Goal: Complete application form

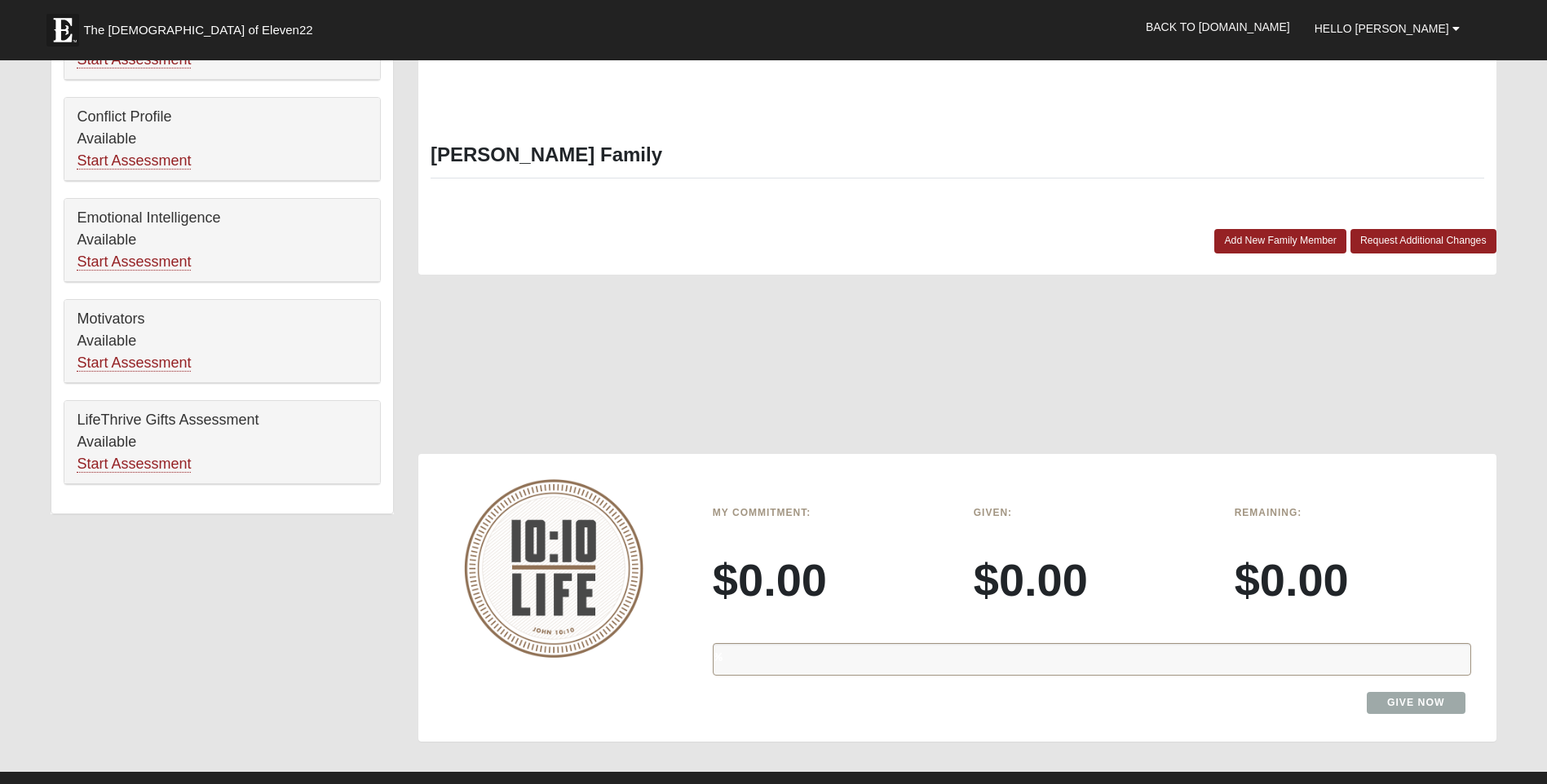
scroll to position [815, 0]
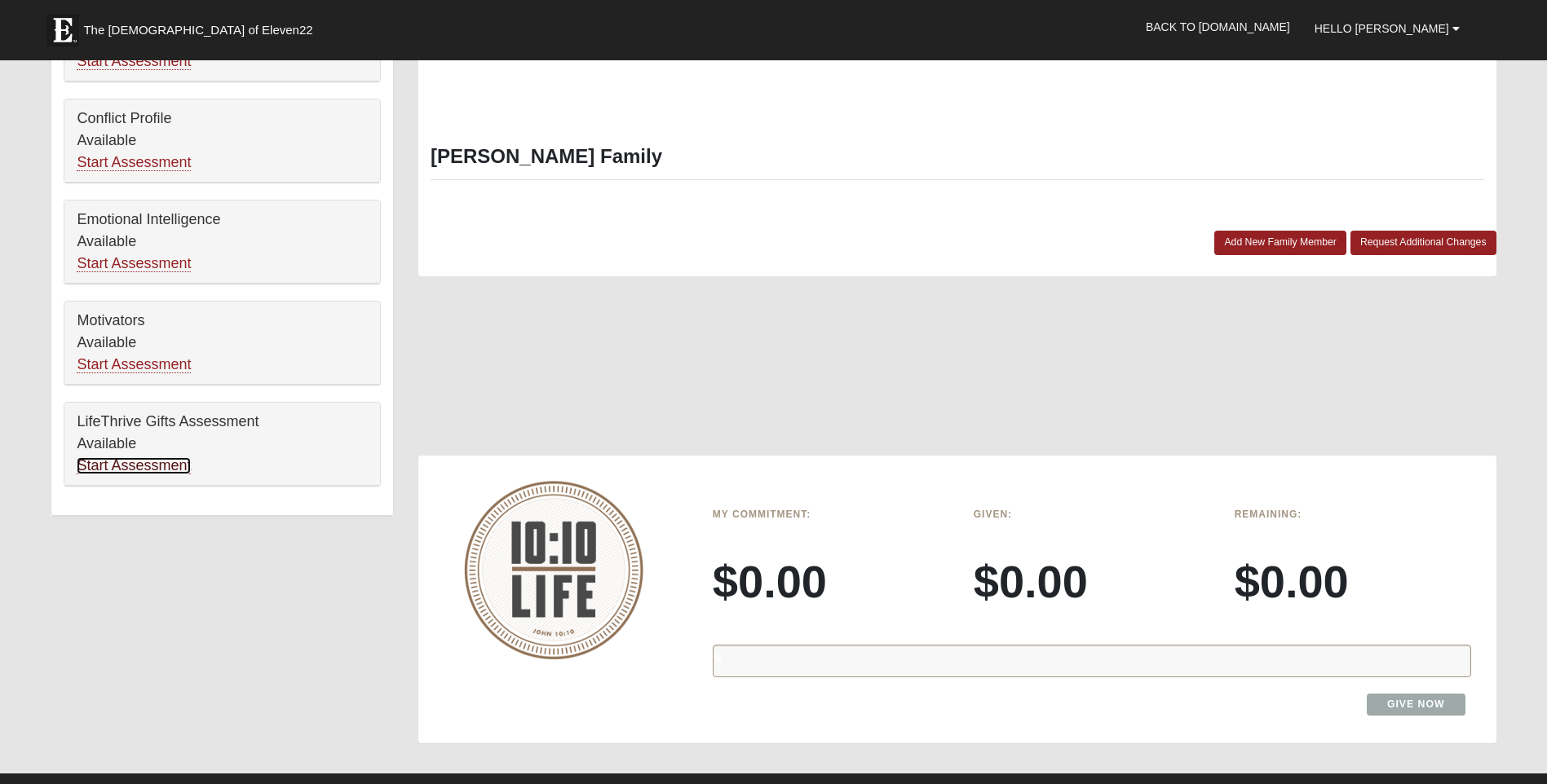
click at [161, 466] on link "Start Assessment" at bounding box center [133, 465] width 115 height 17
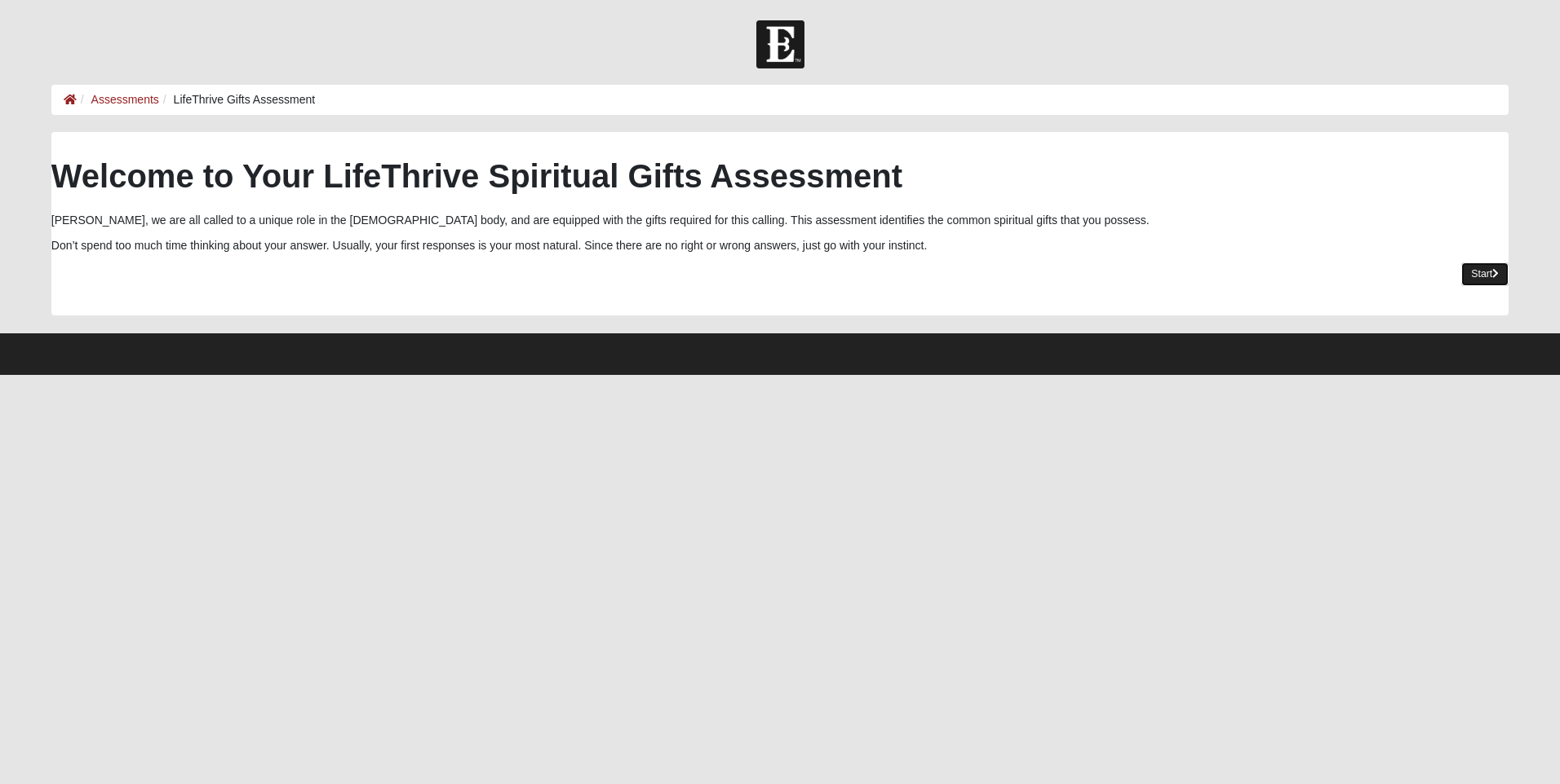
click at [1481, 268] on link "Start" at bounding box center [1484, 274] width 47 height 24
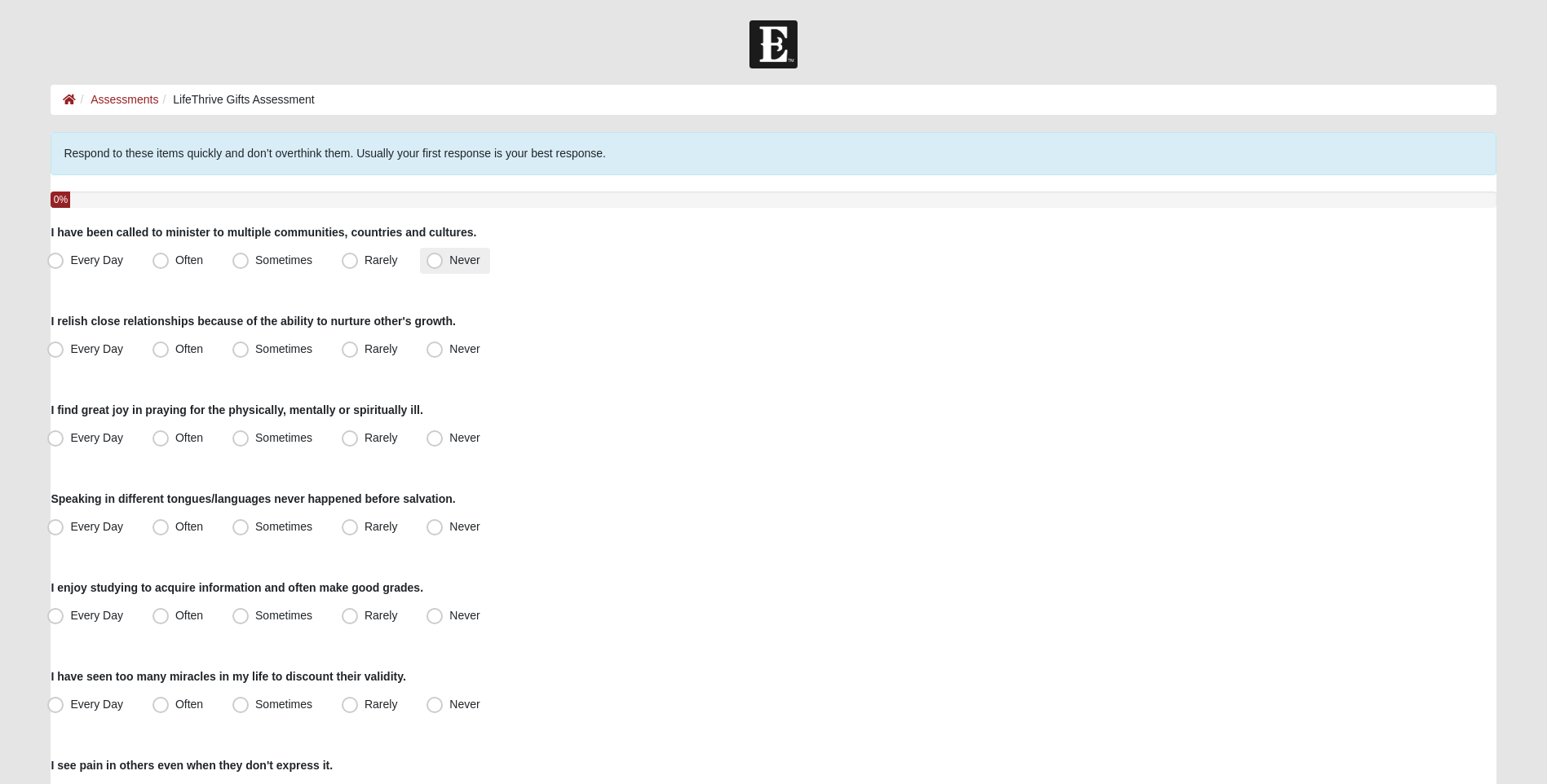
click at [449, 257] on span "Never" at bounding box center [464, 260] width 30 height 13
click at [433, 257] on input "Never" at bounding box center [439, 260] width 11 height 11
radio input "true"
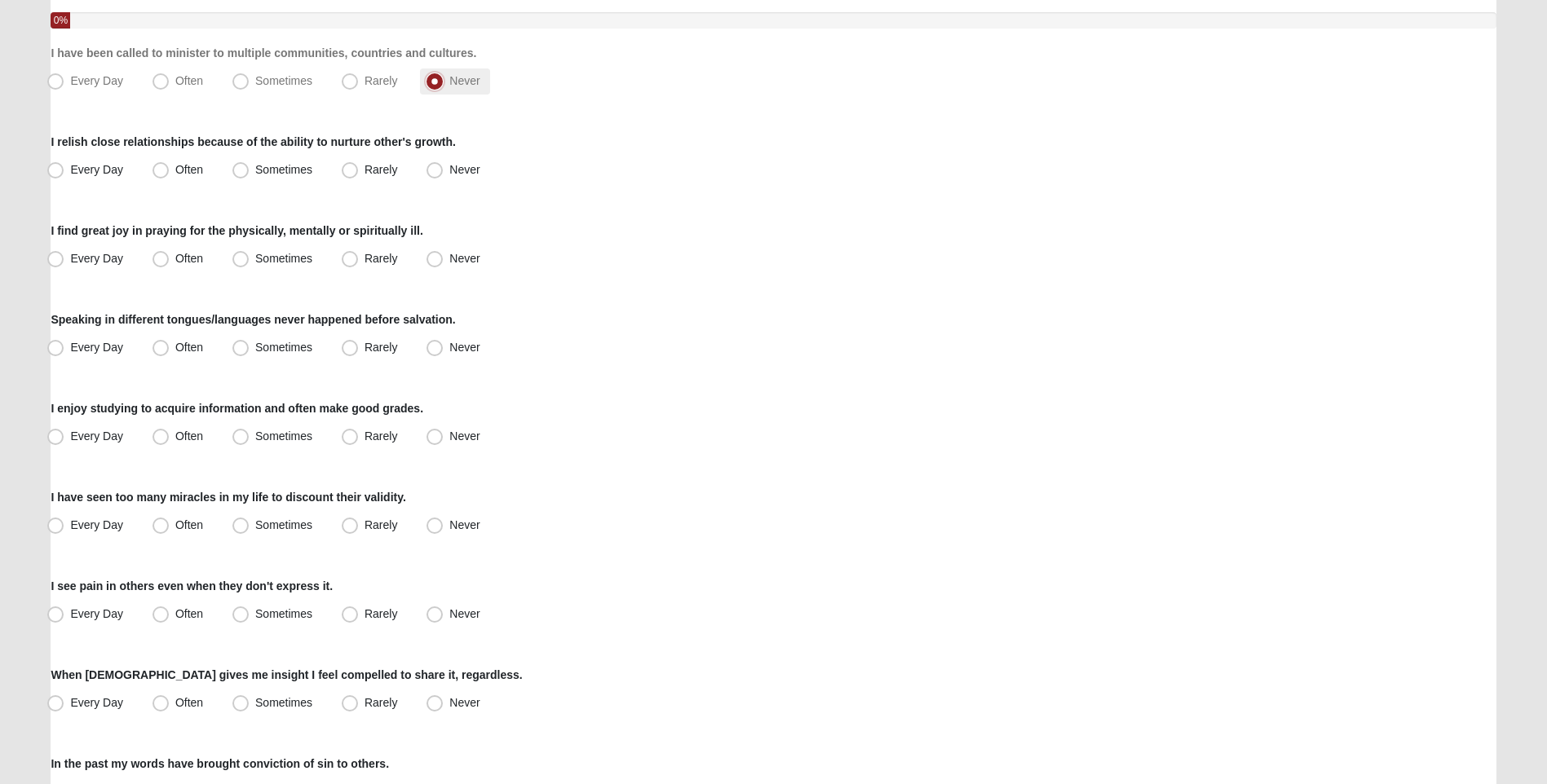
scroll to position [244, 0]
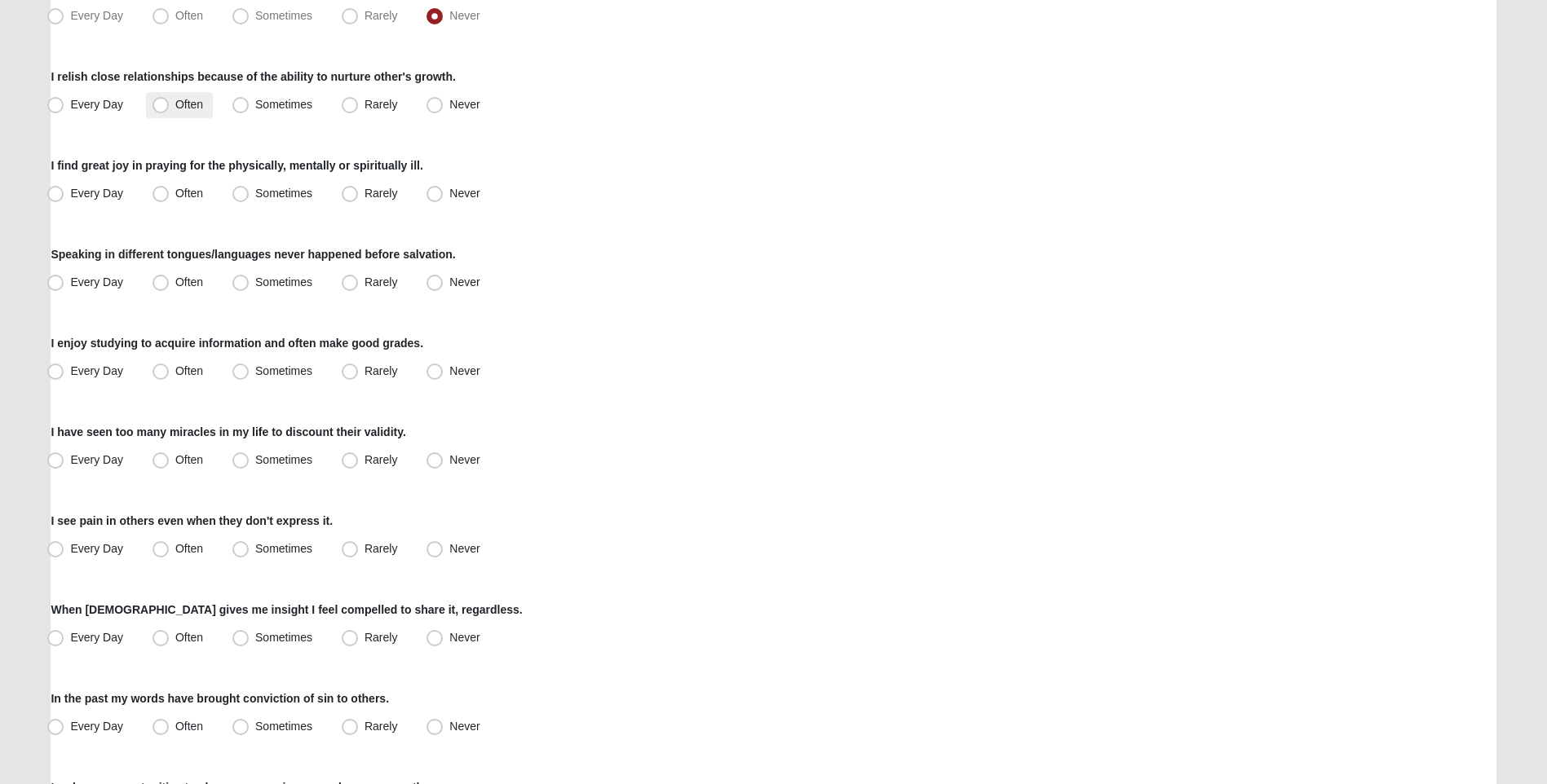
click at [175, 105] on span "Often" at bounding box center [188, 104] width 28 height 13
click at [159, 105] on input "Often" at bounding box center [164, 105] width 11 height 11
radio input "true"
click at [255, 198] on span "Sometimes" at bounding box center [283, 193] width 57 height 13
click at [239, 198] on input "Sometimes" at bounding box center [244, 194] width 11 height 11
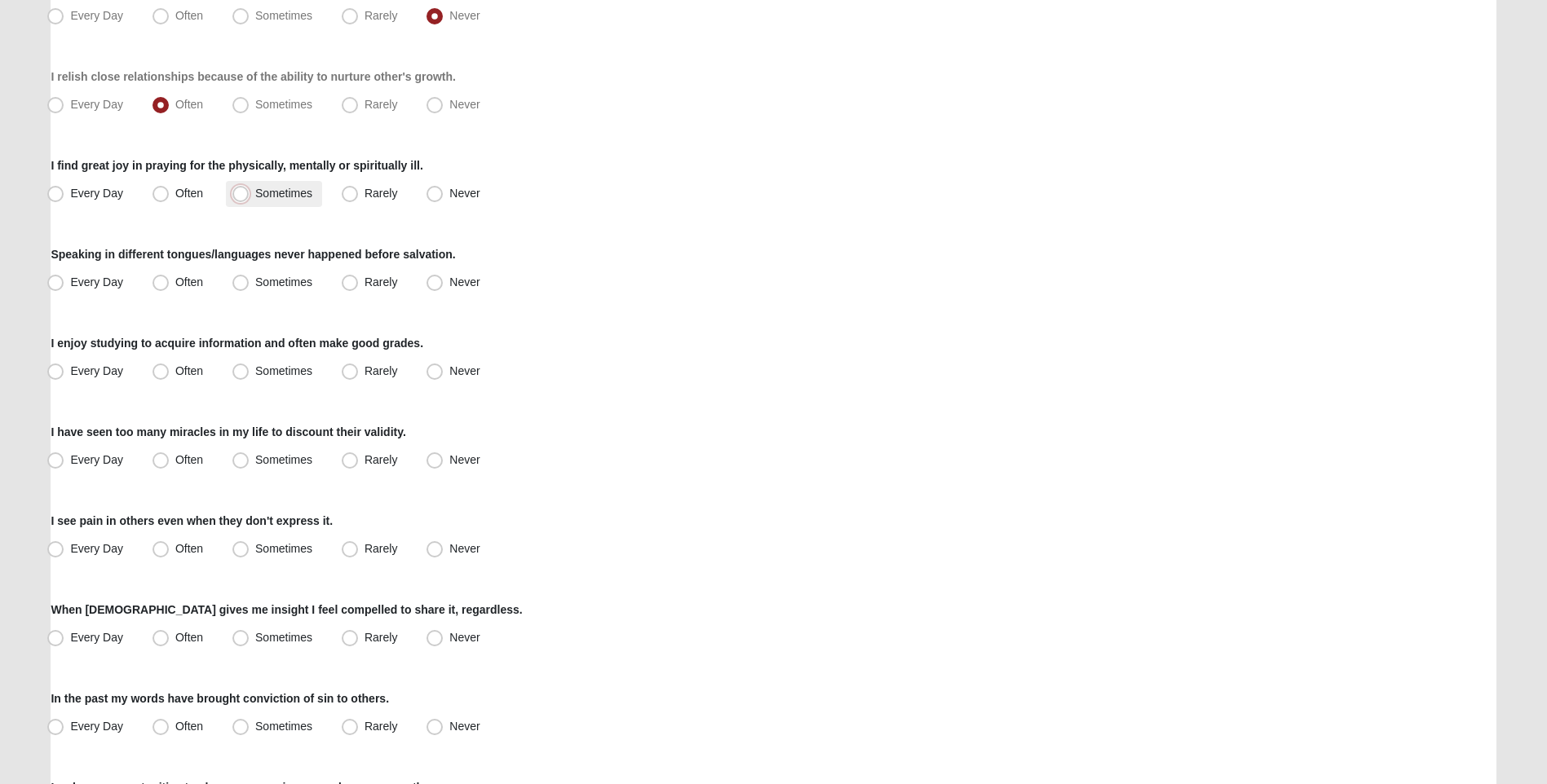
radio input "true"
click at [449, 284] on span "Never" at bounding box center [464, 281] width 30 height 13
click at [438, 284] on input "Never" at bounding box center [439, 282] width 11 height 11
radio input "true"
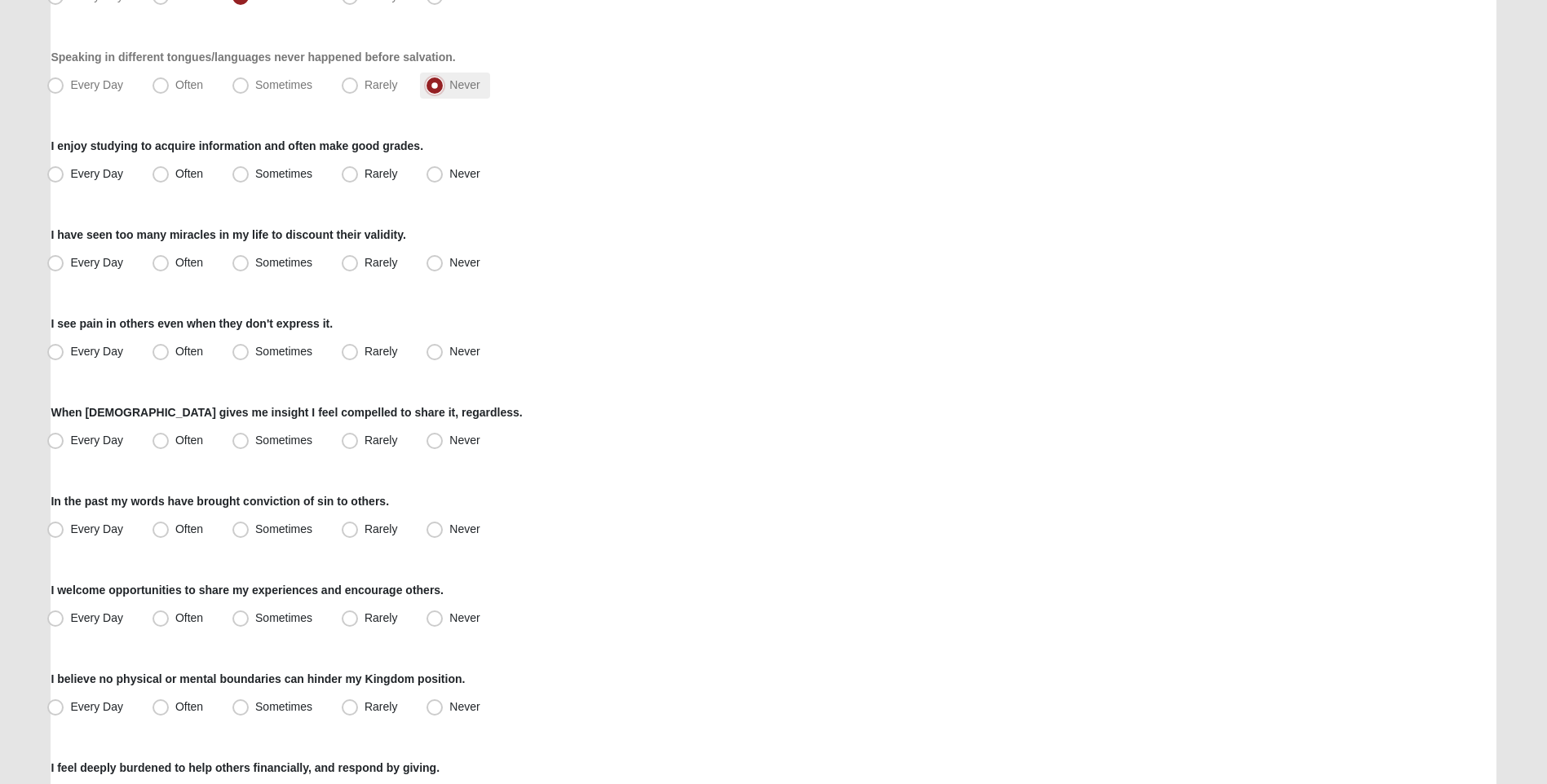
scroll to position [489, 0]
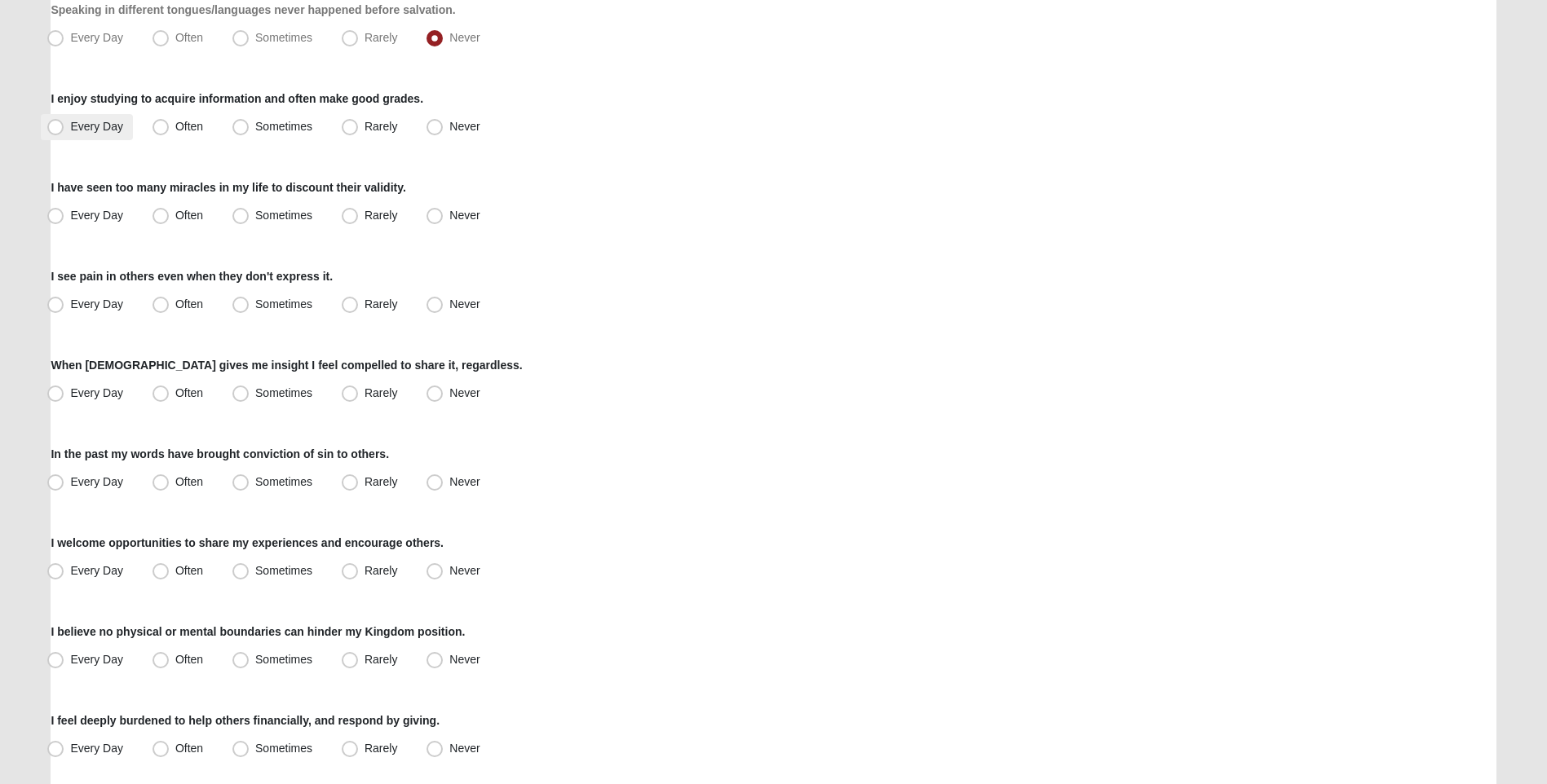
click at [70, 131] on span "Every Day" at bounding box center [97, 126] width 53 height 13
click at [55, 131] on input "Every Day" at bounding box center [60, 127] width 11 height 11
radio input "true"
click at [175, 216] on span "Often" at bounding box center [188, 215] width 28 height 13
click at [159, 216] on input "Often" at bounding box center [164, 216] width 11 height 11
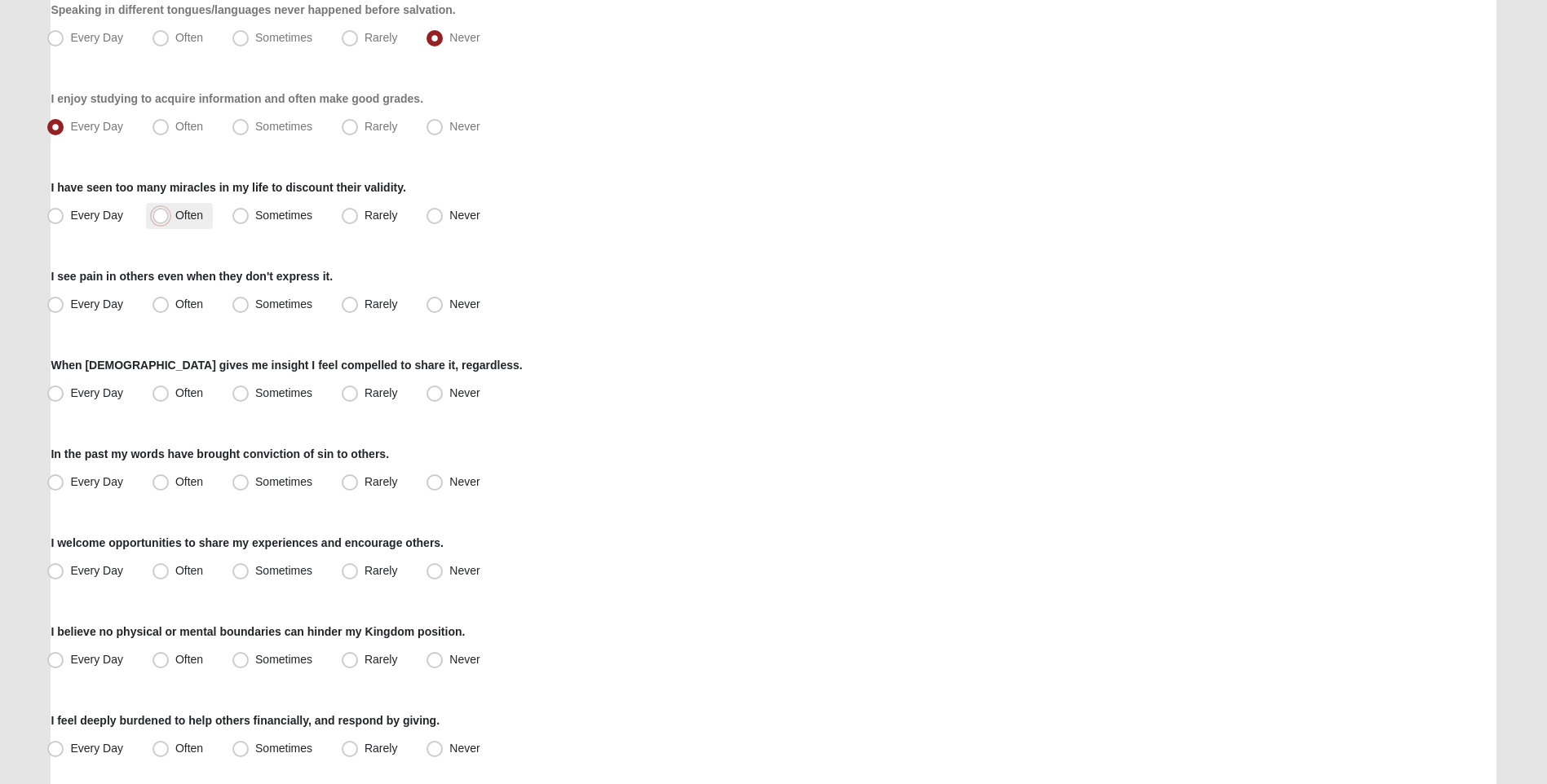
radio input "true"
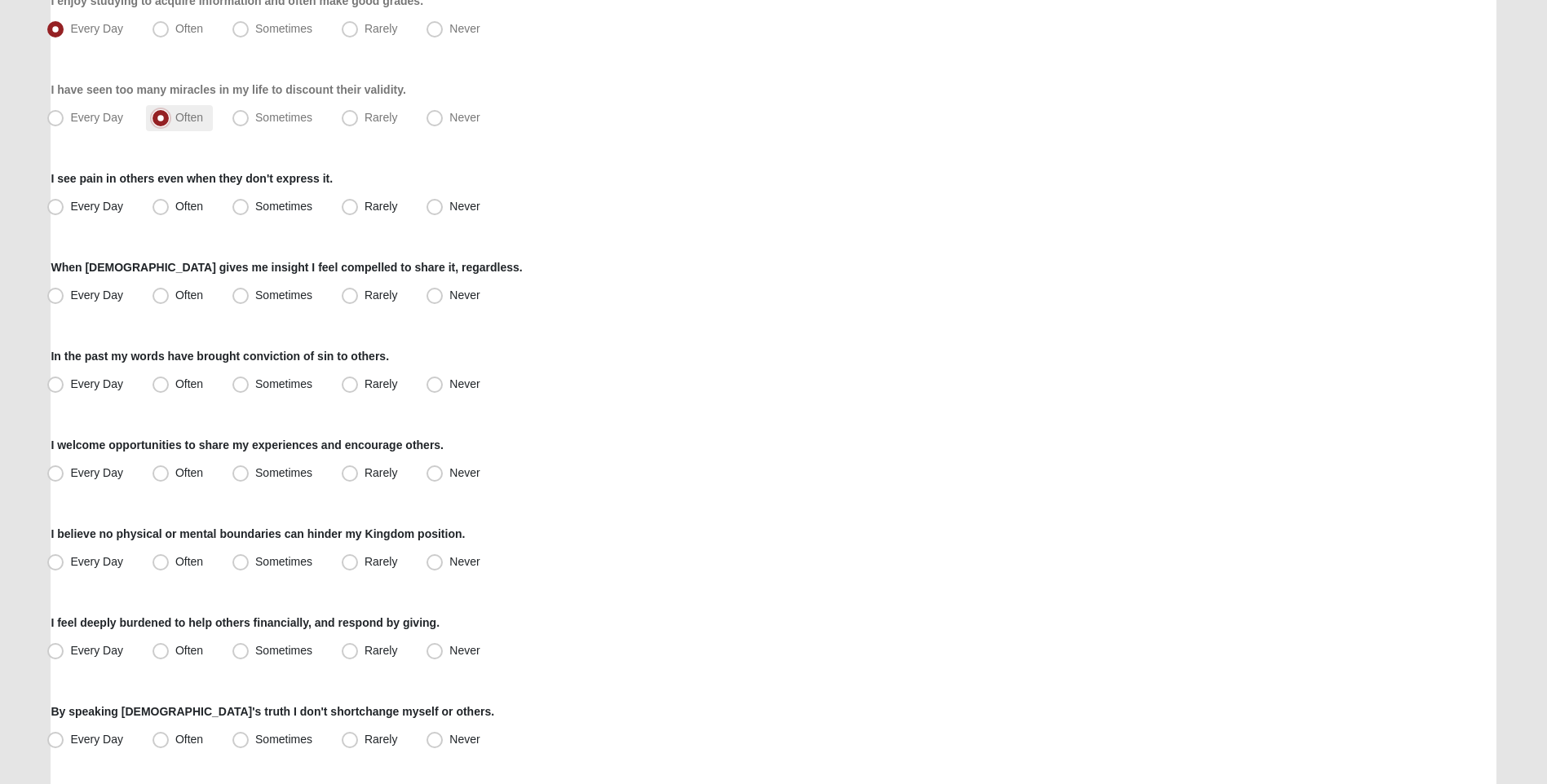
scroll to position [653, 0]
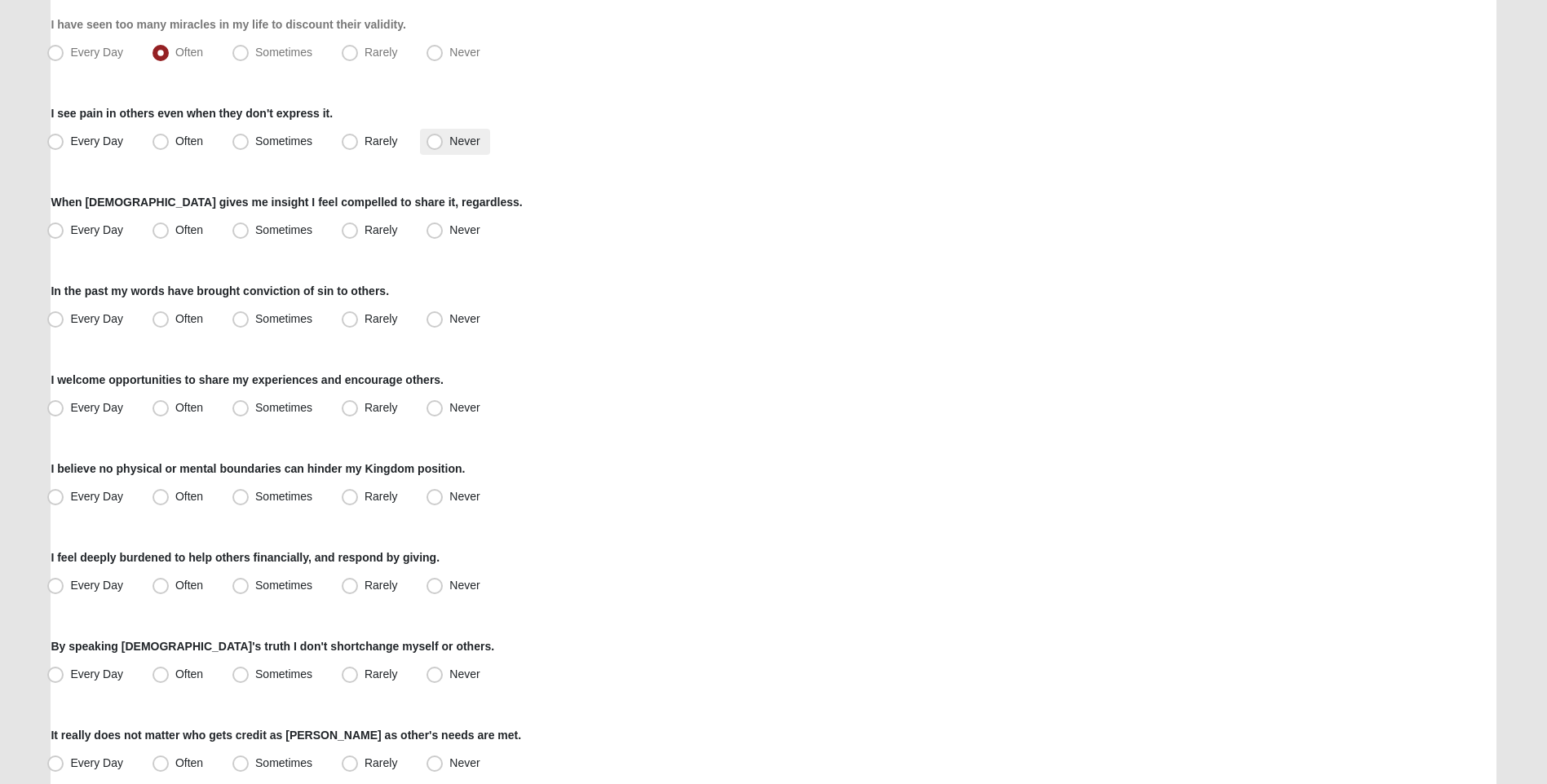
click at [449, 145] on span "Never" at bounding box center [464, 140] width 30 height 13
click at [435, 145] on input "Never" at bounding box center [439, 141] width 11 height 11
radio input "true"
click at [255, 236] on span "Sometimes" at bounding box center [283, 230] width 57 height 13
click at [241, 235] on input "Sometimes" at bounding box center [244, 230] width 11 height 11
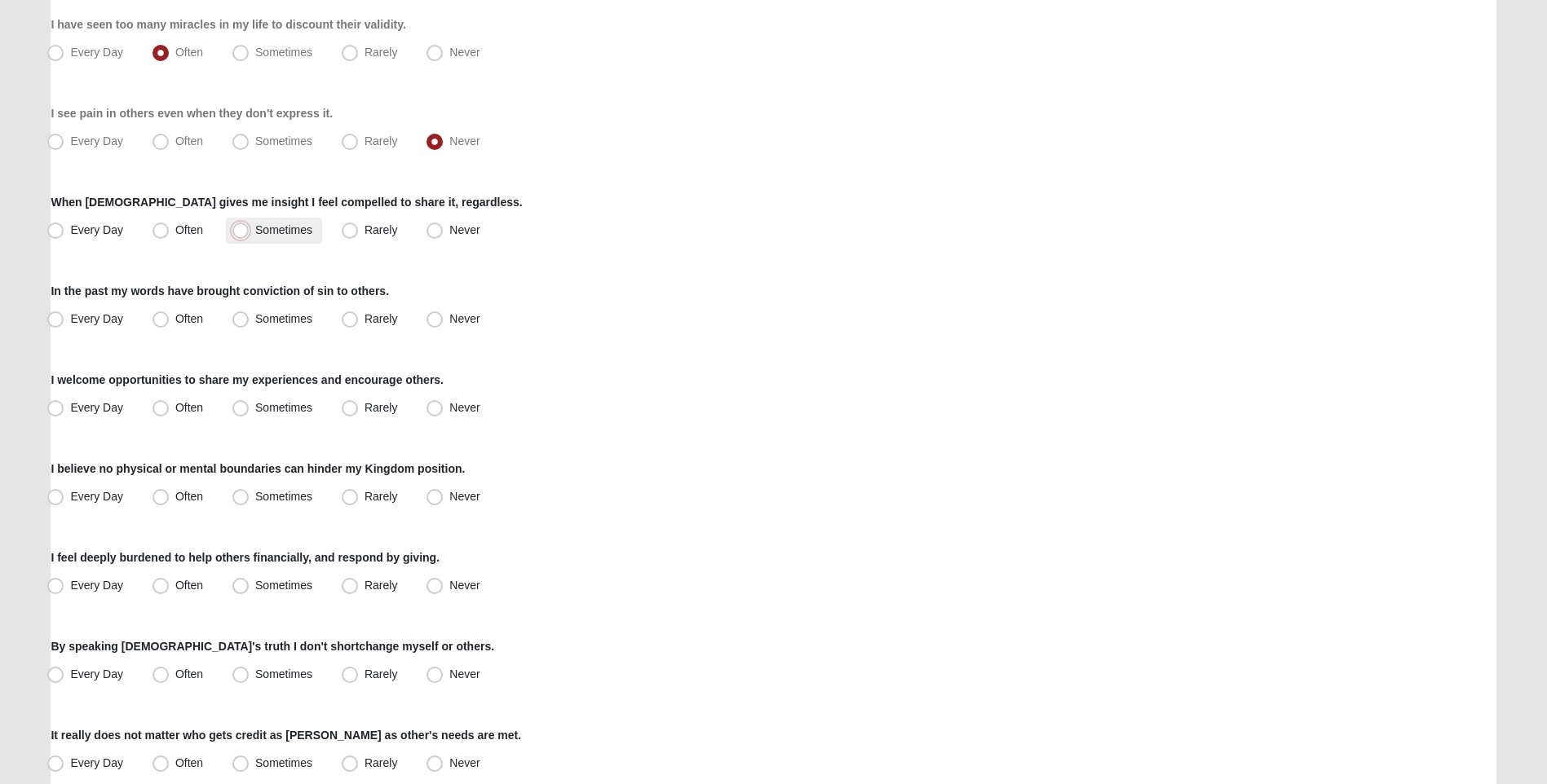
radio input "true"
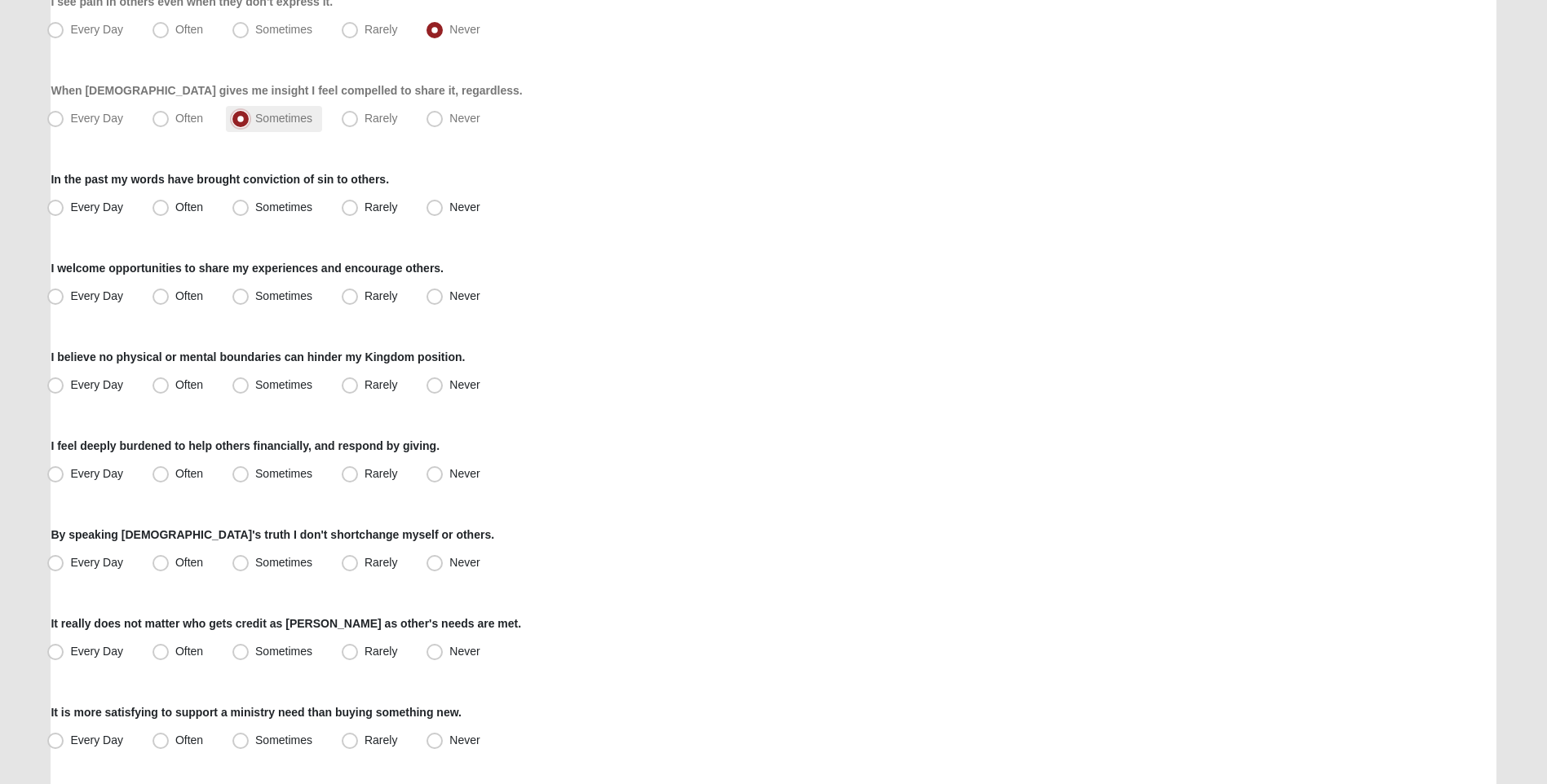
scroll to position [815, 0]
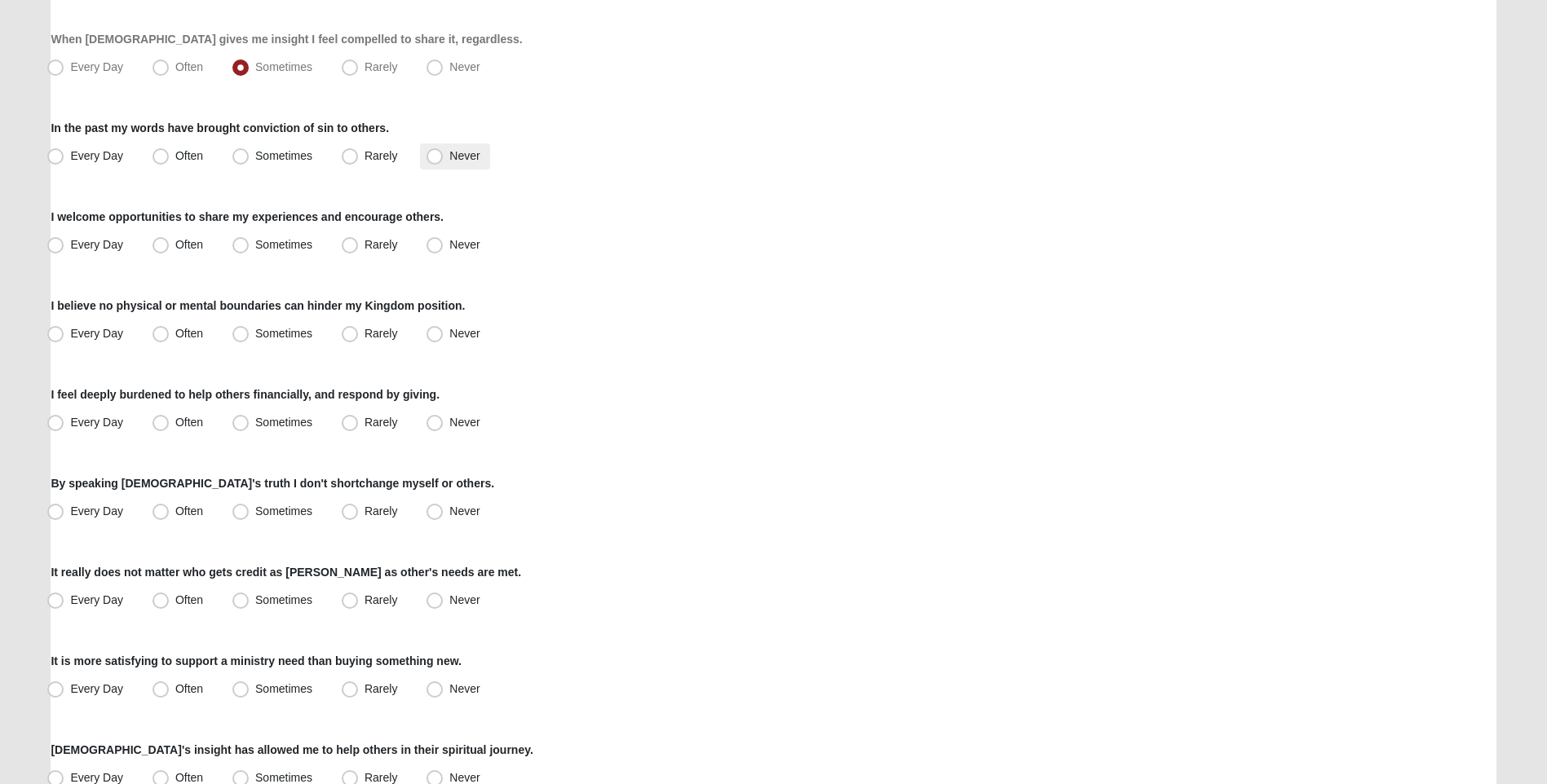
click at [449, 162] on span "Never" at bounding box center [464, 155] width 30 height 13
click at [436, 162] on input "Never" at bounding box center [439, 156] width 11 height 11
radio input "true"
click at [70, 249] on span "Every Day" at bounding box center [97, 244] width 53 height 13
click at [59, 249] on input "Every Day" at bounding box center [60, 245] width 11 height 11
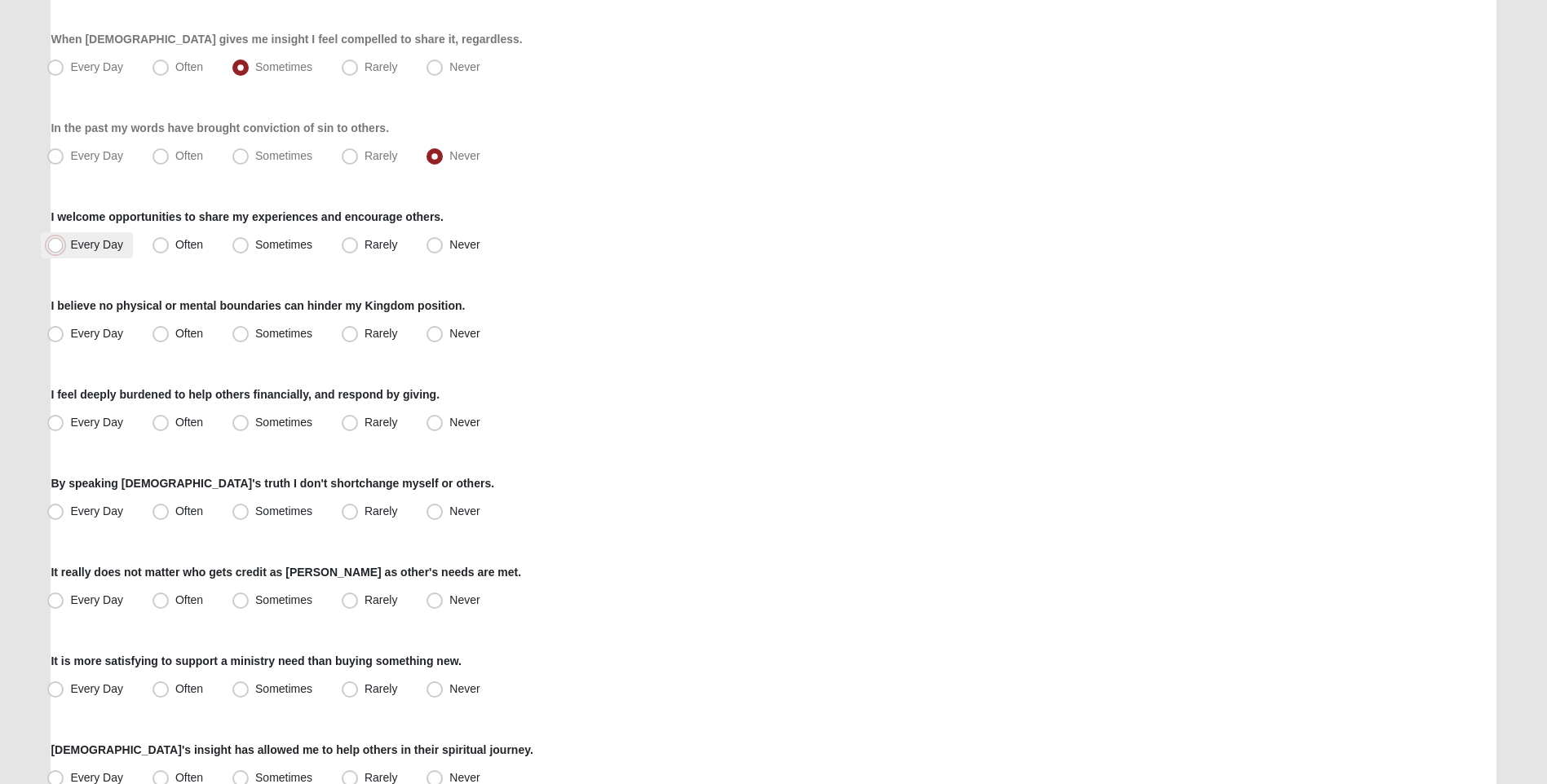
radio input "true"
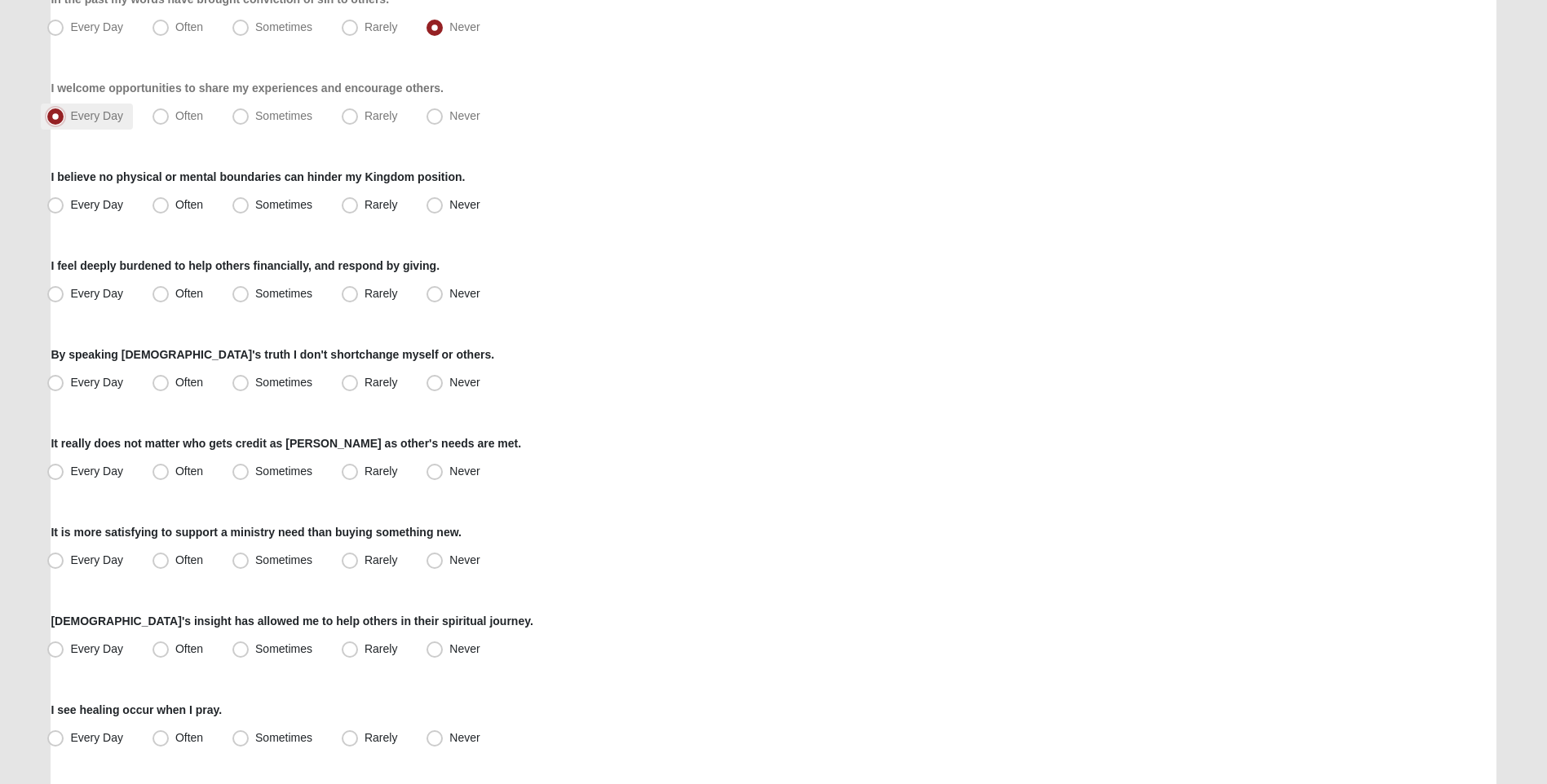
scroll to position [1060, 0]
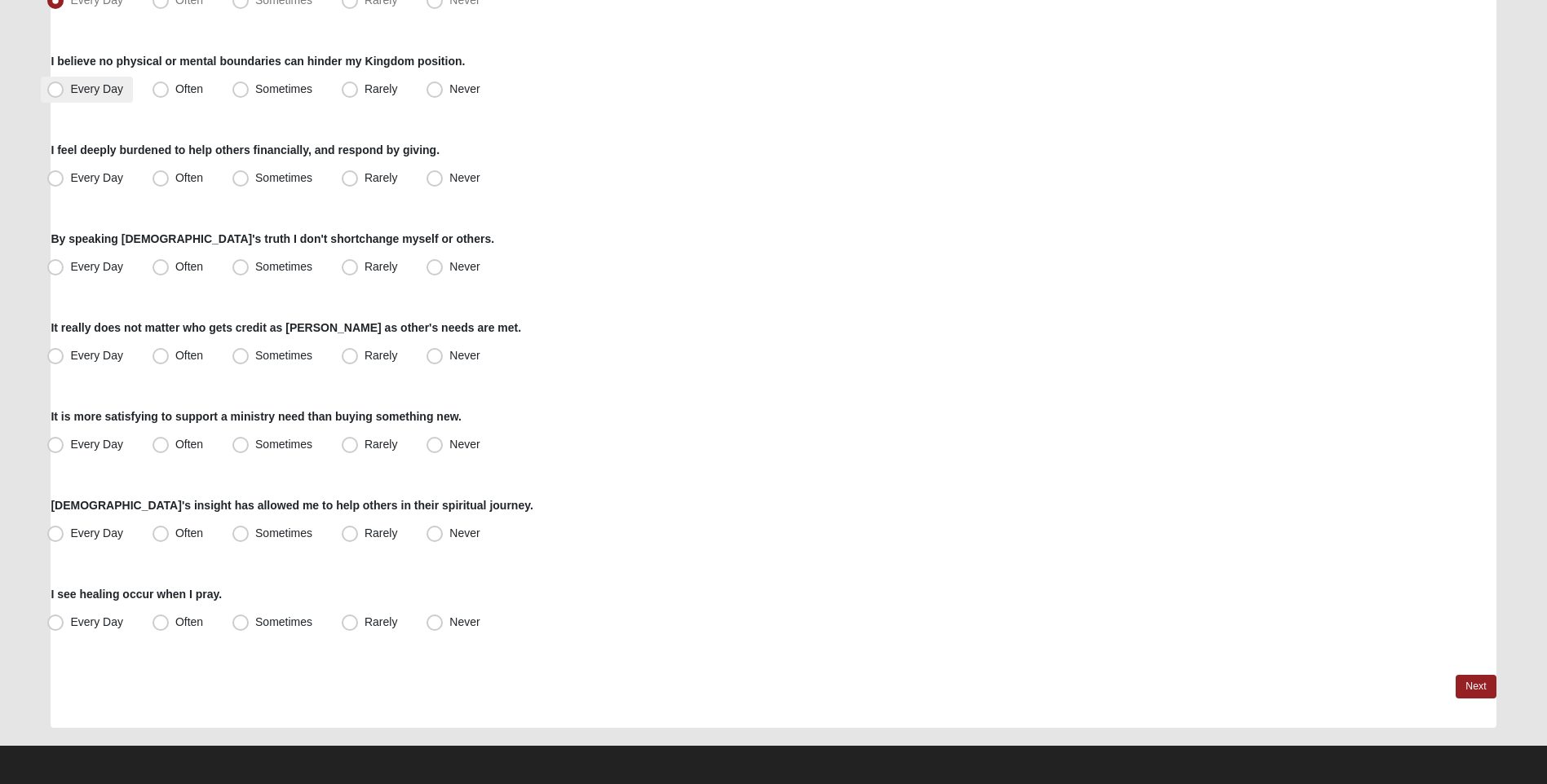
click at [70, 92] on span "Every Day" at bounding box center [97, 89] width 53 height 13
click at [58, 92] on input "Every Day" at bounding box center [60, 90] width 11 height 11
radio input "true"
click at [255, 176] on span "Sometimes" at bounding box center [283, 178] width 57 height 13
click at [241, 176] on input "Sometimes" at bounding box center [244, 178] width 11 height 11
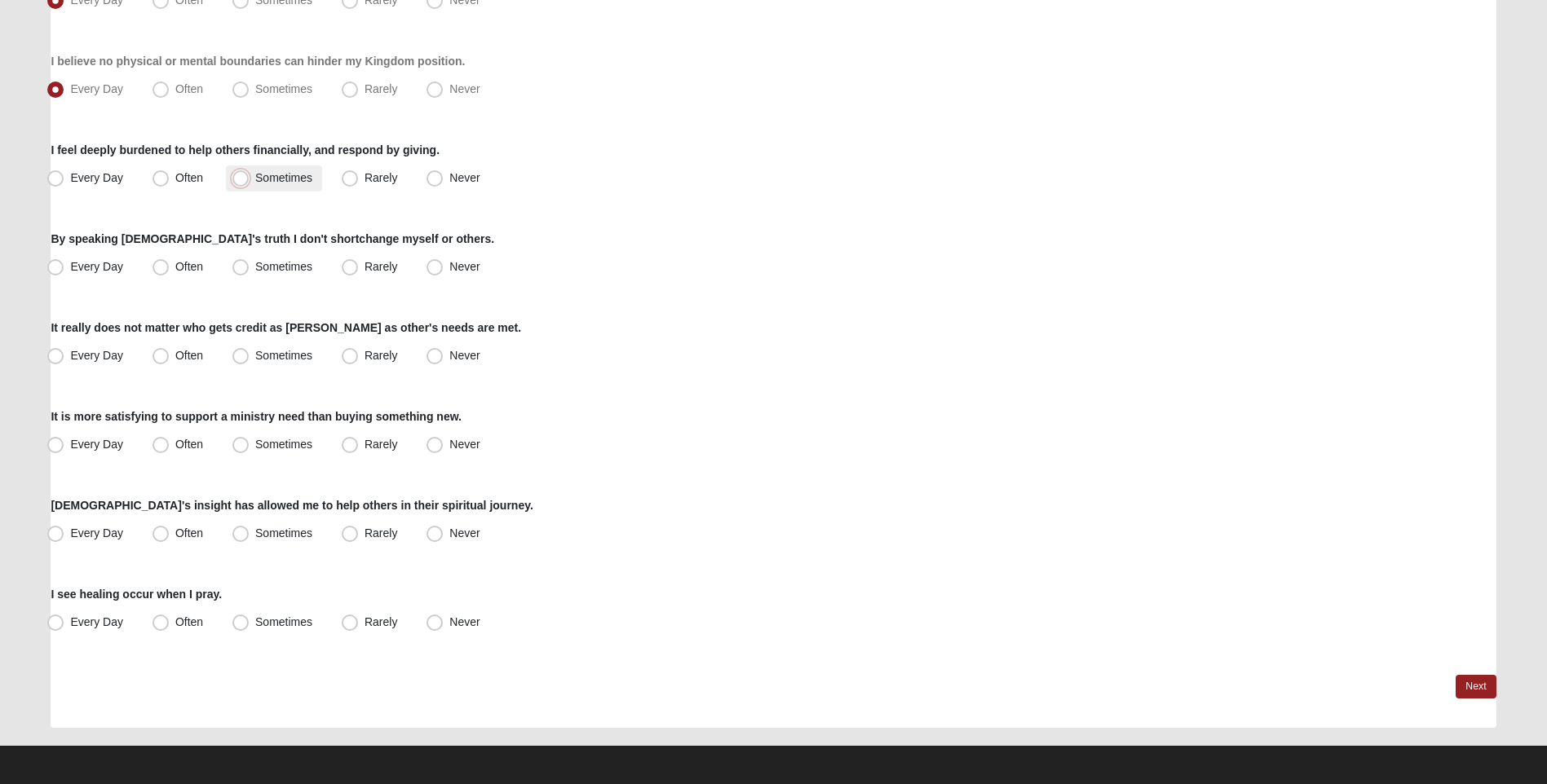
radio input "true"
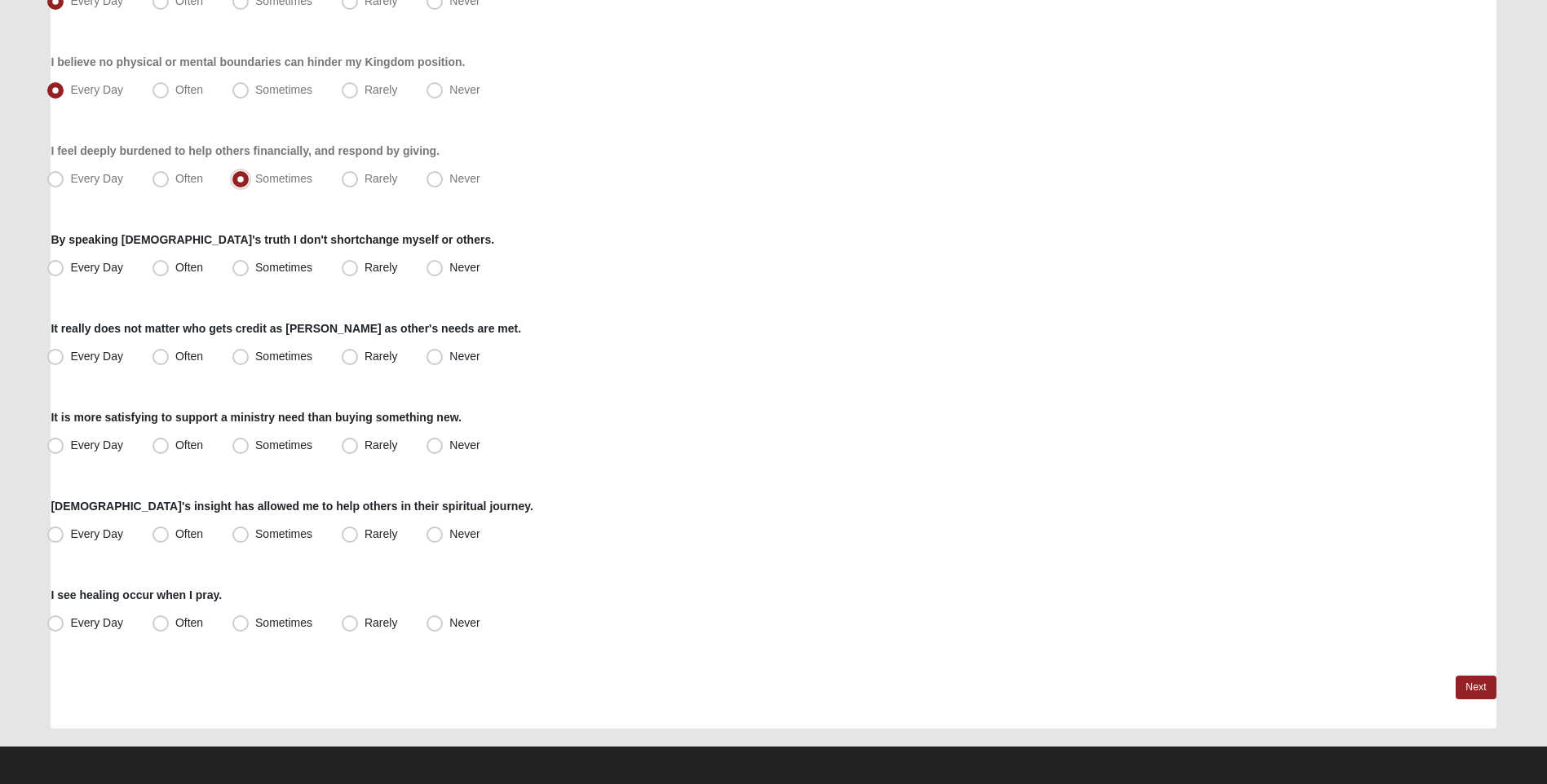
scroll to position [1063, 0]
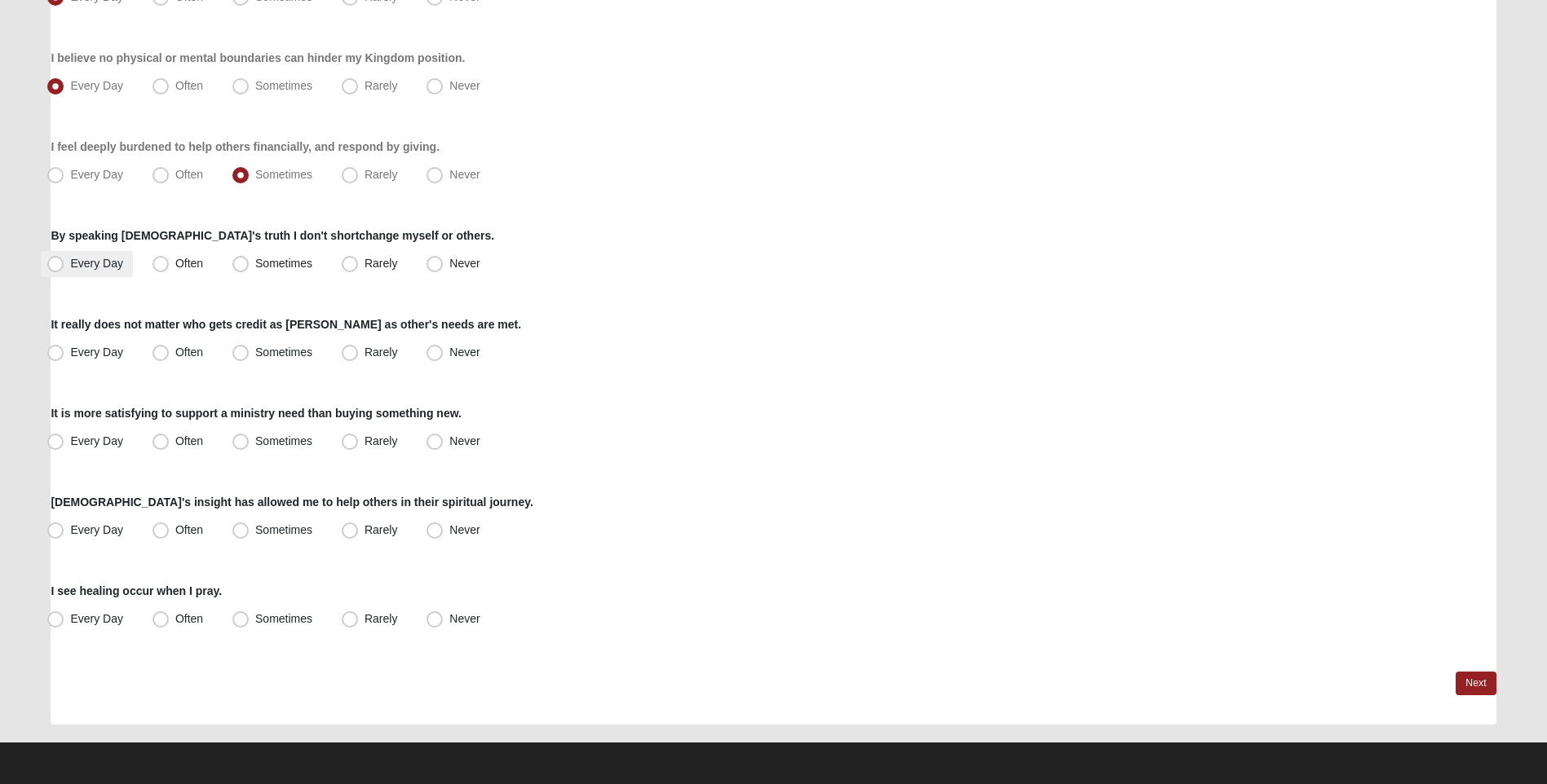
click at [70, 259] on span "Every Day" at bounding box center [97, 263] width 53 height 13
click at [60, 259] on input "Every Day" at bounding box center [60, 264] width 11 height 11
radio input "true"
click at [70, 348] on span "Every Day" at bounding box center [97, 352] width 53 height 13
click at [55, 348] on input "Every Day" at bounding box center [60, 352] width 11 height 11
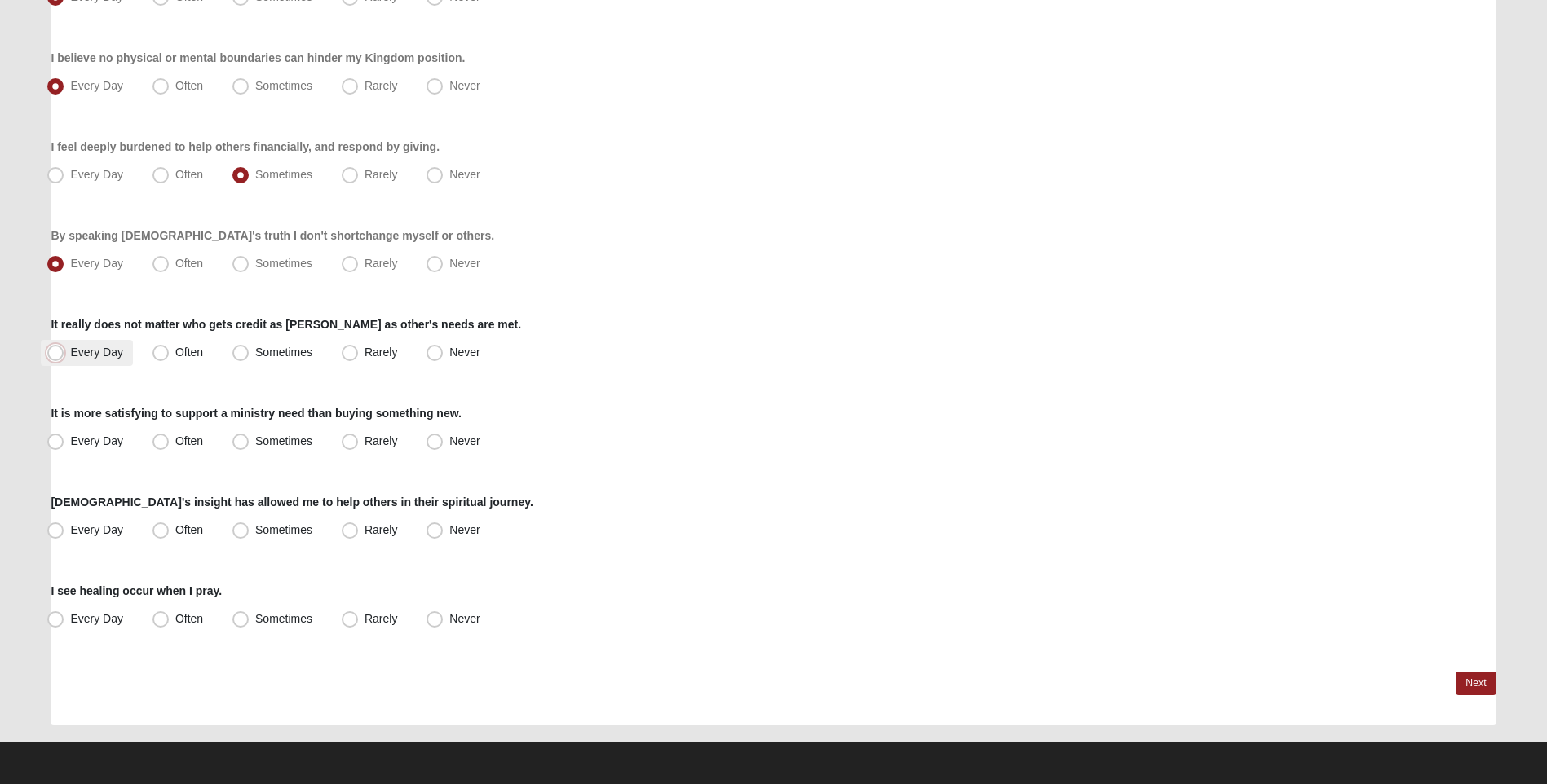
radio input "true"
click at [175, 443] on span "Often" at bounding box center [188, 440] width 28 height 13
click at [159, 443] on input "Often" at bounding box center [164, 441] width 11 height 11
radio input "true"
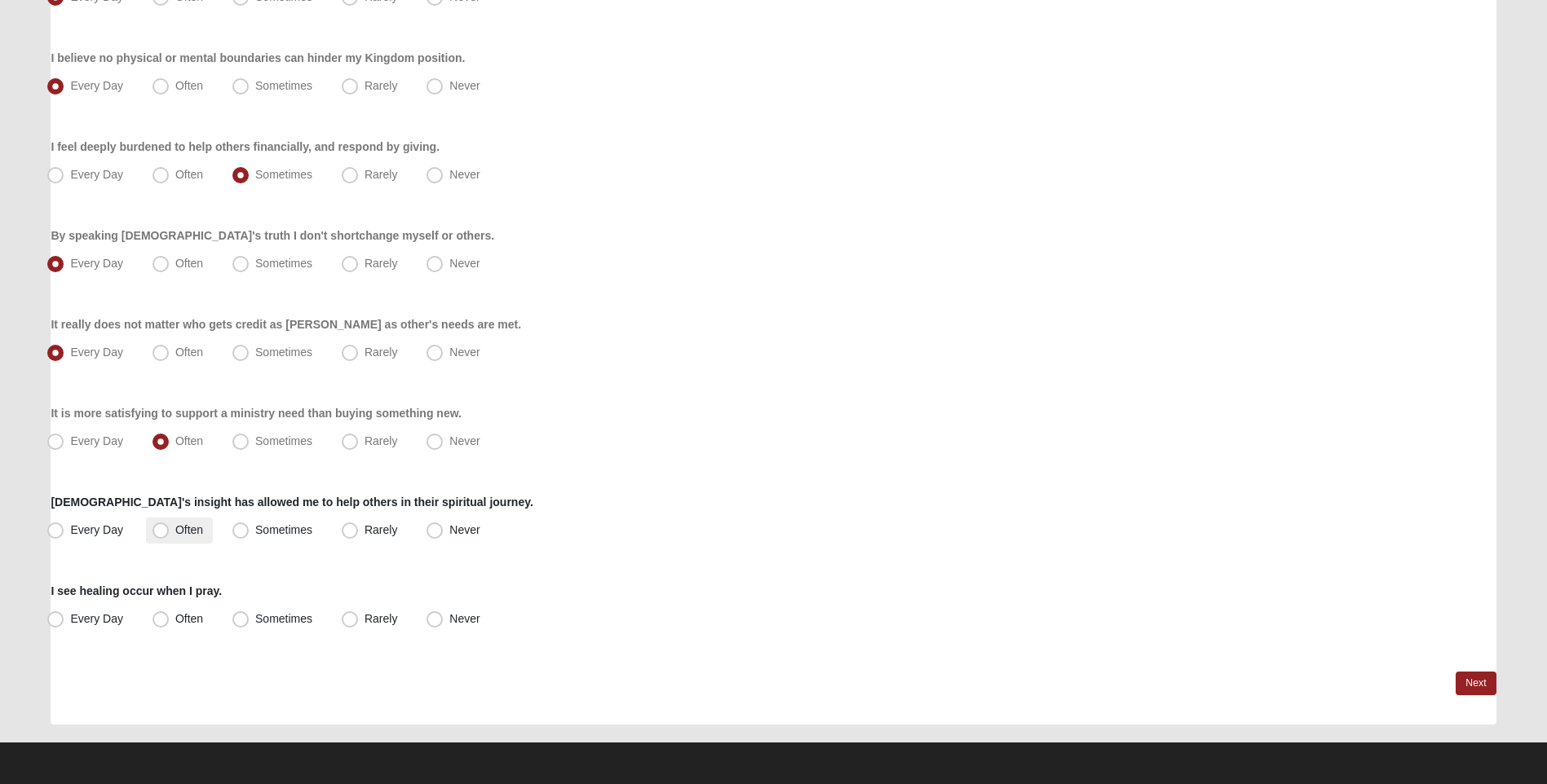
click at [175, 525] on span "Often" at bounding box center [188, 529] width 28 height 13
click at [163, 525] on input "Often" at bounding box center [164, 530] width 11 height 11
radio input "true"
click at [175, 614] on span "Often" at bounding box center [188, 619] width 28 height 13
click at [159, 614] on input "Often" at bounding box center [164, 619] width 11 height 11
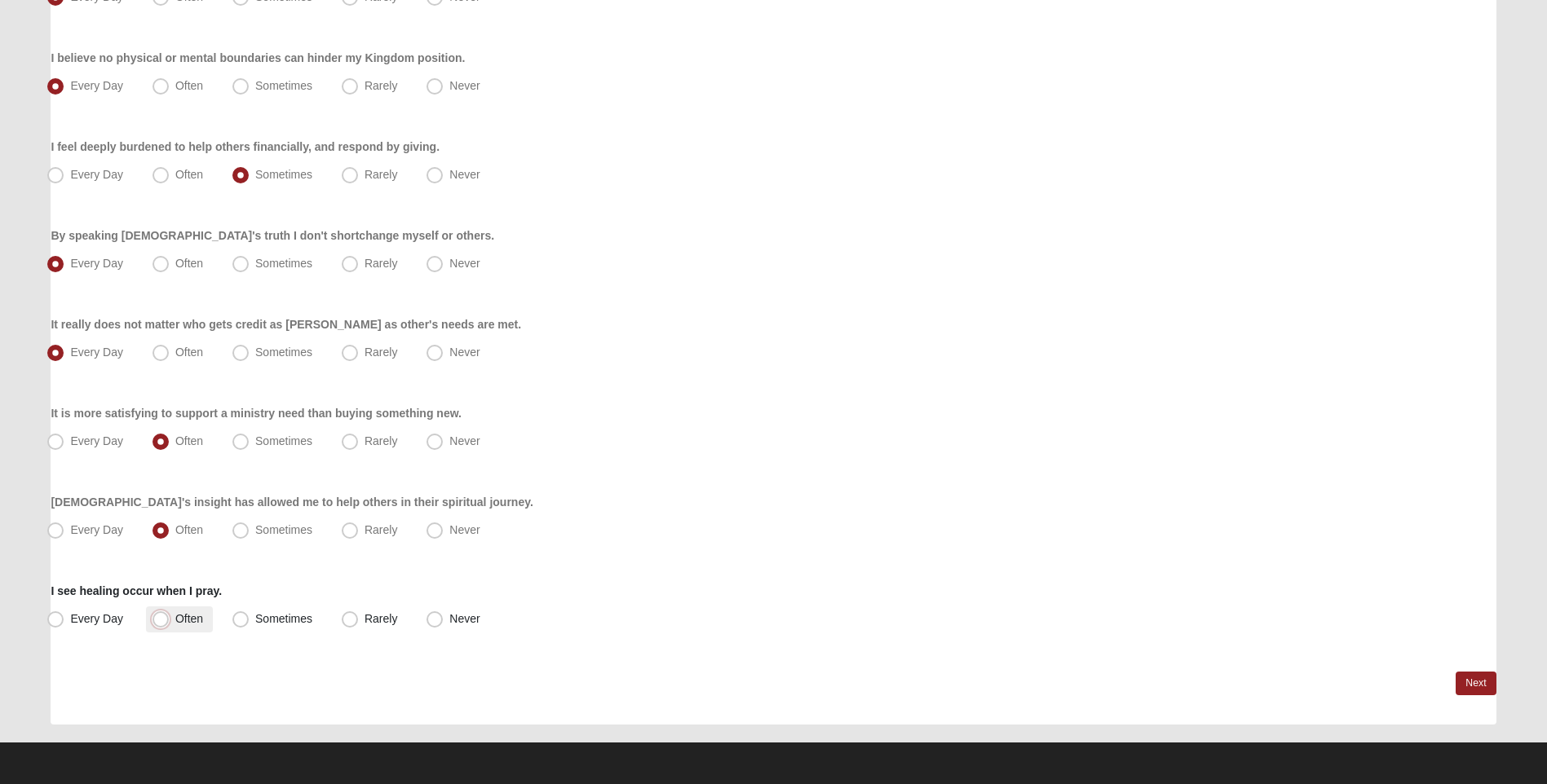
radio input "true"
click at [1487, 682] on link "Next" at bounding box center [1475, 684] width 40 height 24
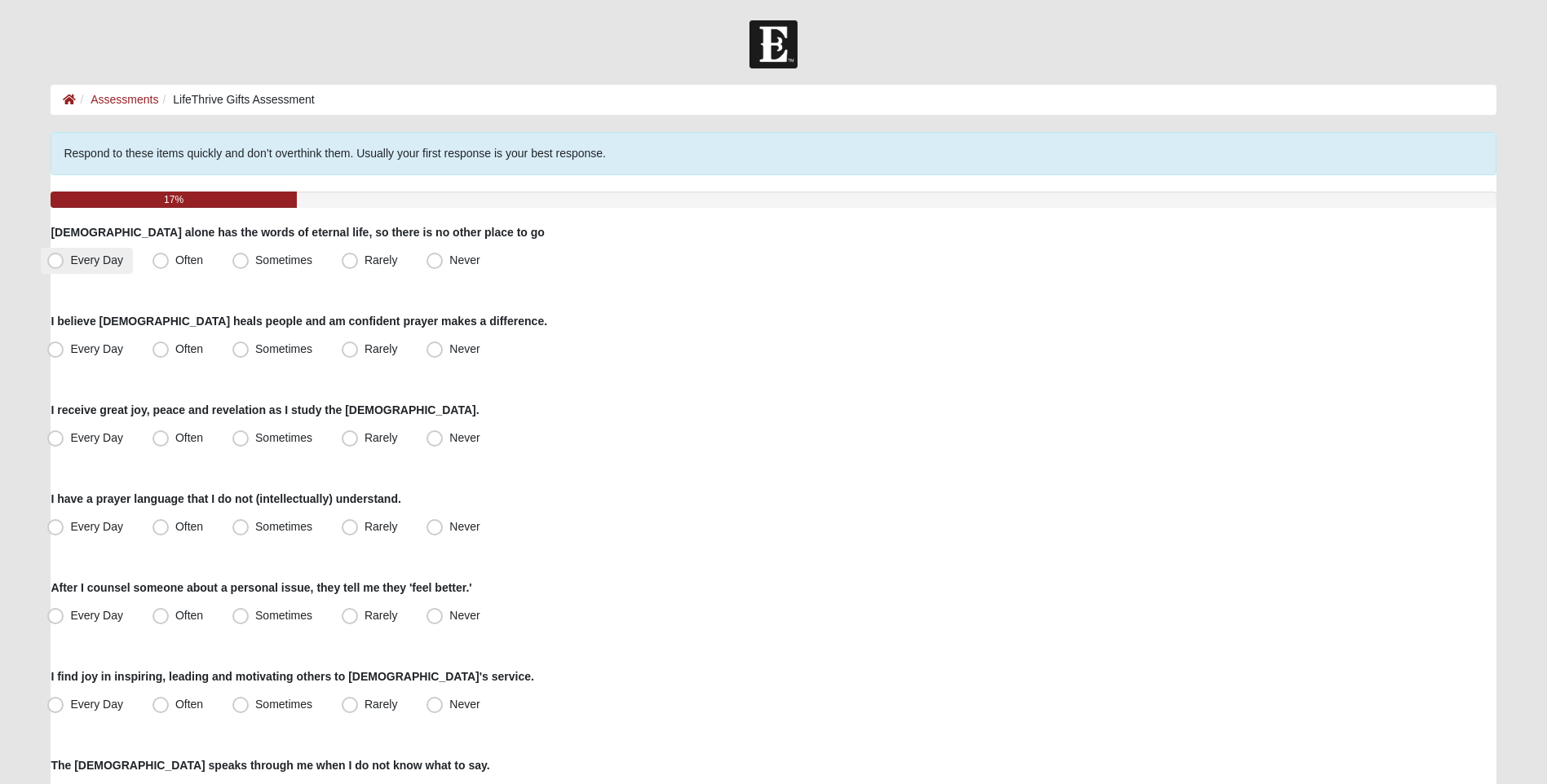
click at [70, 260] on span "Every Day" at bounding box center [97, 260] width 53 height 13
click at [54, 260] on input "Every Day" at bounding box center [60, 260] width 11 height 11
radio input "true"
click at [70, 349] on span "Every Day" at bounding box center [97, 349] width 53 height 13
click at [54, 349] on input "Every Day" at bounding box center [60, 349] width 11 height 11
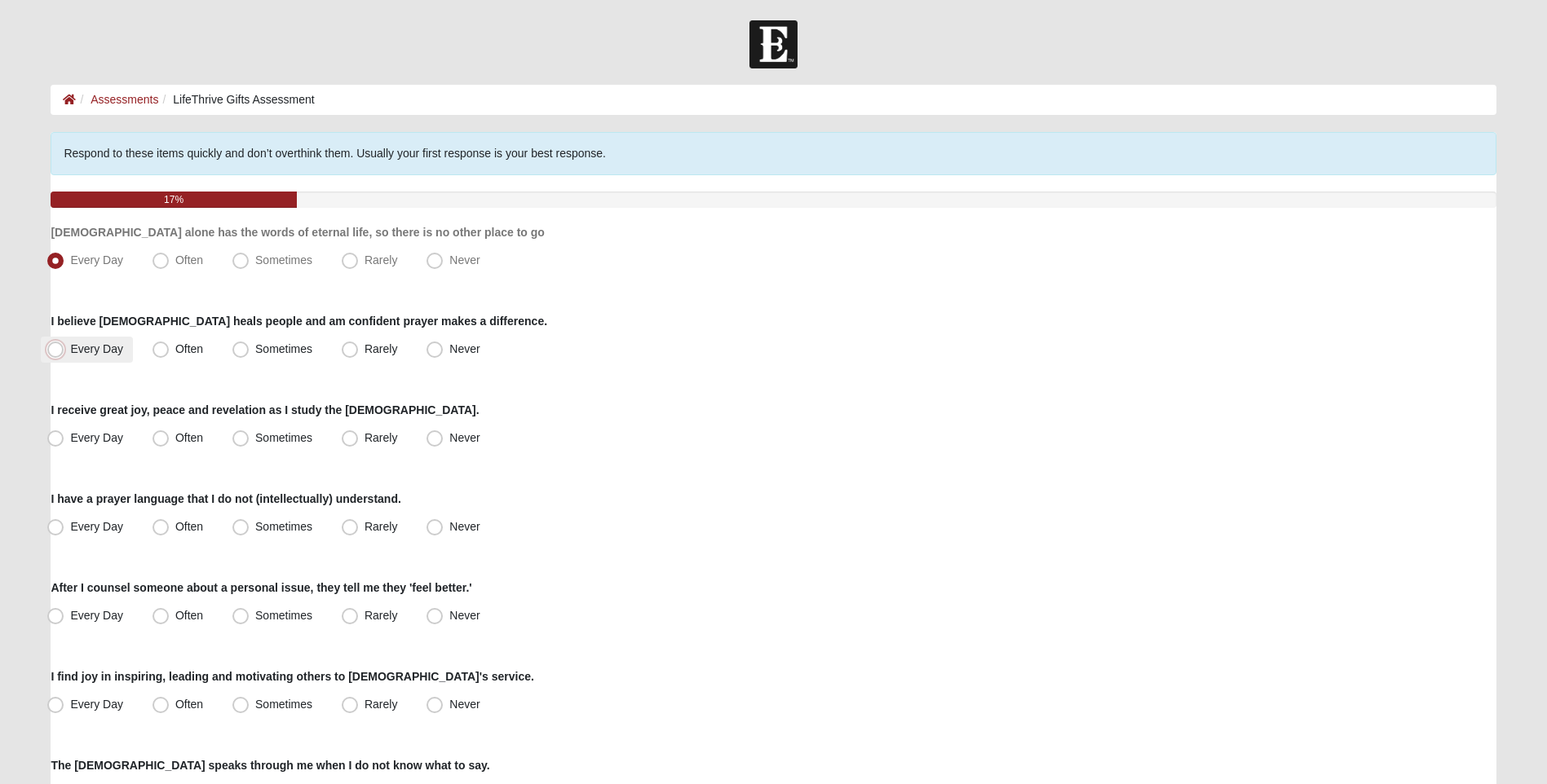
radio input "true"
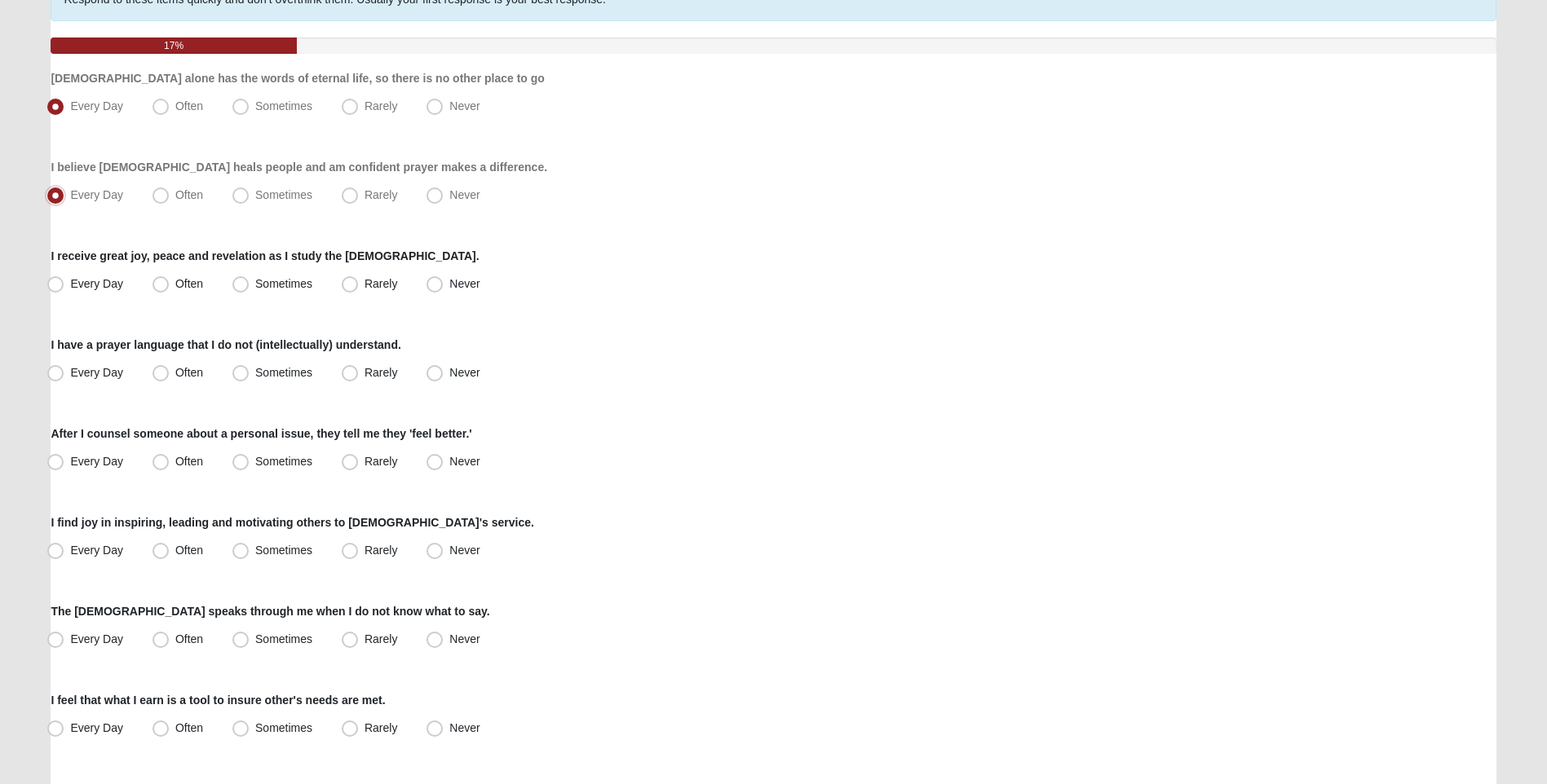
scroll to position [163, 0]
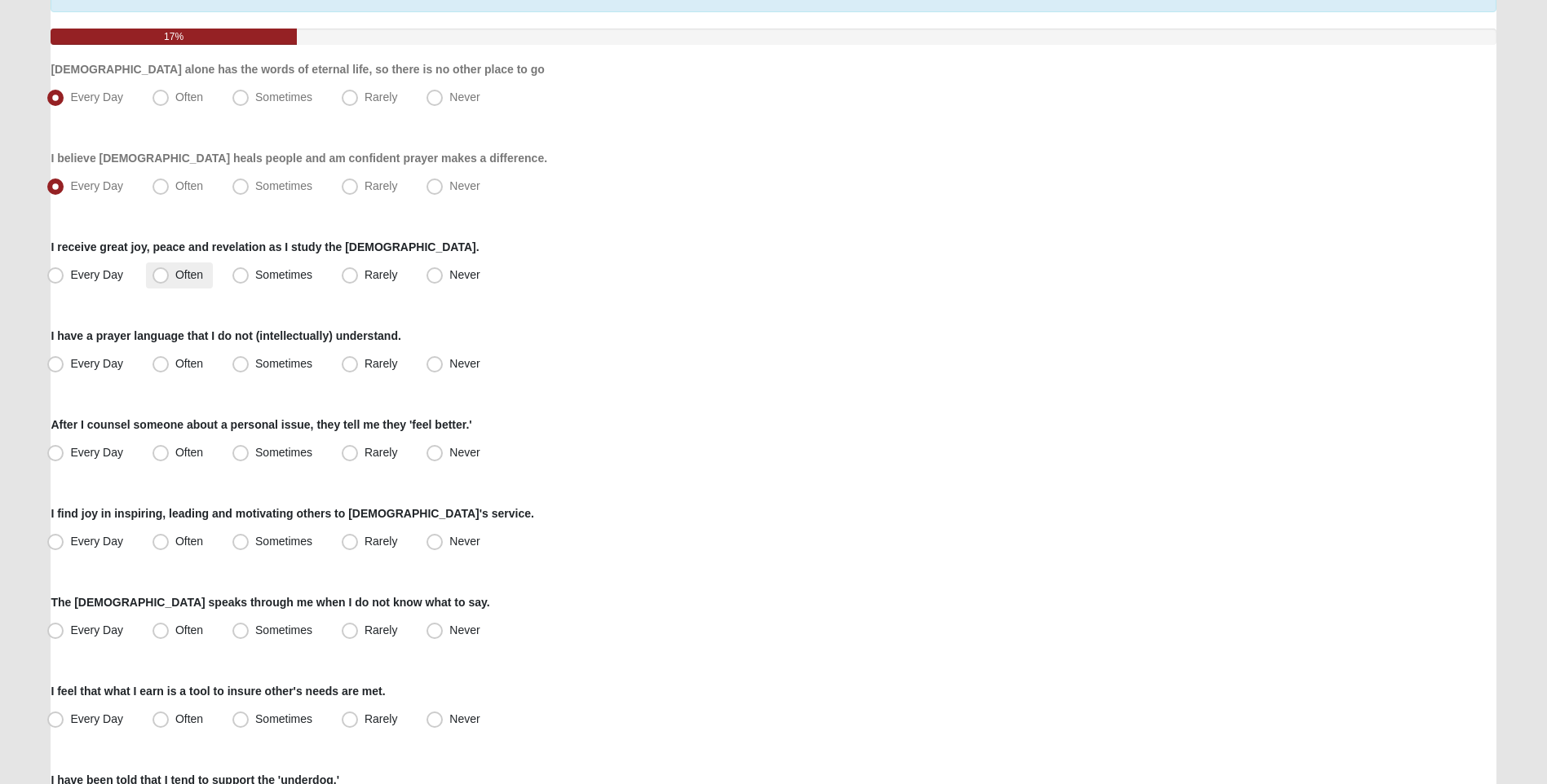
click at [175, 278] on span "Often" at bounding box center [188, 274] width 28 height 13
click at [164, 278] on input "Often" at bounding box center [164, 275] width 11 height 11
radio input "true"
click at [255, 362] on span "Sometimes" at bounding box center [283, 363] width 57 height 13
click at [246, 362] on input "Sometimes" at bounding box center [244, 364] width 11 height 11
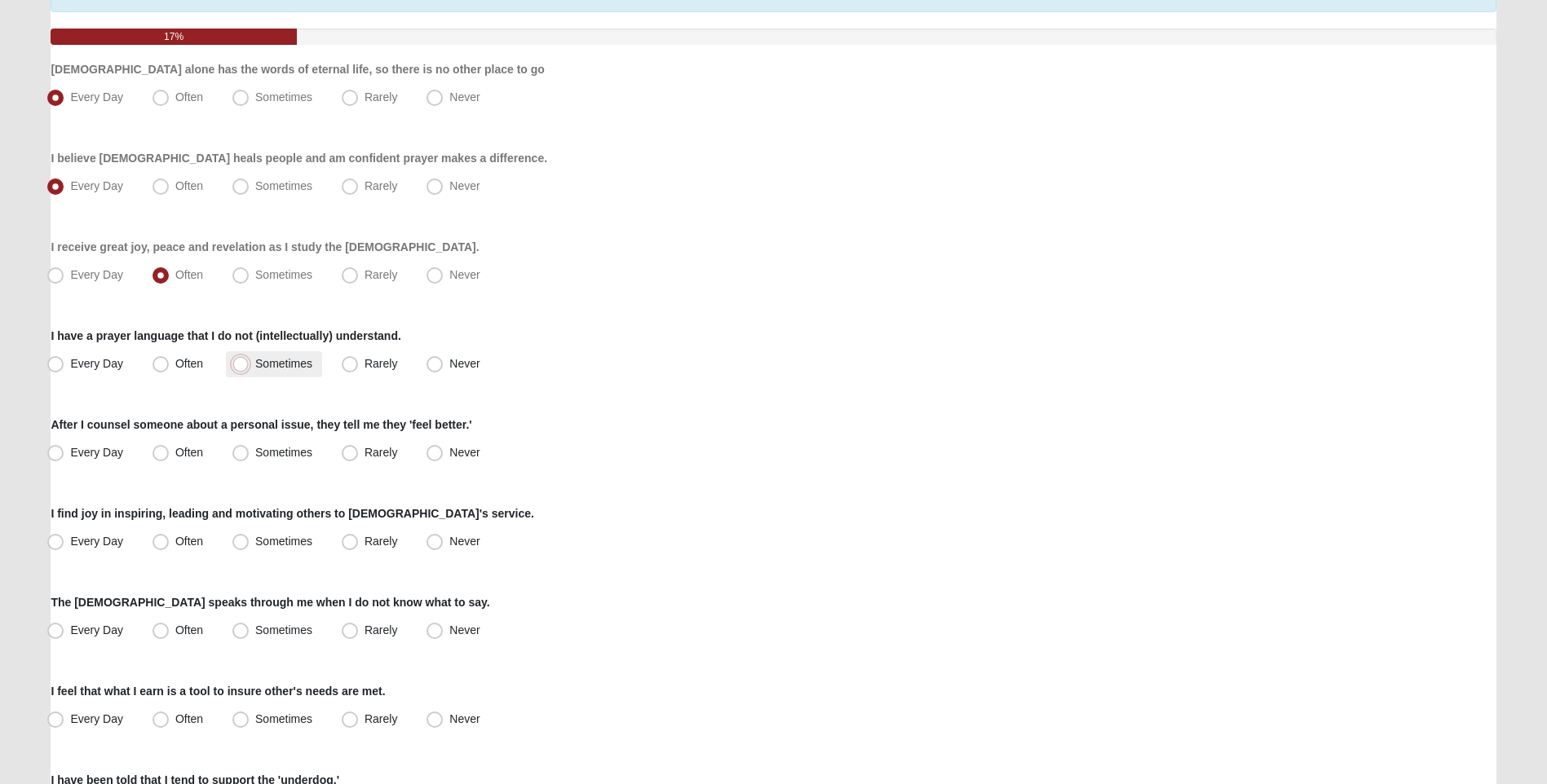
radio input "true"
click at [175, 451] on span "Often" at bounding box center [188, 452] width 28 height 13
click at [160, 451] on input "Often" at bounding box center [164, 453] width 11 height 11
radio input "true"
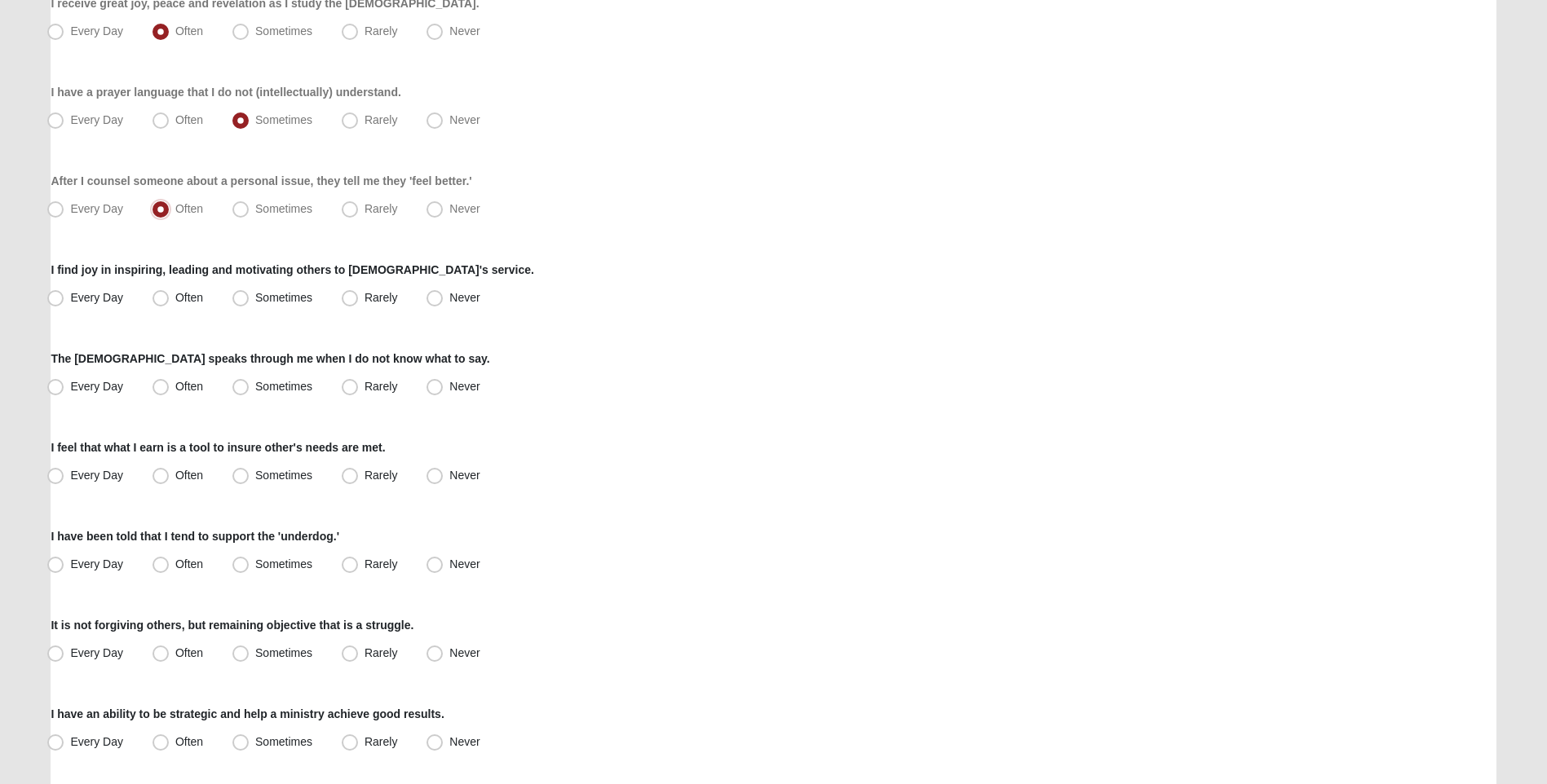
scroll to position [408, 0]
click at [70, 292] on span "Every Day" at bounding box center [97, 297] width 53 height 13
click at [59, 292] on input "Every Day" at bounding box center [60, 297] width 11 height 11
radio input "true"
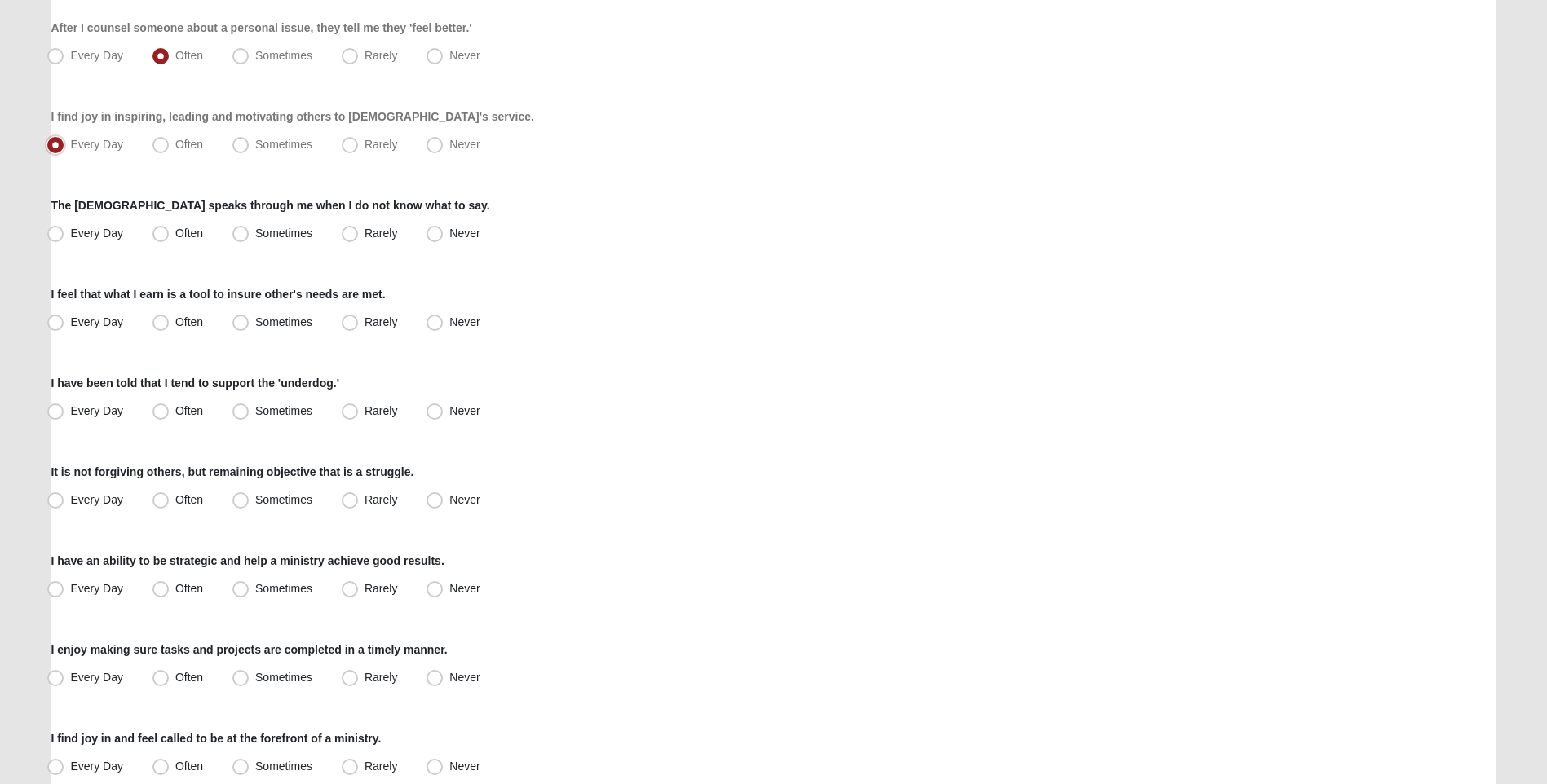
scroll to position [653, 0]
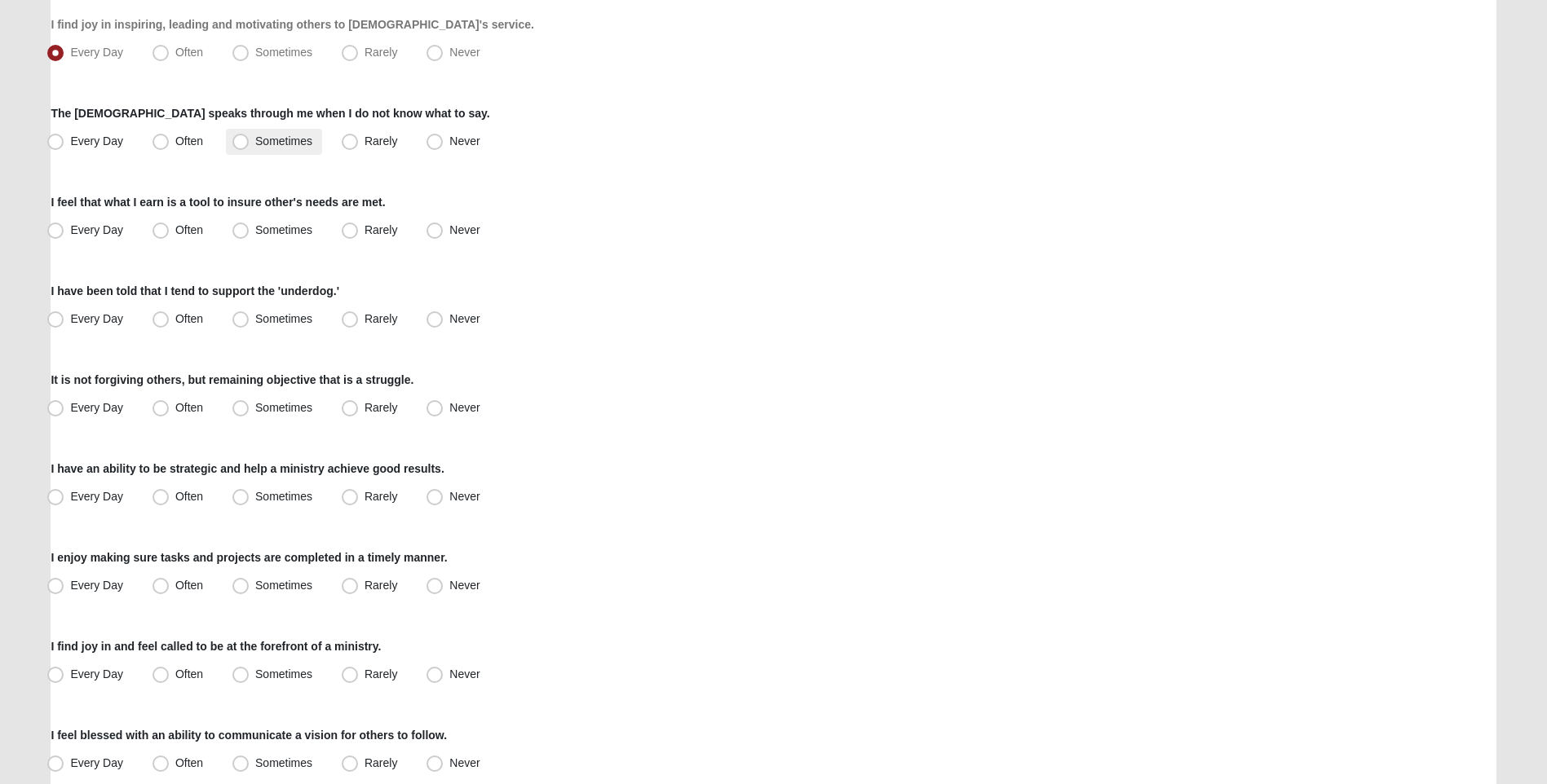
click at [255, 145] on span "Sometimes" at bounding box center [283, 140] width 57 height 13
click at [240, 145] on input "Sometimes" at bounding box center [244, 141] width 11 height 11
radio input "true"
click at [175, 226] on span "Often" at bounding box center [188, 230] width 28 height 13
click at [161, 226] on input "Often" at bounding box center [164, 230] width 11 height 11
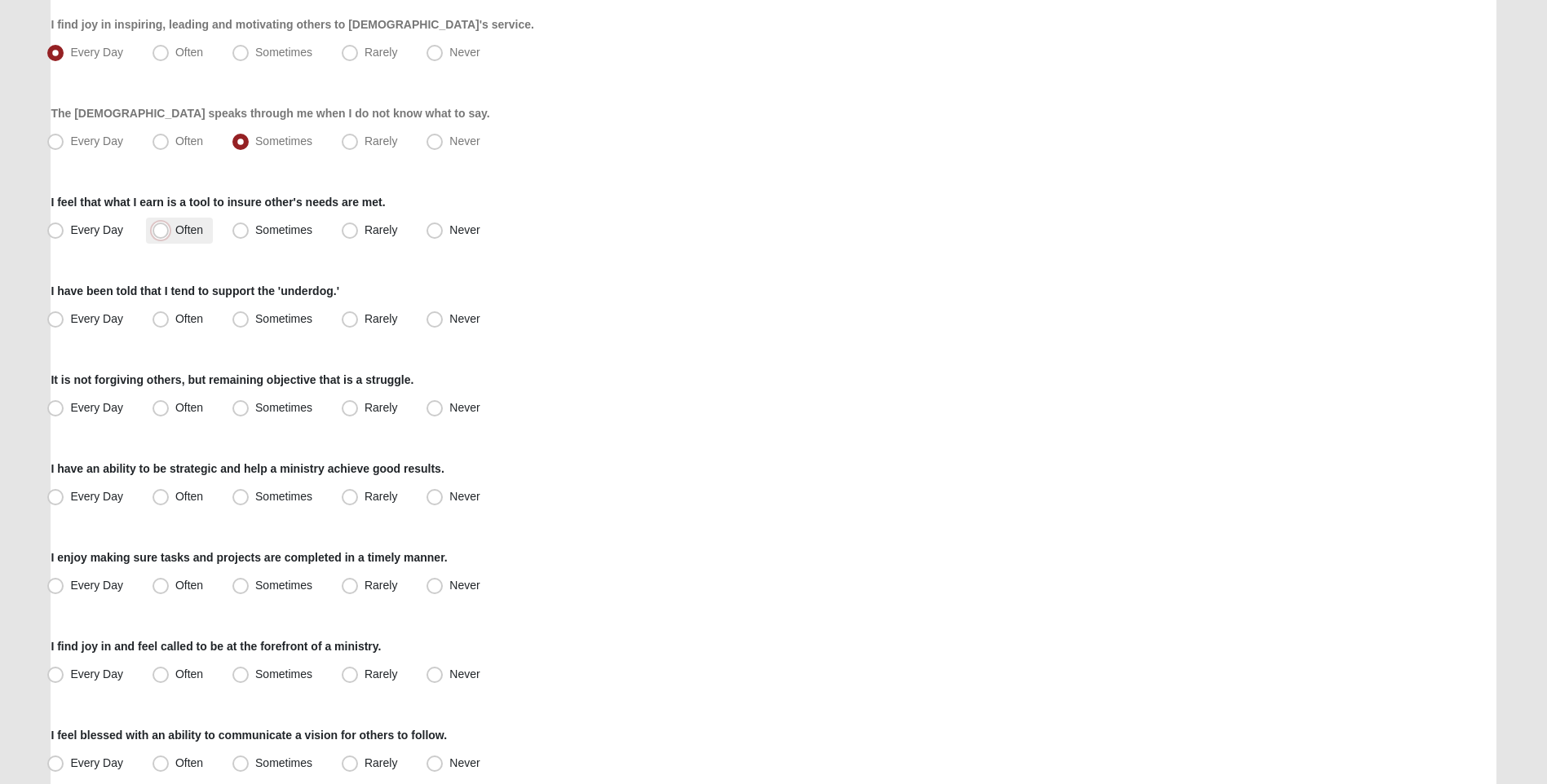
radio input "true"
click at [175, 321] on span "Often" at bounding box center [188, 319] width 28 height 13
click at [163, 321] on input "Often" at bounding box center [164, 319] width 11 height 11
radio input "true"
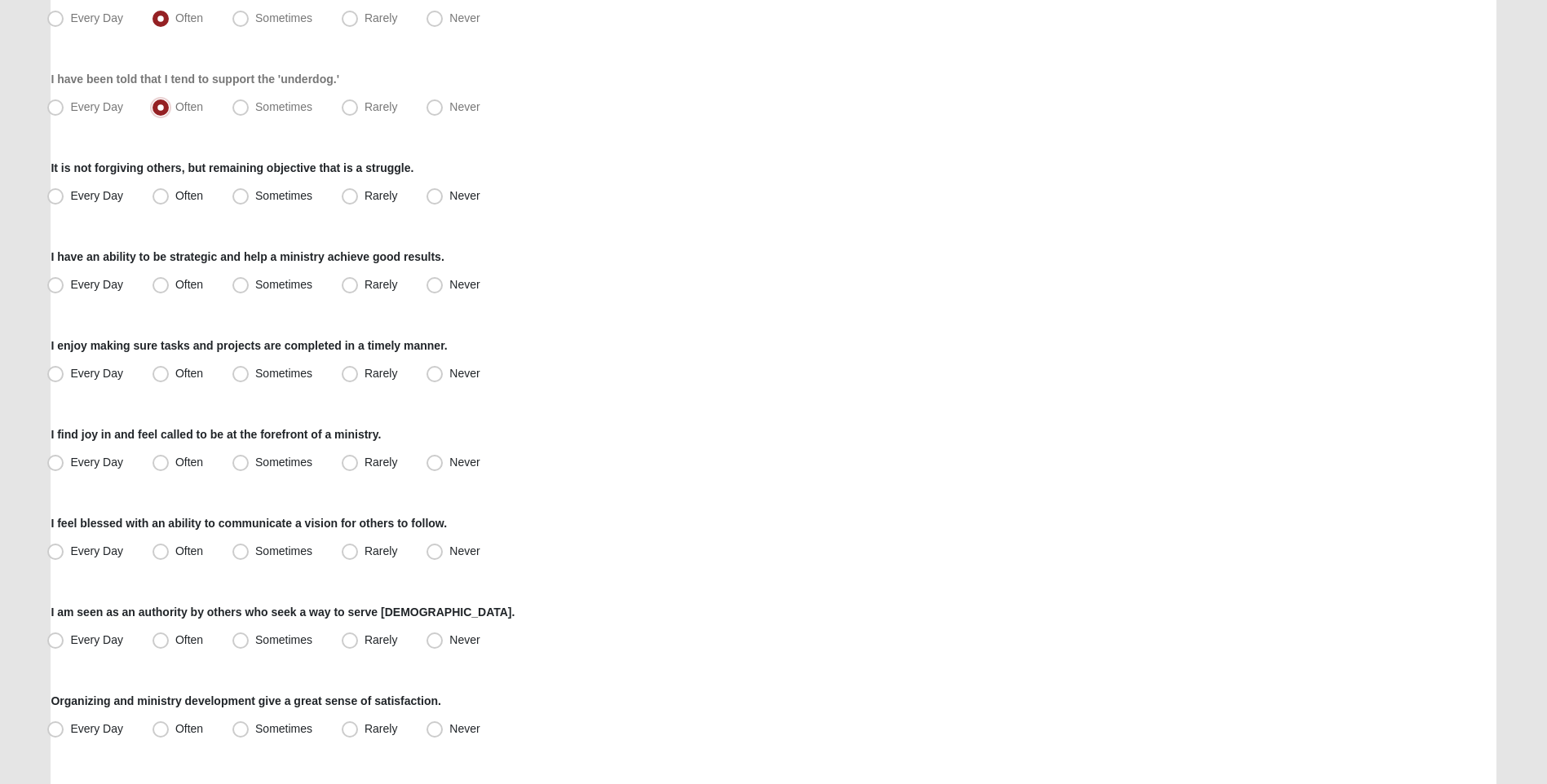
scroll to position [897, 0]
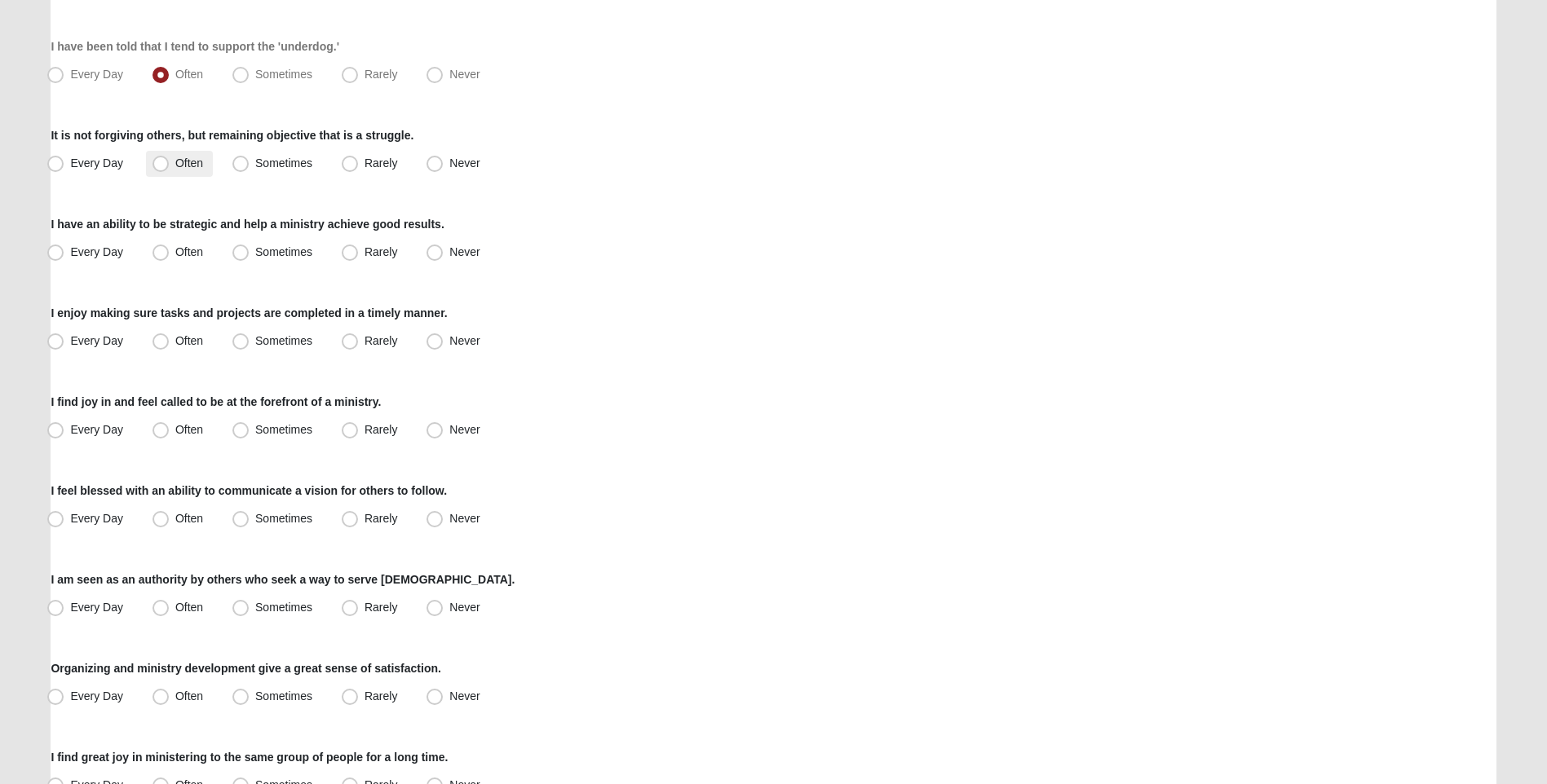
click at [175, 162] on span "Often" at bounding box center [188, 162] width 28 height 13
click at [163, 162] on input "Often" at bounding box center [164, 163] width 11 height 11
radio input "true"
click at [70, 249] on span "Every Day" at bounding box center [97, 251] width 53 height 13
click at [54, 249] on input "Every Day" at bounding box center [60, 252] width 11 height 11
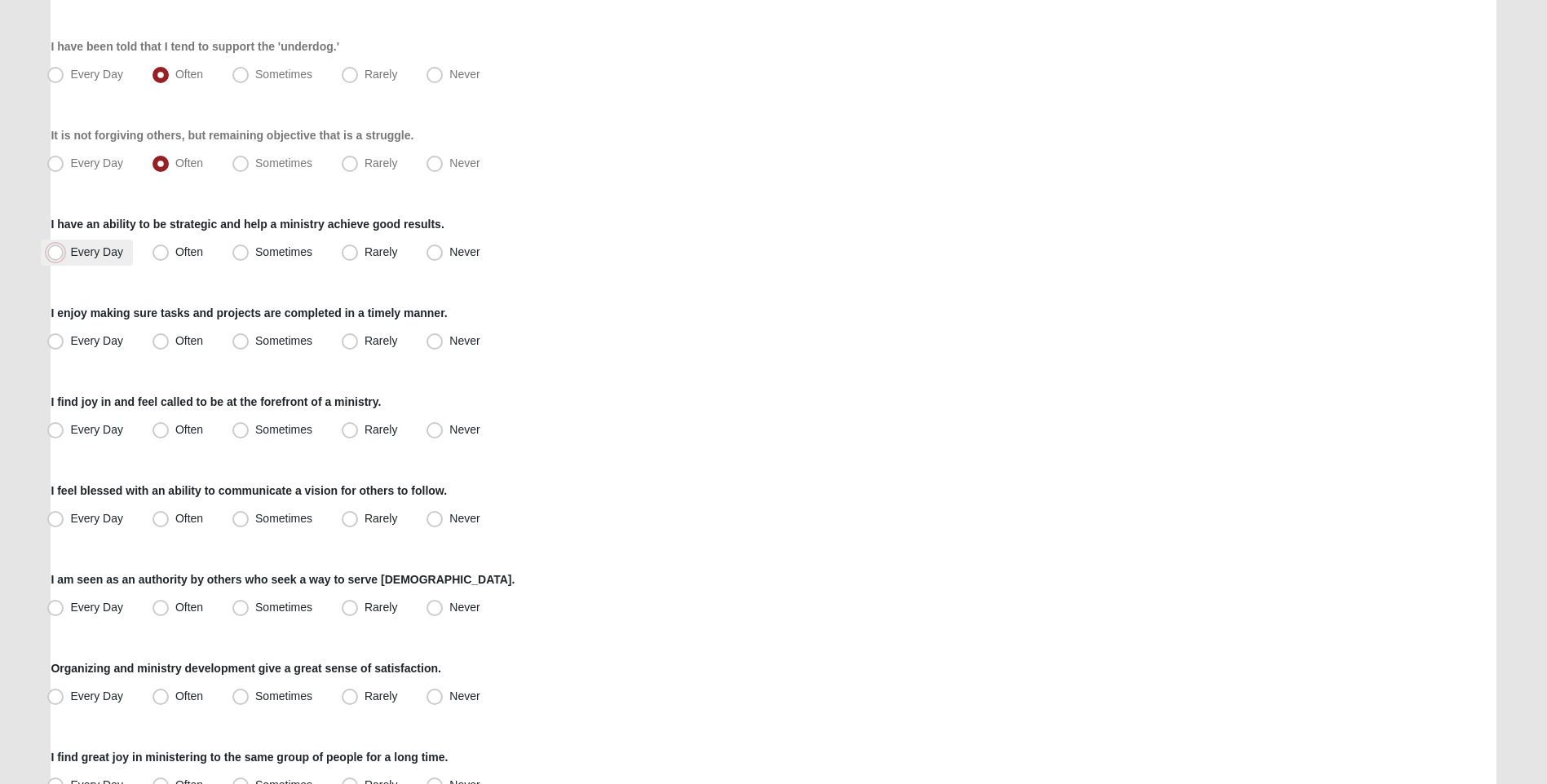
radio input "true"
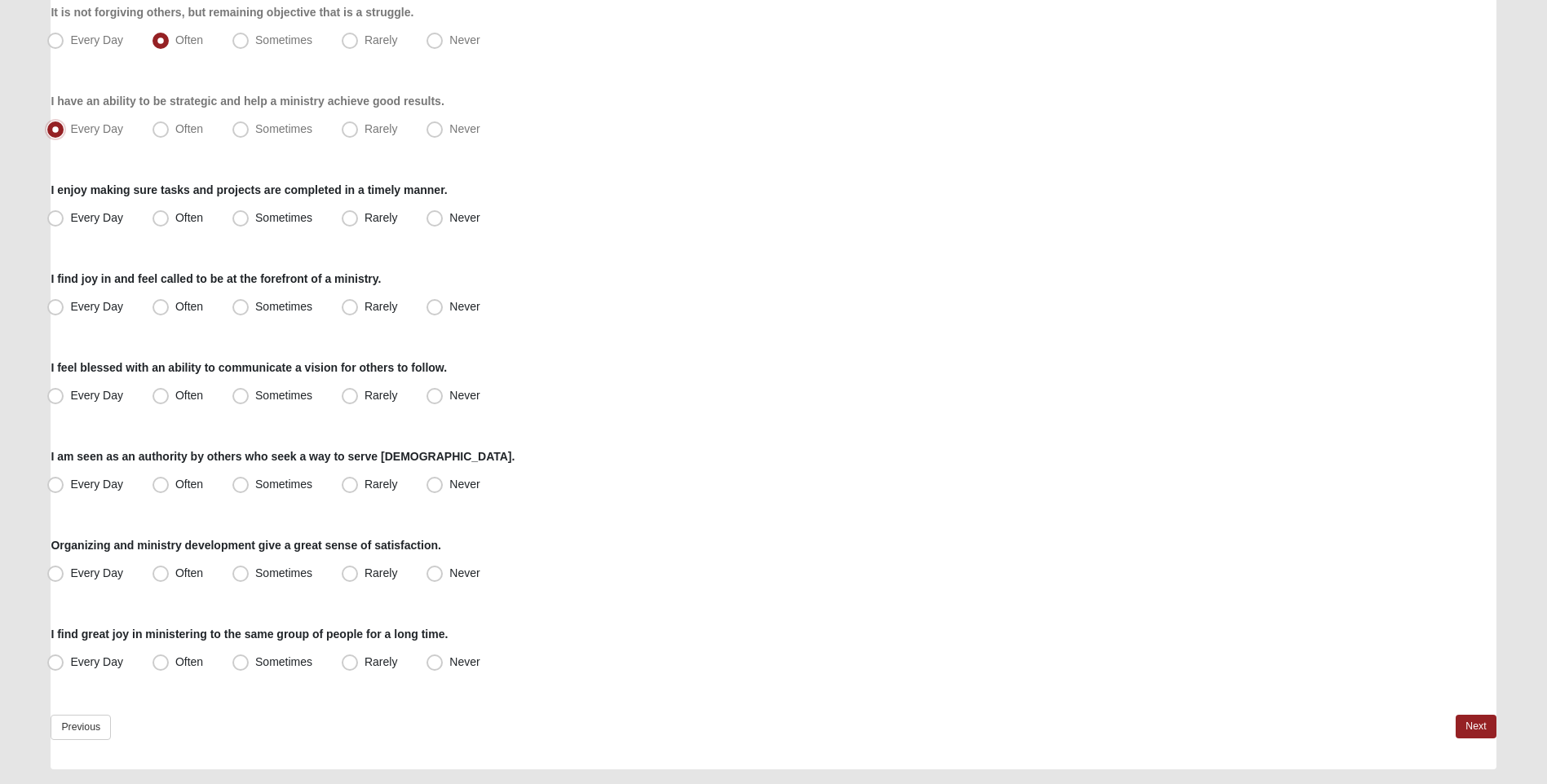
scroll to position [1060, 0]
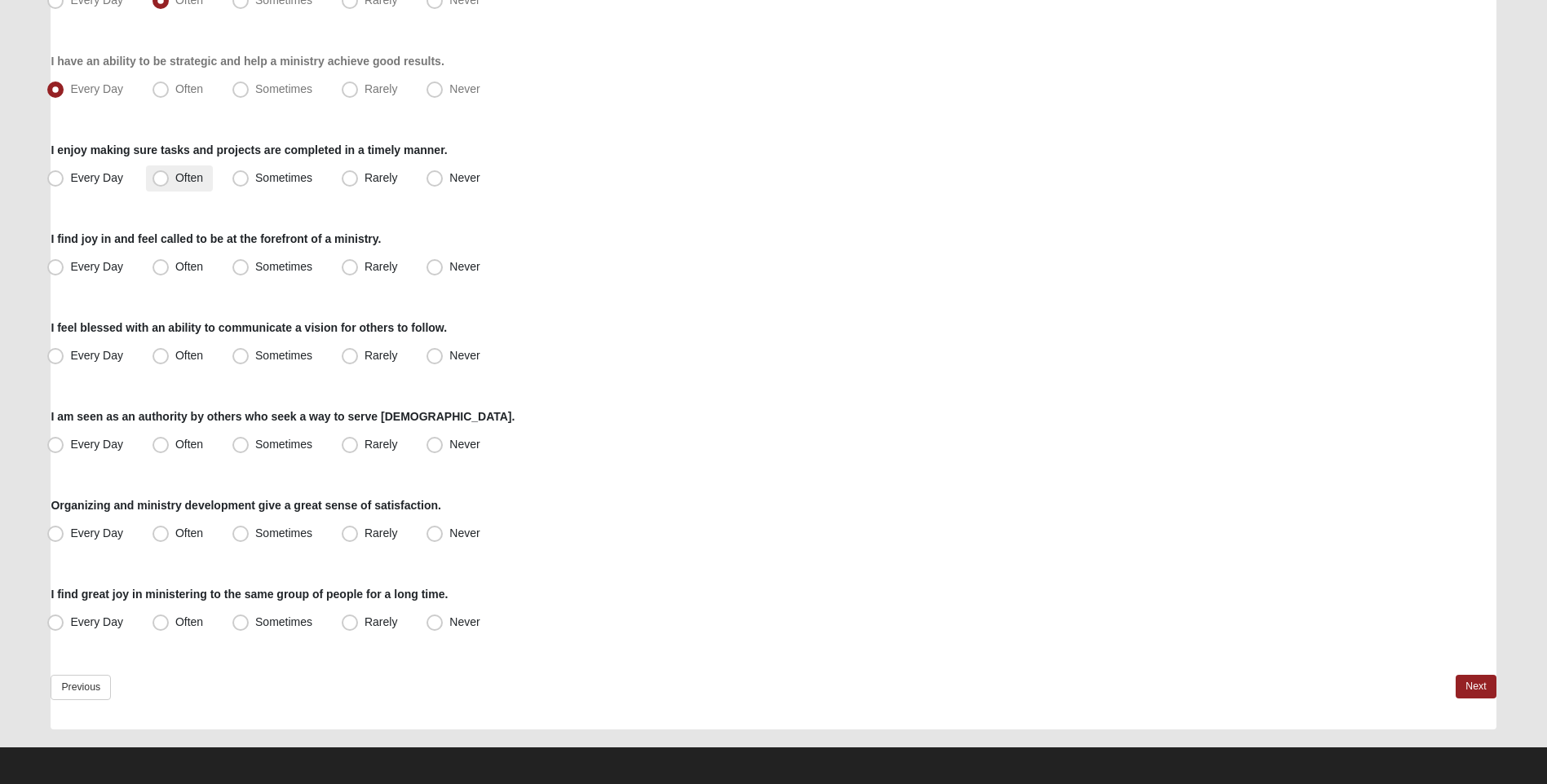
click at [175, 178] on span "Often" at bounding box center [188, 178] width 28 height 13
click at [165, 178] on input "Often" at bounding box center [164, 178] width 11 height 11
radio input "true"
click at [255, 266] on span "Sometimes" at bounding box center [283, 266] width 57 height 13
click at [242, 266] on input "Sometimes" at bounding box center [244, 267] width 11 height 11
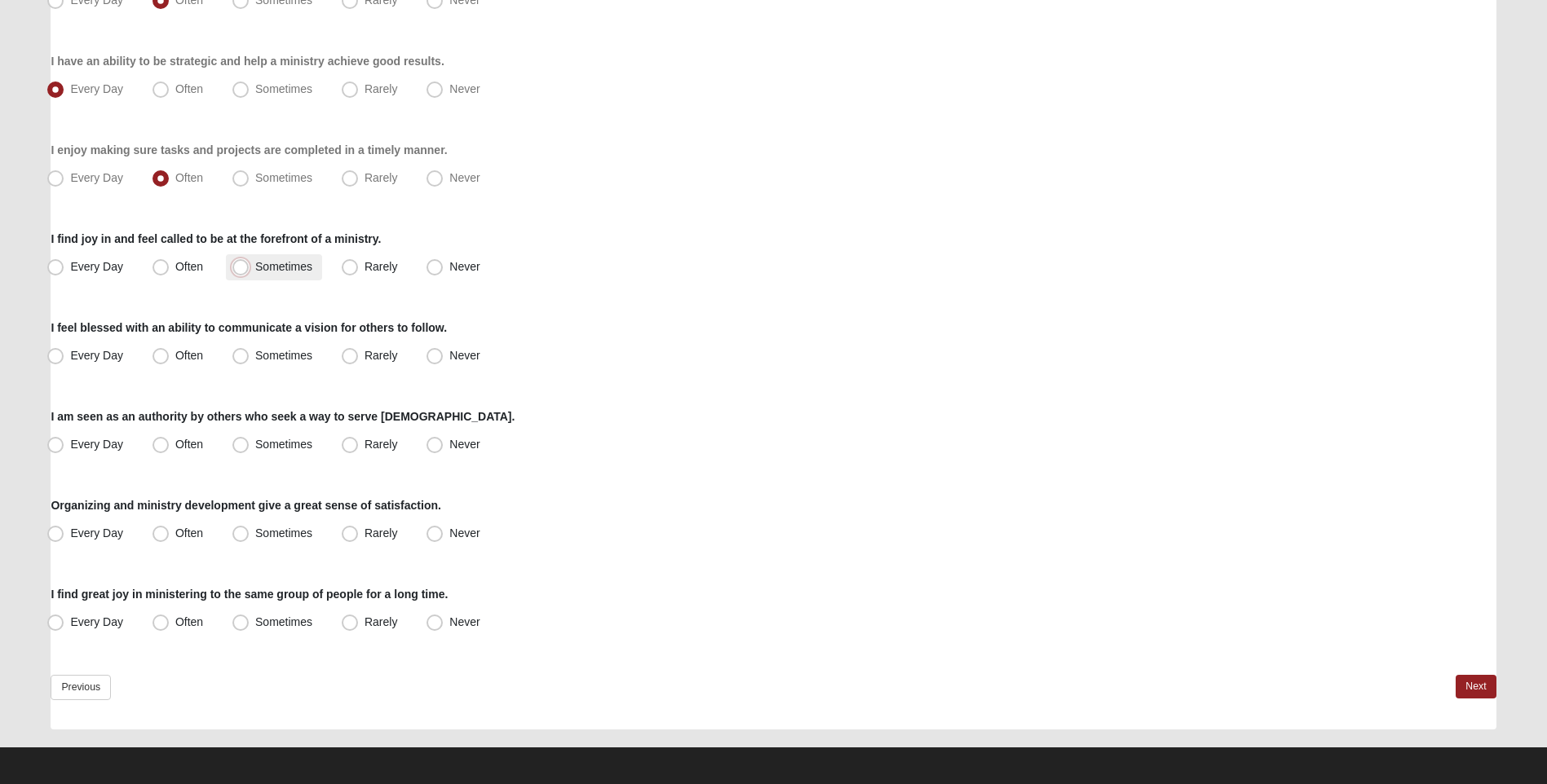
radio input "true"
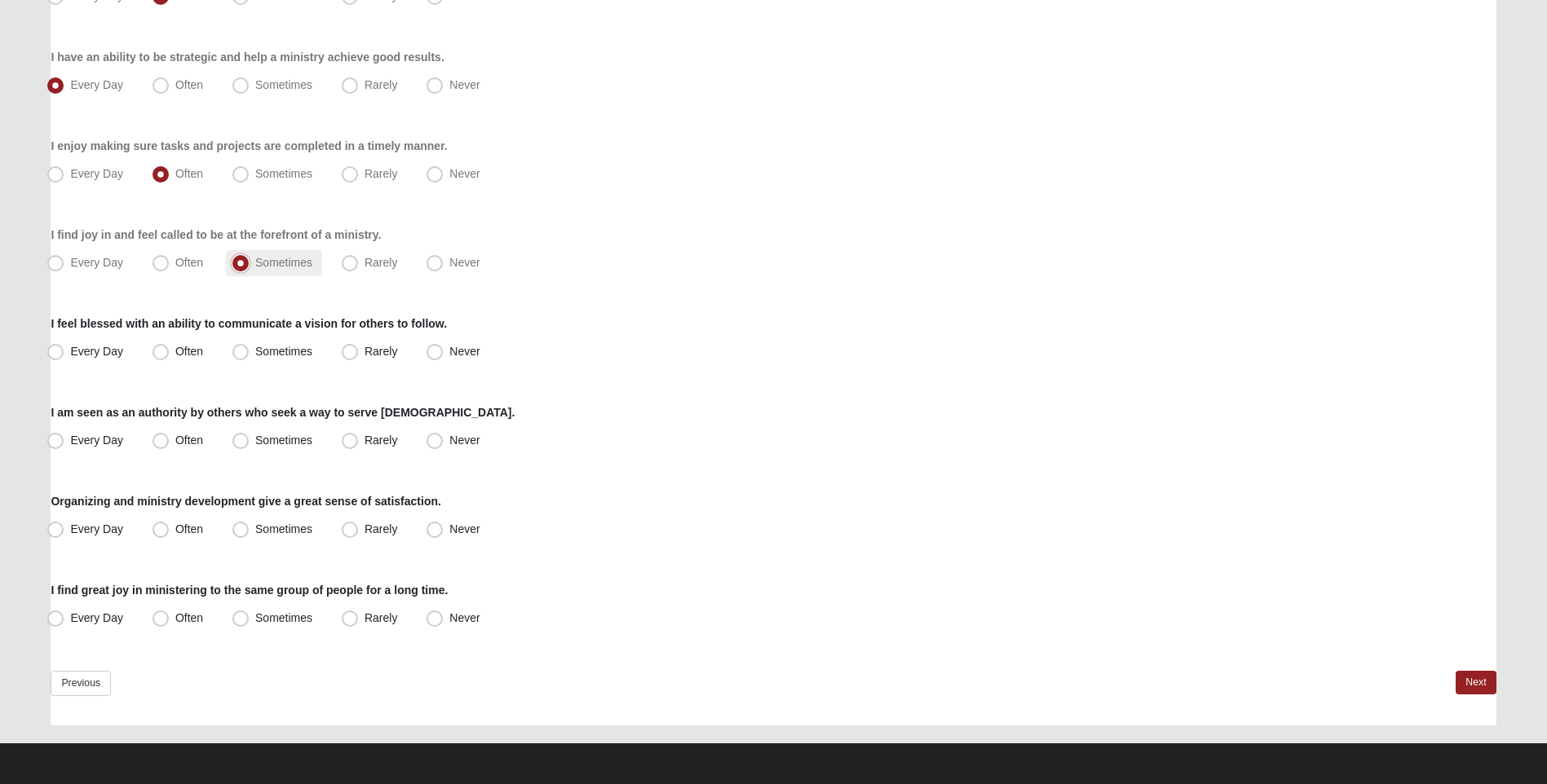
scroll to position [1065, 0]
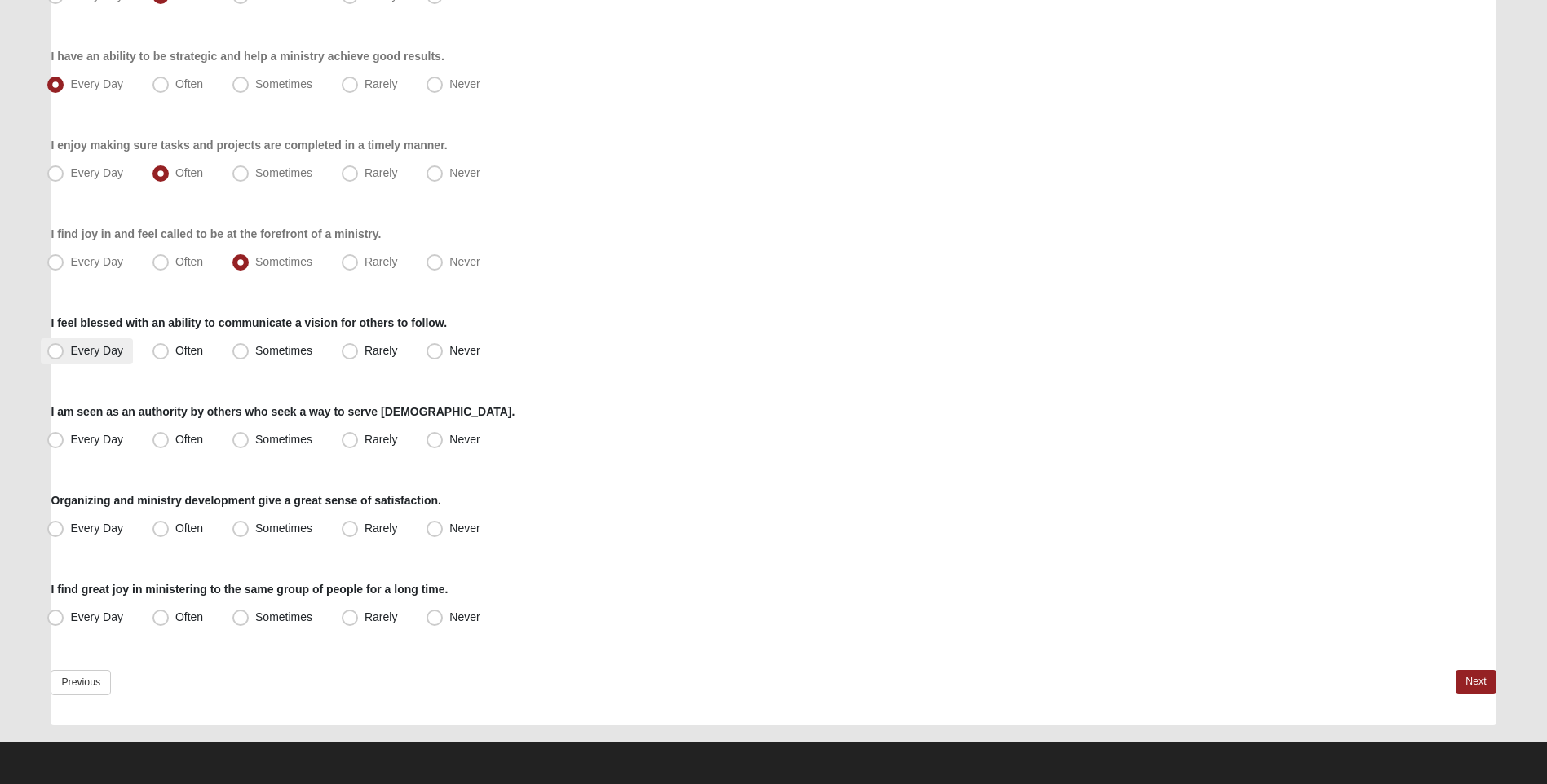
click at [70, 346] on span "Every Day" at bounding box center [97, 350] width 53 height 13
click at [57, 346] on input "Every Day" at bounding box center [60, 351] width 11 height 11
radio input "true"
click at [70, 442] on span "Every Day" at bounding box center [97, 440] width 53 height 13
click at [57, 442] on input "Every Day" at bounding box center [60, 440] width 11 height 11
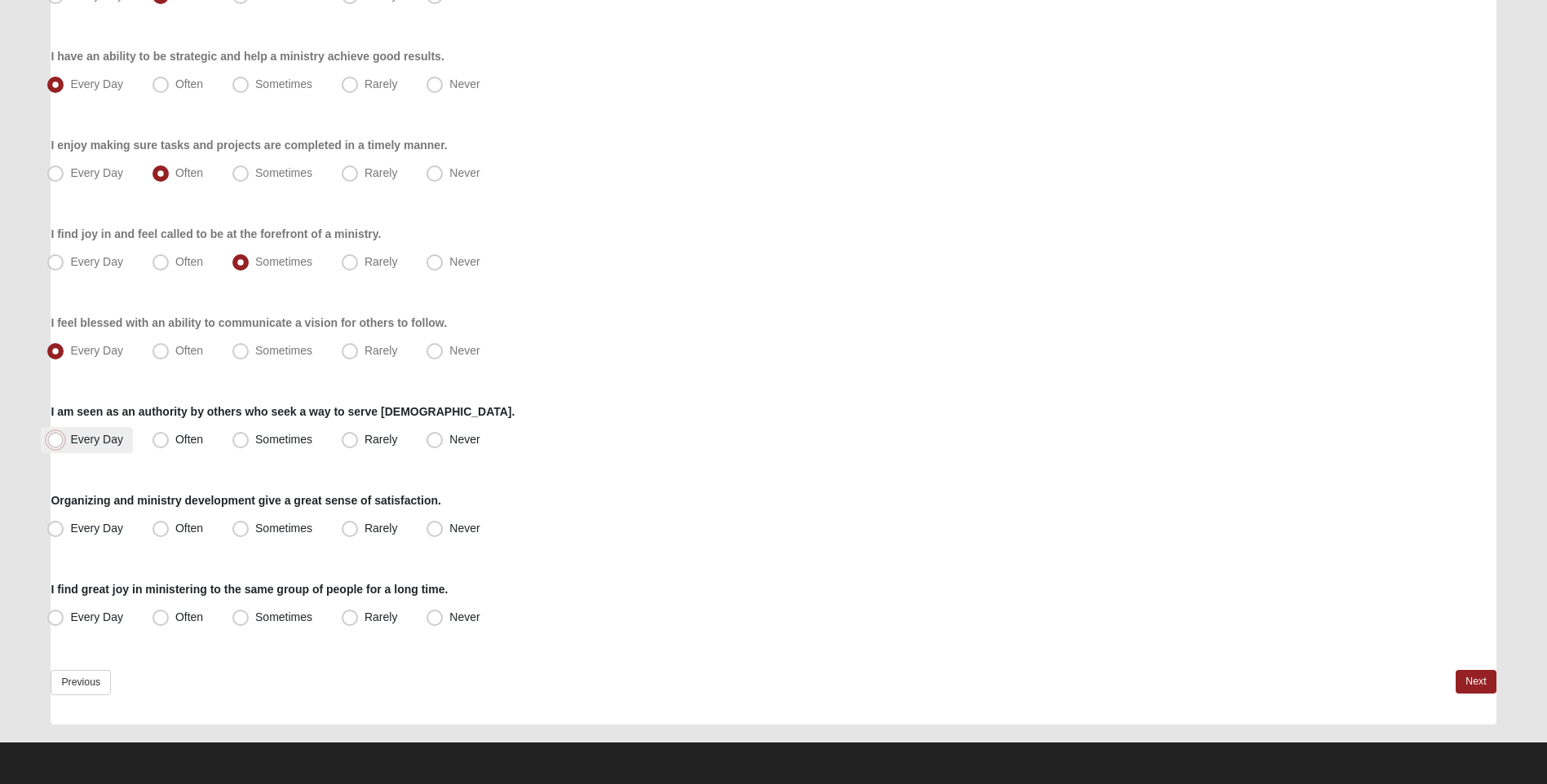
radio input "true"
click at [255, 527] on span "Sometimes" at bounding box center [283, 528] width 57 height 13
click at [246, 527] on input "Sometimes" at bounding box center [244, 528] width 11 height 11
radio input "true"
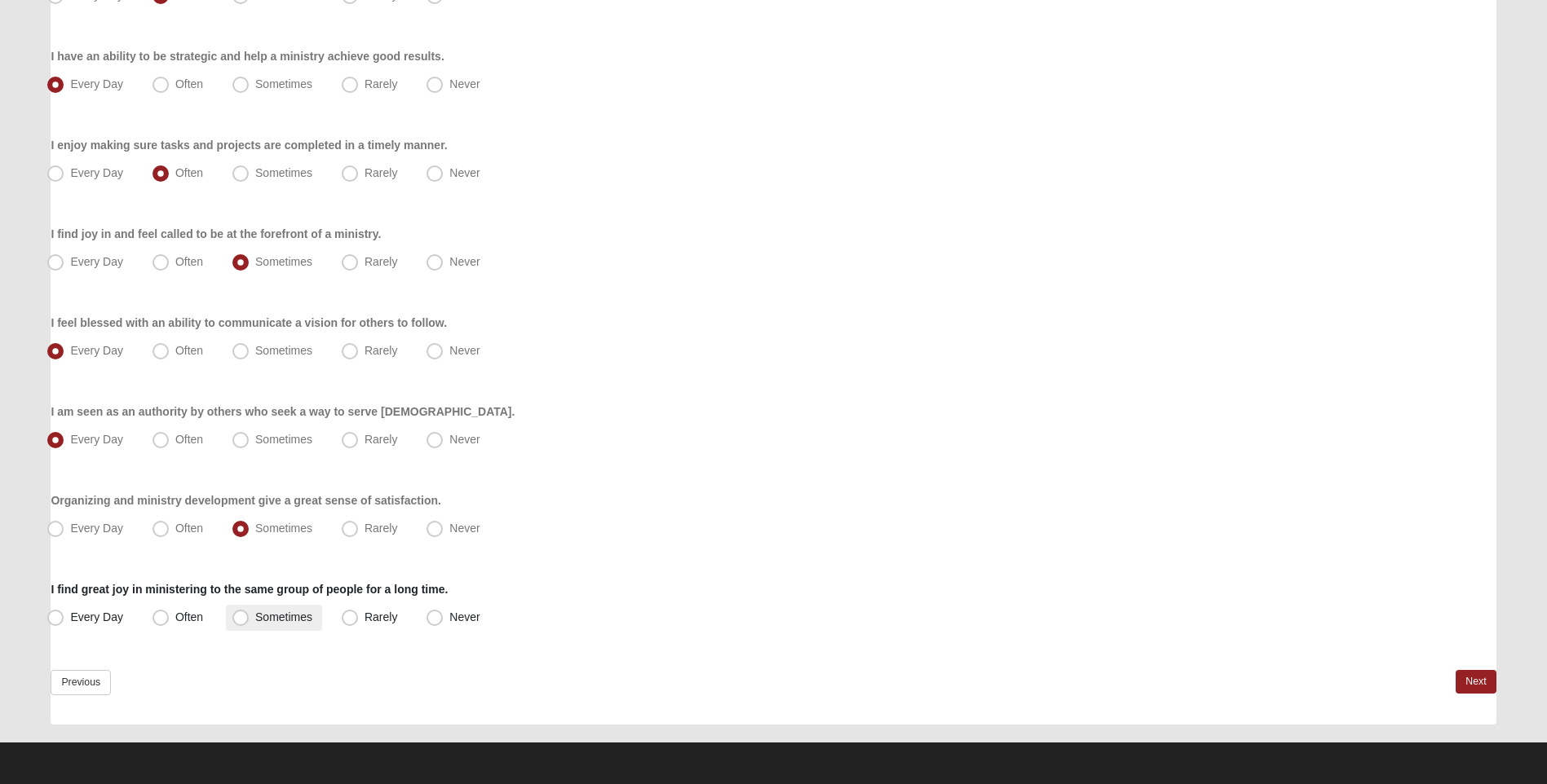
click at [255, 617] on span "Sometimes" at bounding box center [283, 617] width 57 height 13
click at [241, 617] on input "Sometimes" at bounding box center [244, 618] width 11 height 11
radio input "true"
click at [1488, 682] on link "Next" at bounding box center [1475, 682] width 40 height 24
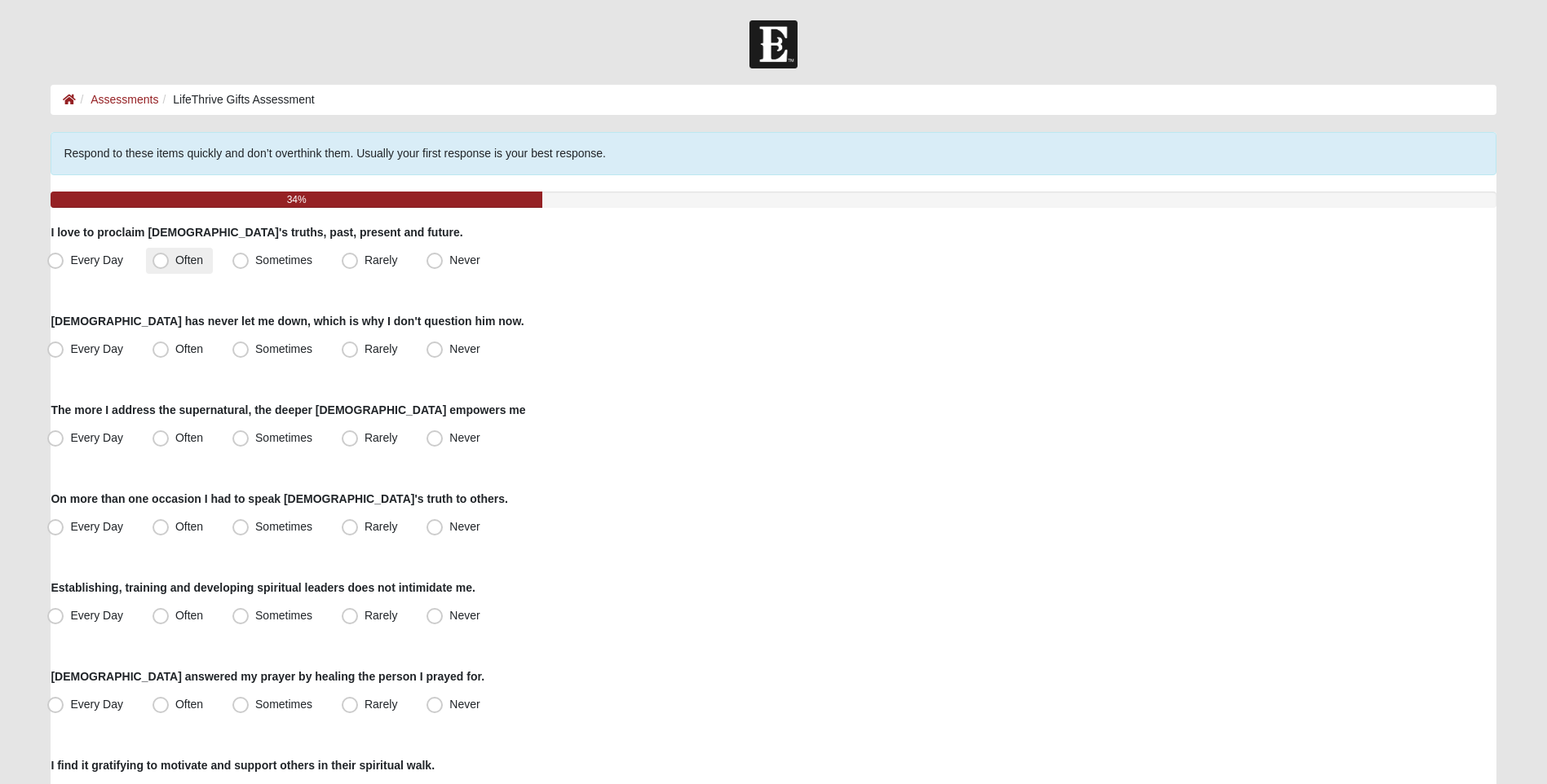
click at [175, 259] on span "Often" at bounding box center [188, 260] width 28 height 13
click at [167, 259] on input "Often" at bounding box center [164, 260] width 11 height 11
radio input "true"
click at [70, 344] on span "Every Day" at bounding box center [97, 349] width 53 height 13
click at [54, 344] on input "Every Day" at bounding box center [60, 349] width 11 height 11
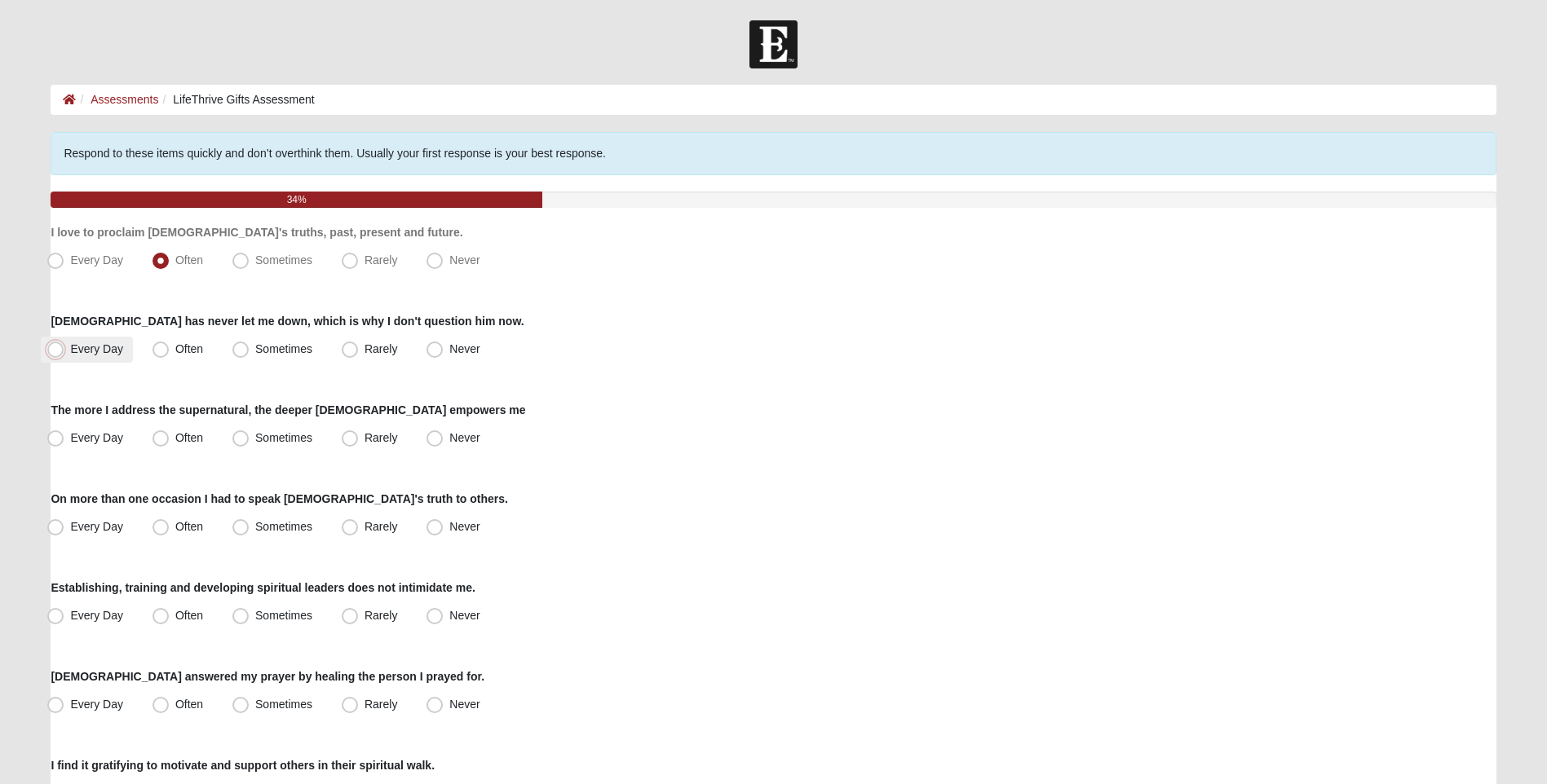
radio input "true"
click at [175, 436] on span "Often" at bounding box center [188, 438] width 28 height 13
click at [160, 436] on input "Often" at bounding box center [164, 439] width 11 height 11
radio input "true"
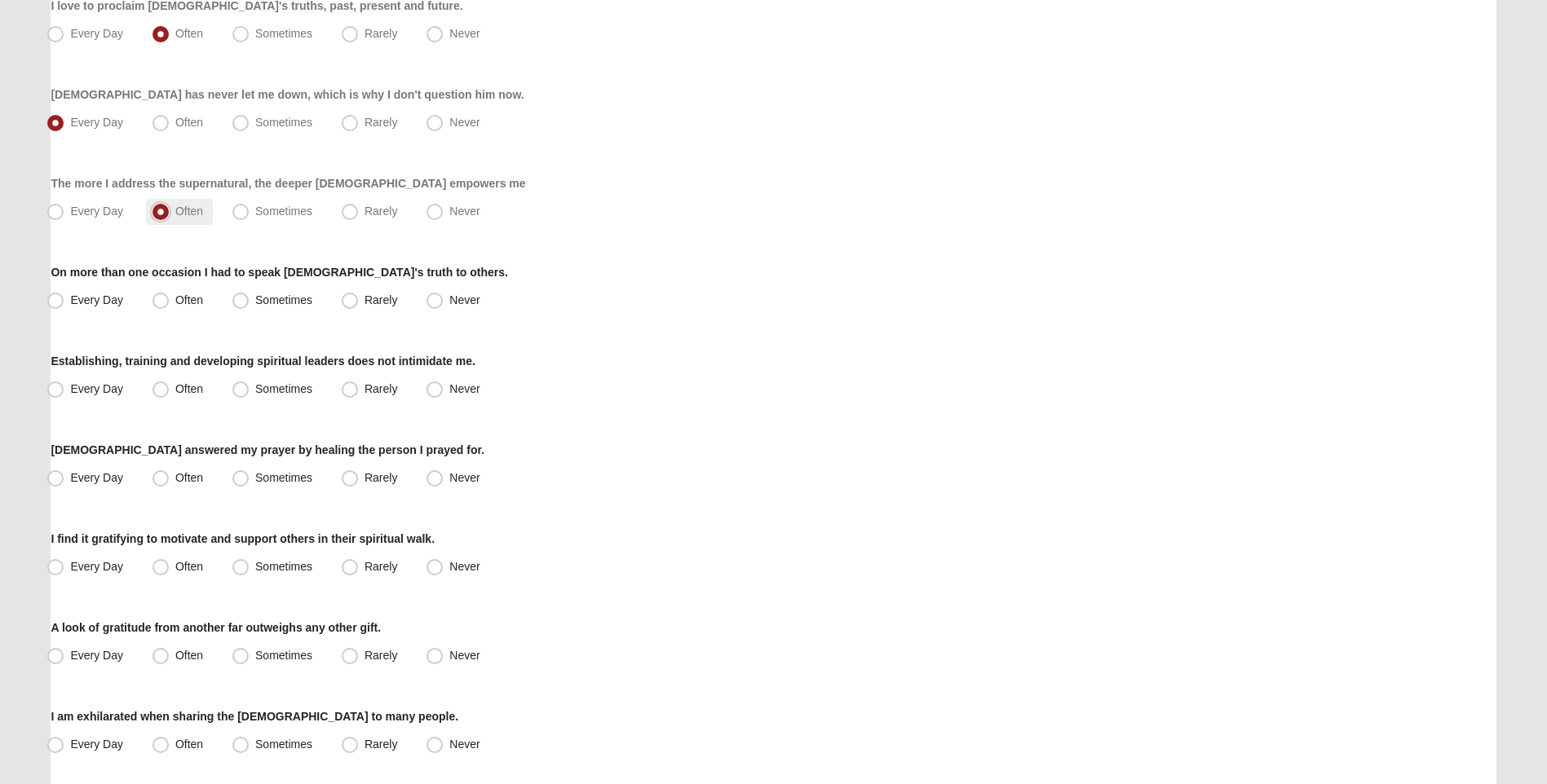
scroll to position [326, 0]
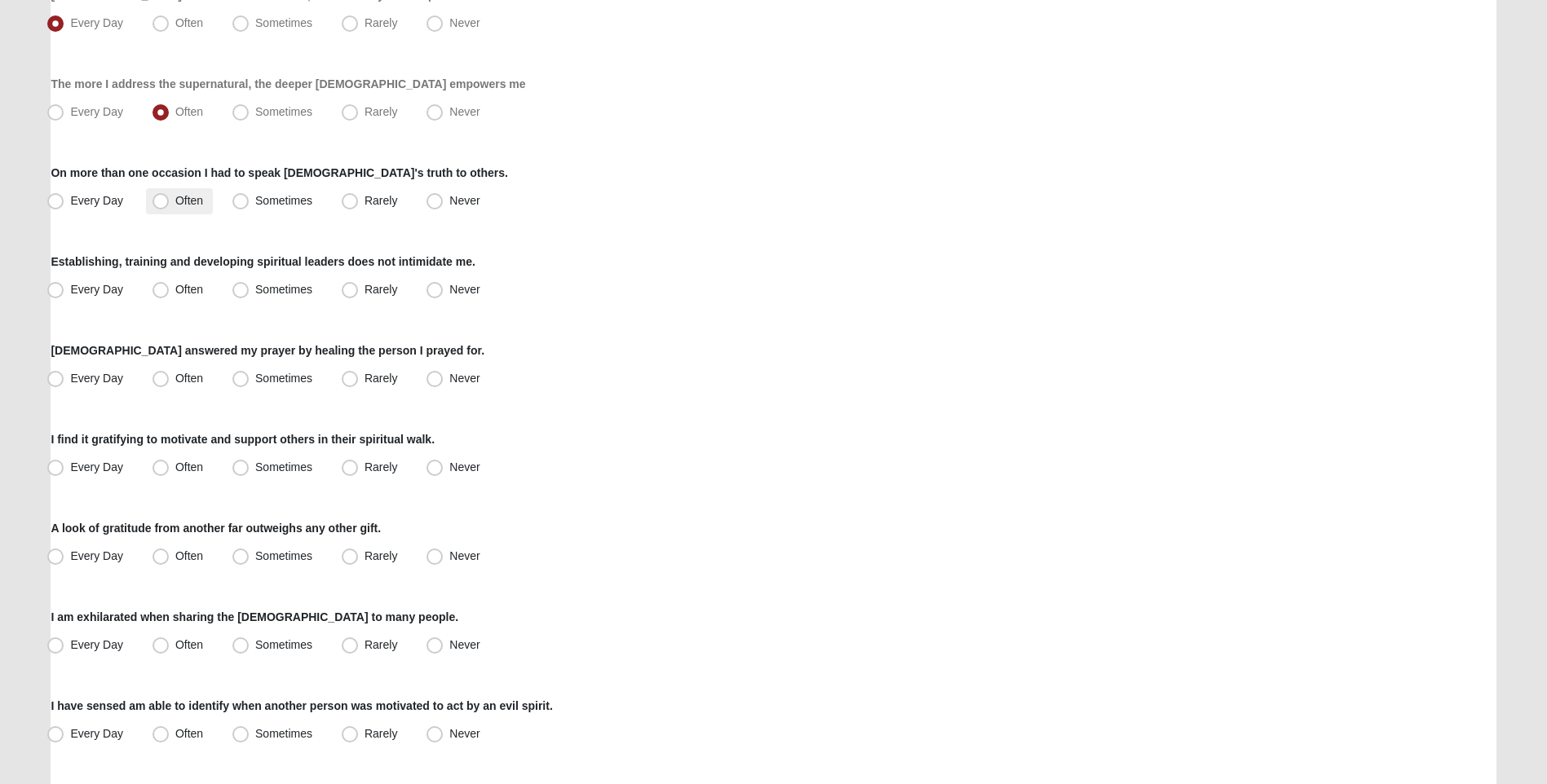
click at [175, 202] on span "Often" at bounding box center [188, 201] width 28 height 13
click at [163, 202] on input "Often" at bounding box center [164, 201] width 11 height 11
radio input "true"
click at [255, 292] on span "Sometimes" at bounding box center [283, 289] width 57 height 13
click at [242, 292] on input "Sometimes" at bounding box center [244, 289] width 11 height 11
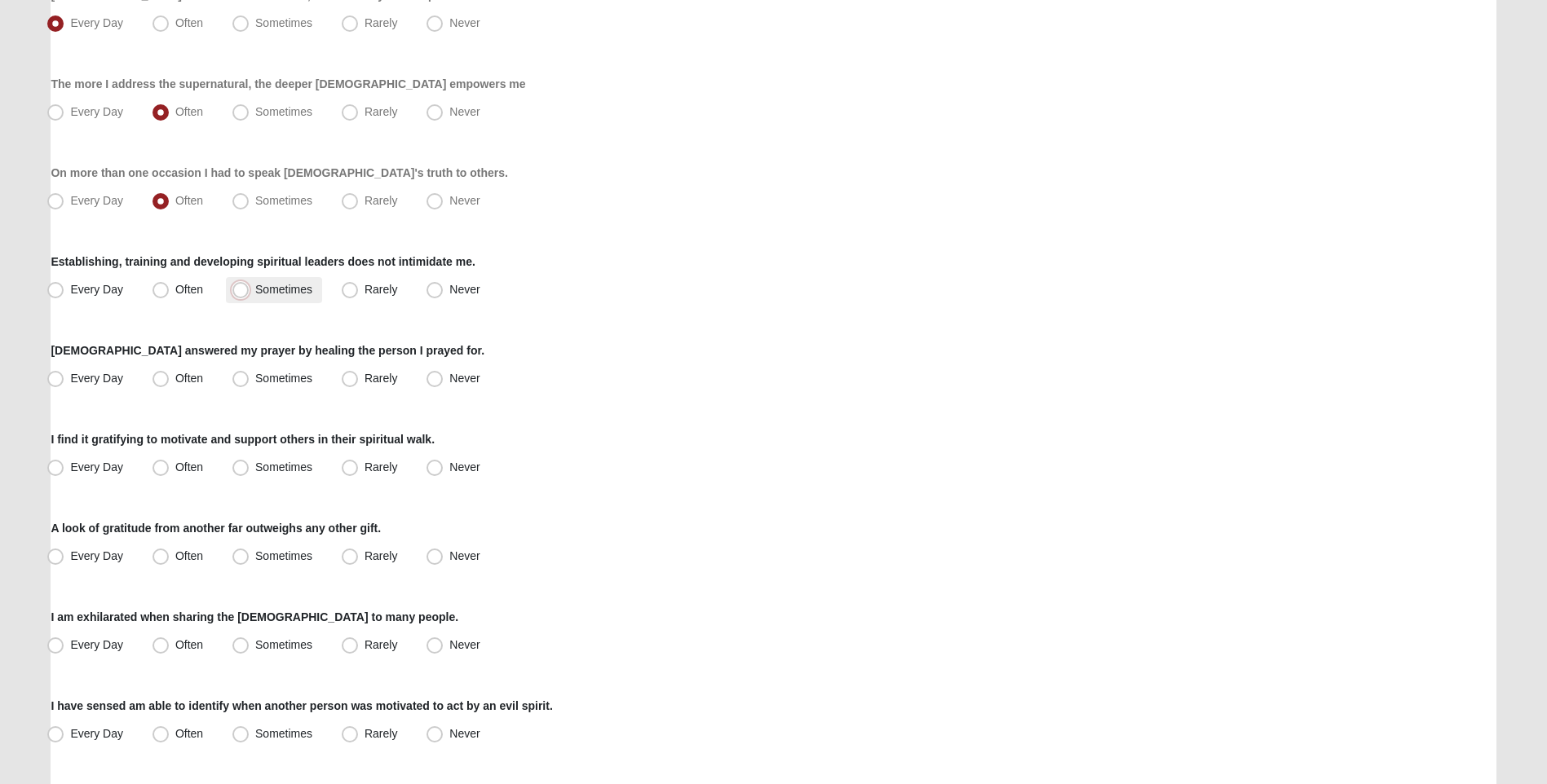
radio input "true"
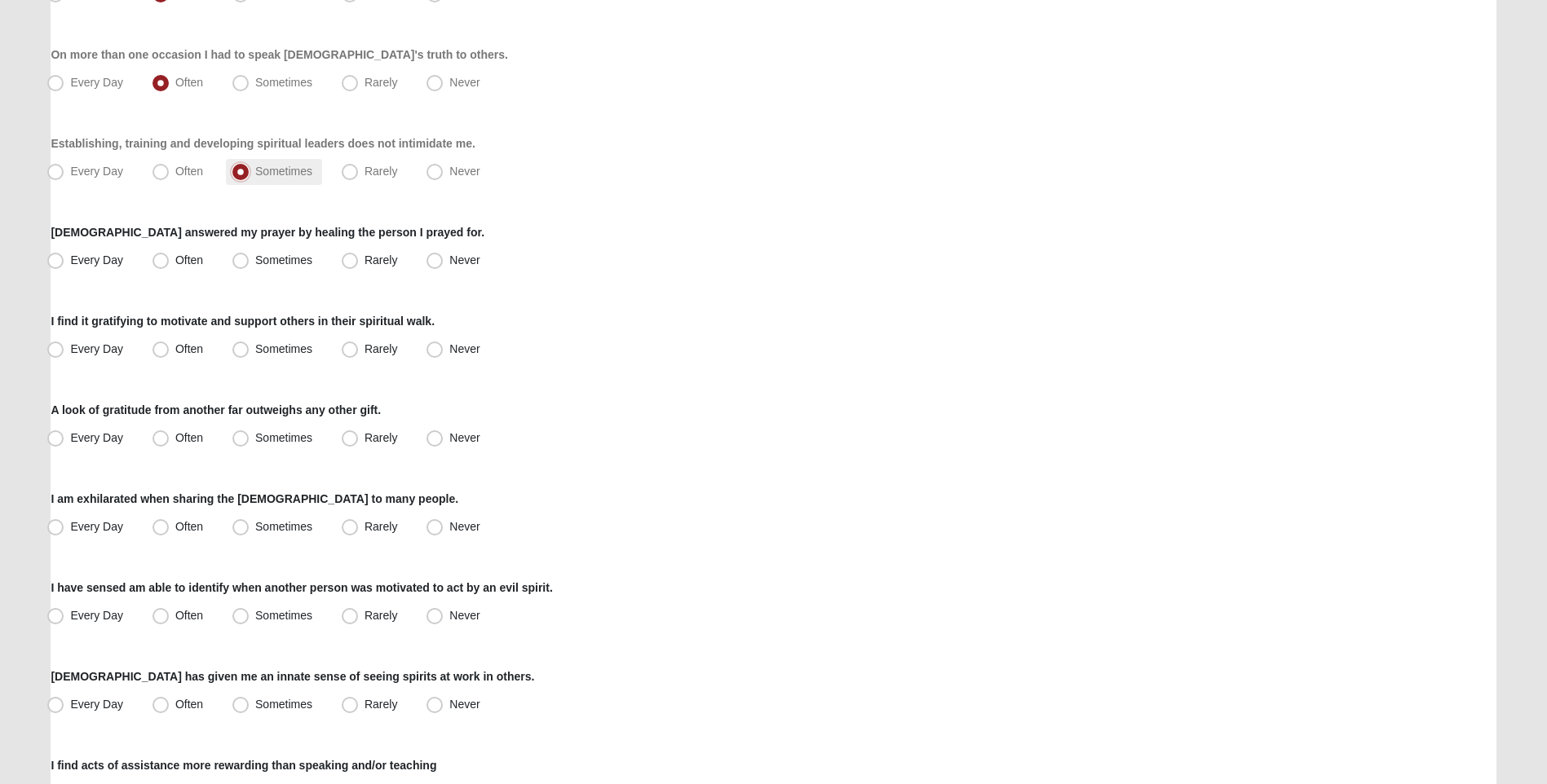
scroll to position [489, 0]
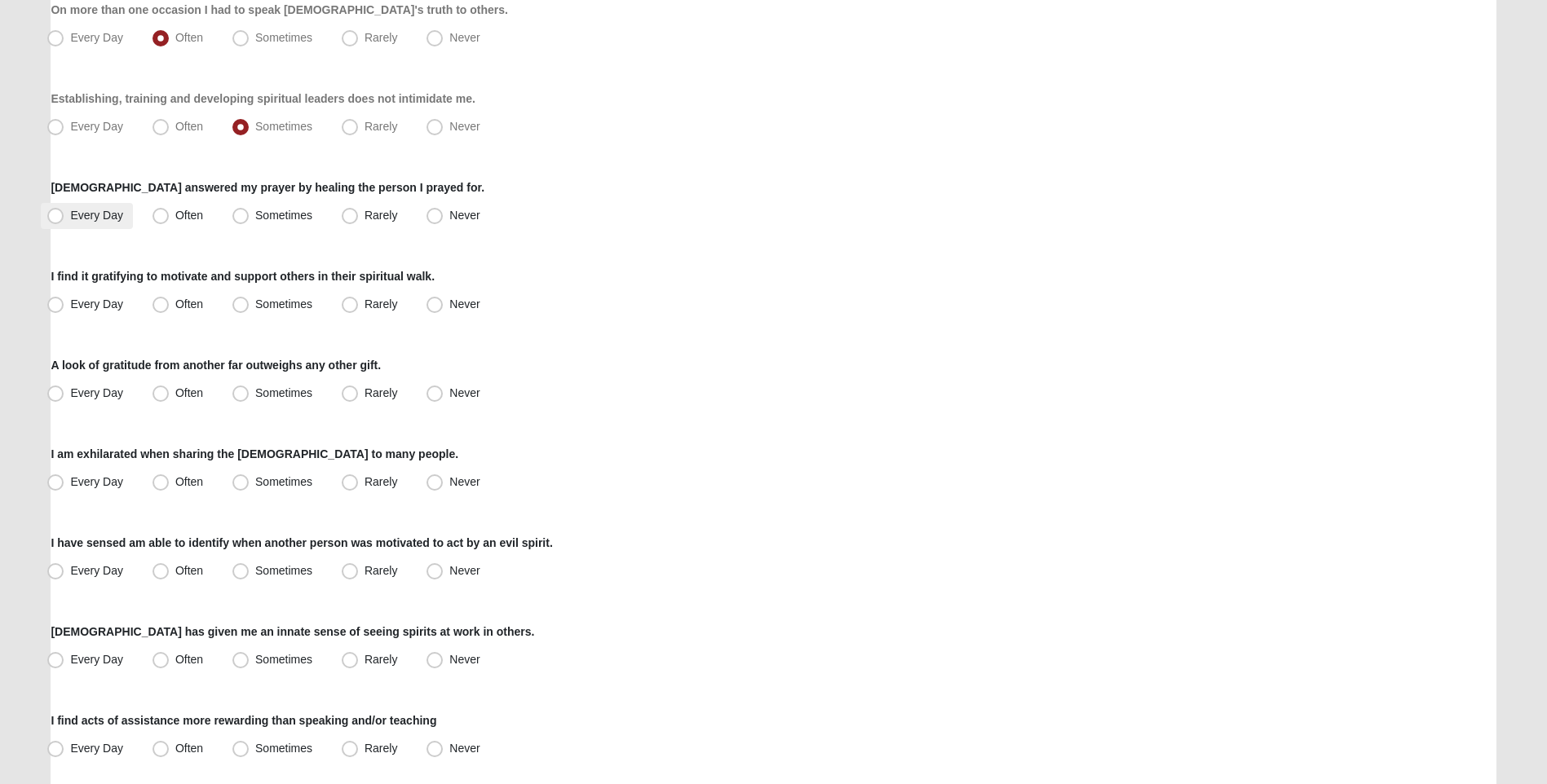
click at [70, 221] on span "Every Day" at bounding box center [97, 215] width 53 height 13
click at [55, 221] on input "Every Day" at bounding box center [60, 216] width 11 height 11
radio input "true"
click at [70, 302] on span "Every Day" at bounding box center [97, 304] width 53 height 13
click at [56, 302] on input "Every Day" at bounding box center [60, 305] width 11 height 11
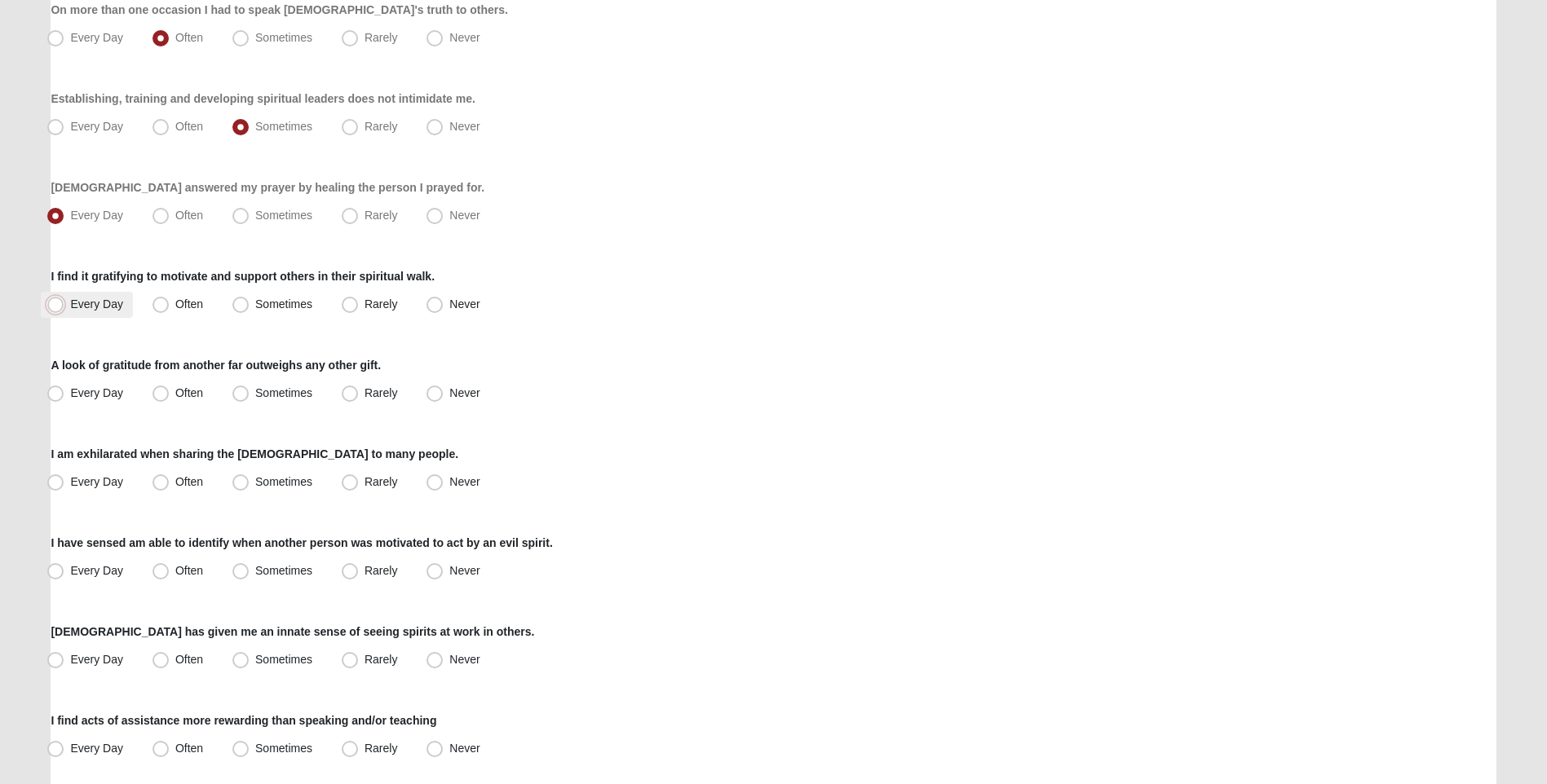
radio input "true"
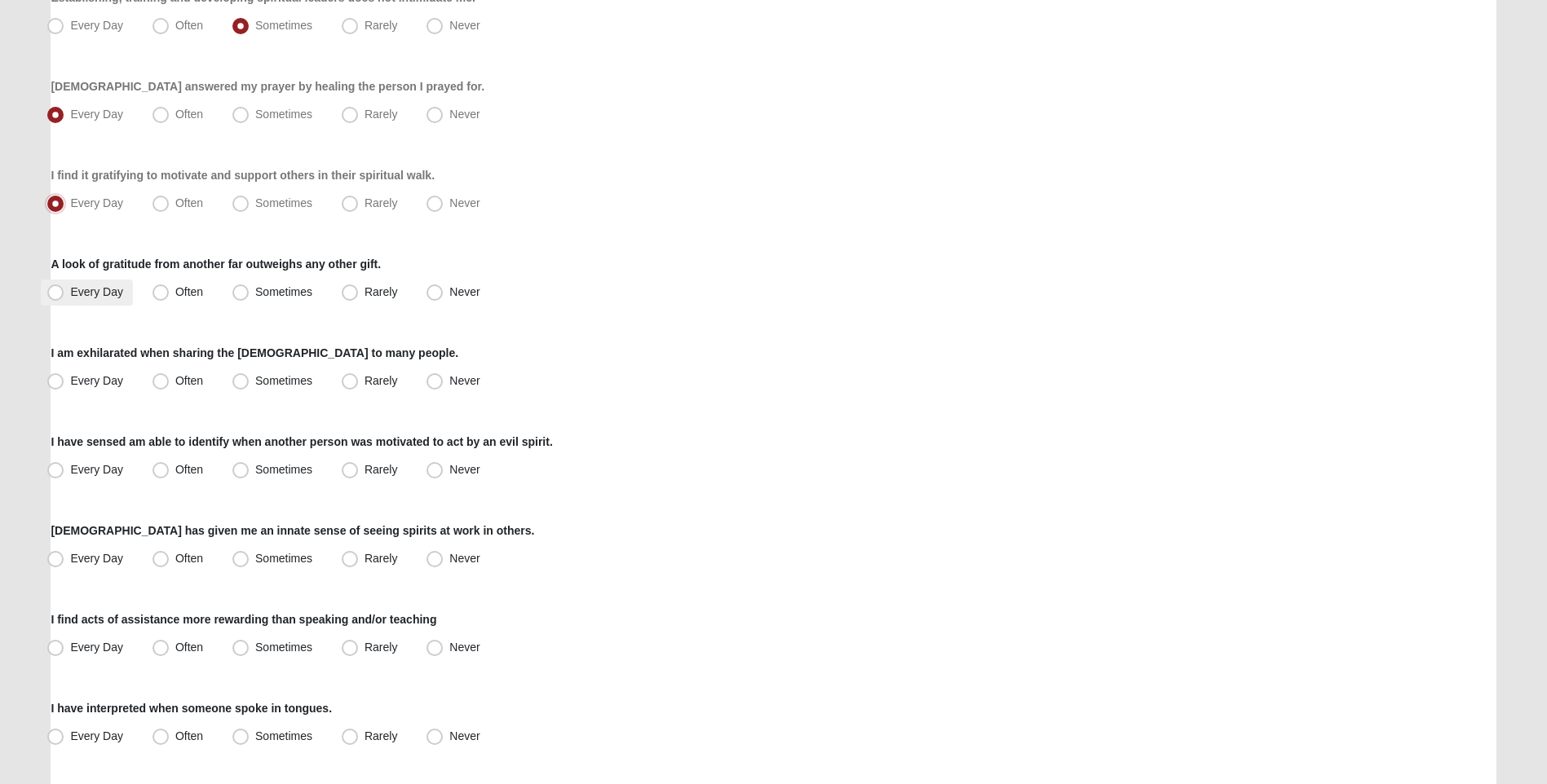
scroll to position [653, 0]
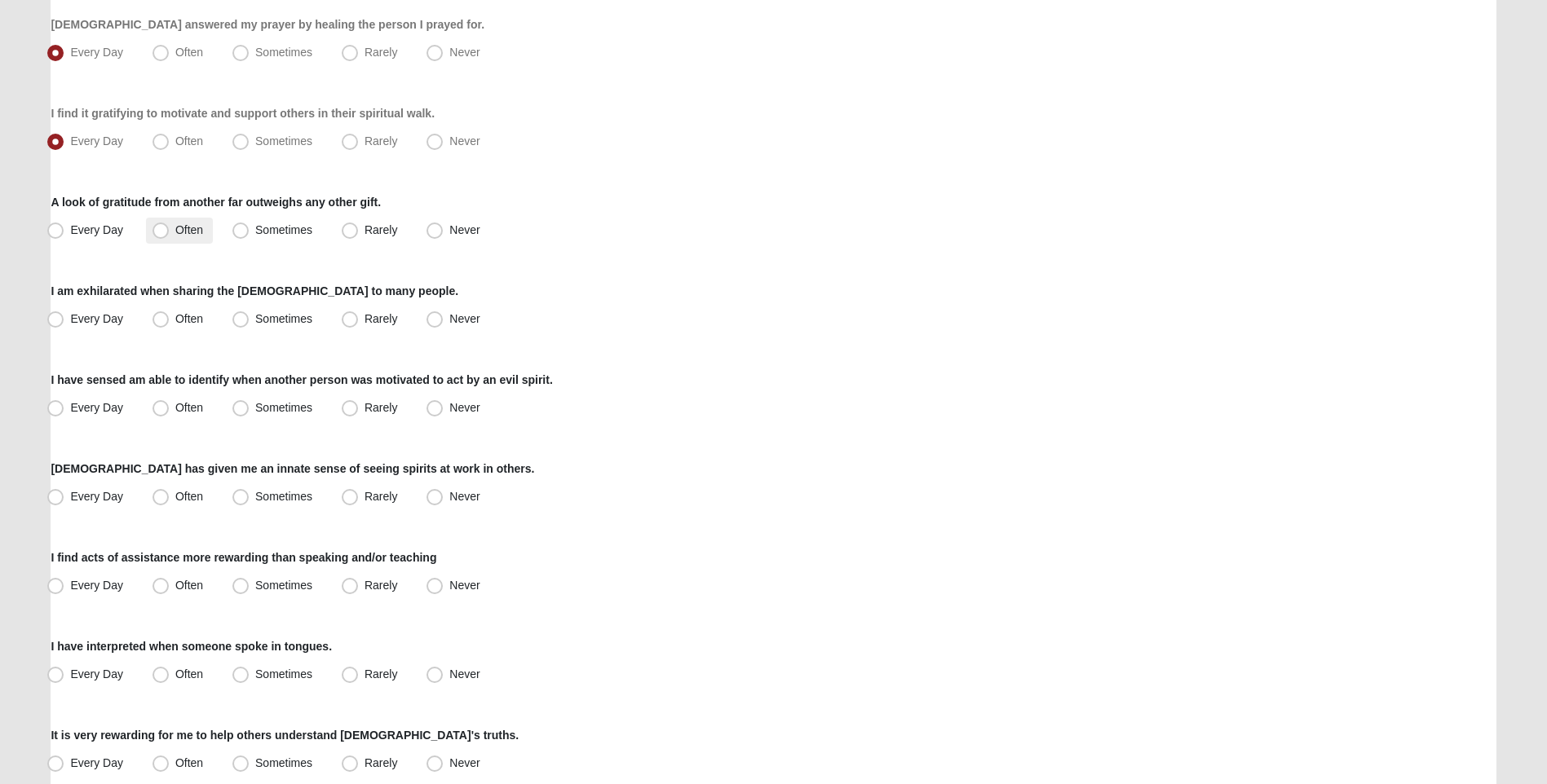
click at [175, 230] on span "Often" at bounding box center [188, 230] width 28 height 13
click at [164, 230] on input "Often" at bounding box center [164, 230] width 11 height 11
radio input "true"
click at [175, 323] on span "Often" at bounding box center [188, 319] width 28 height 13
click at [165, 323] on input "Often" at bounding box center [164, 319] width 11 height 11
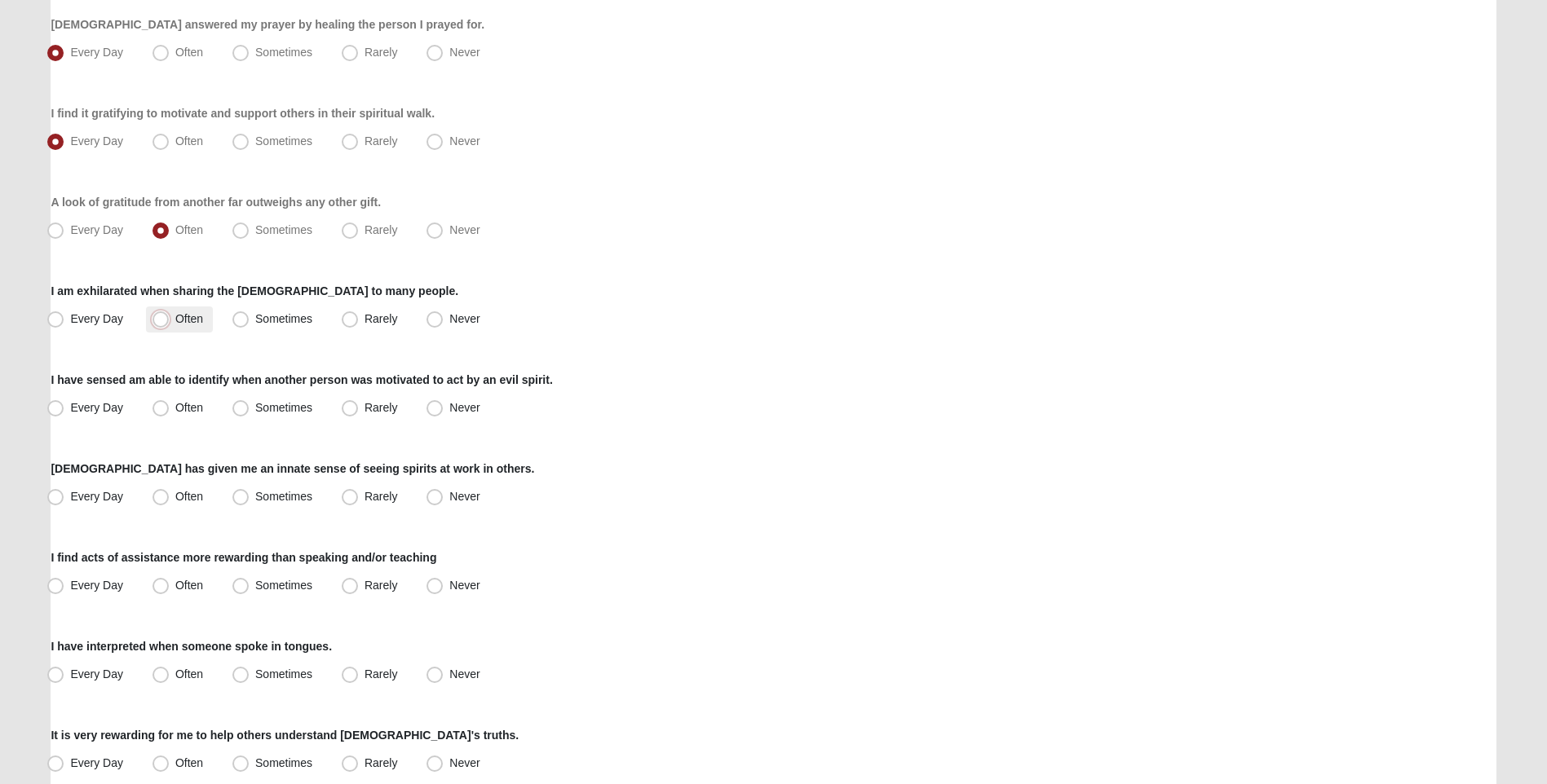
radio input "true"
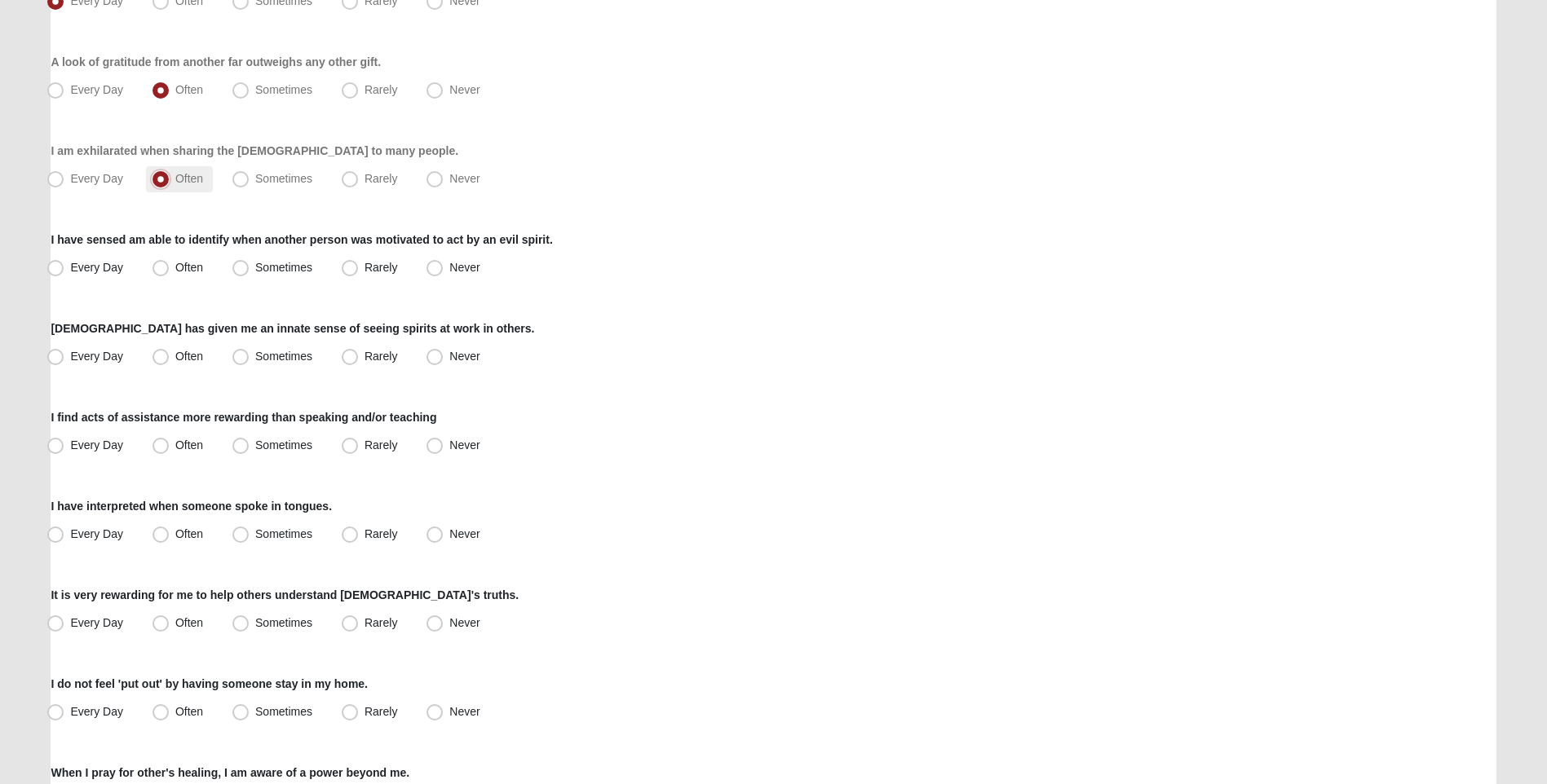
scroll to position [815, 0]
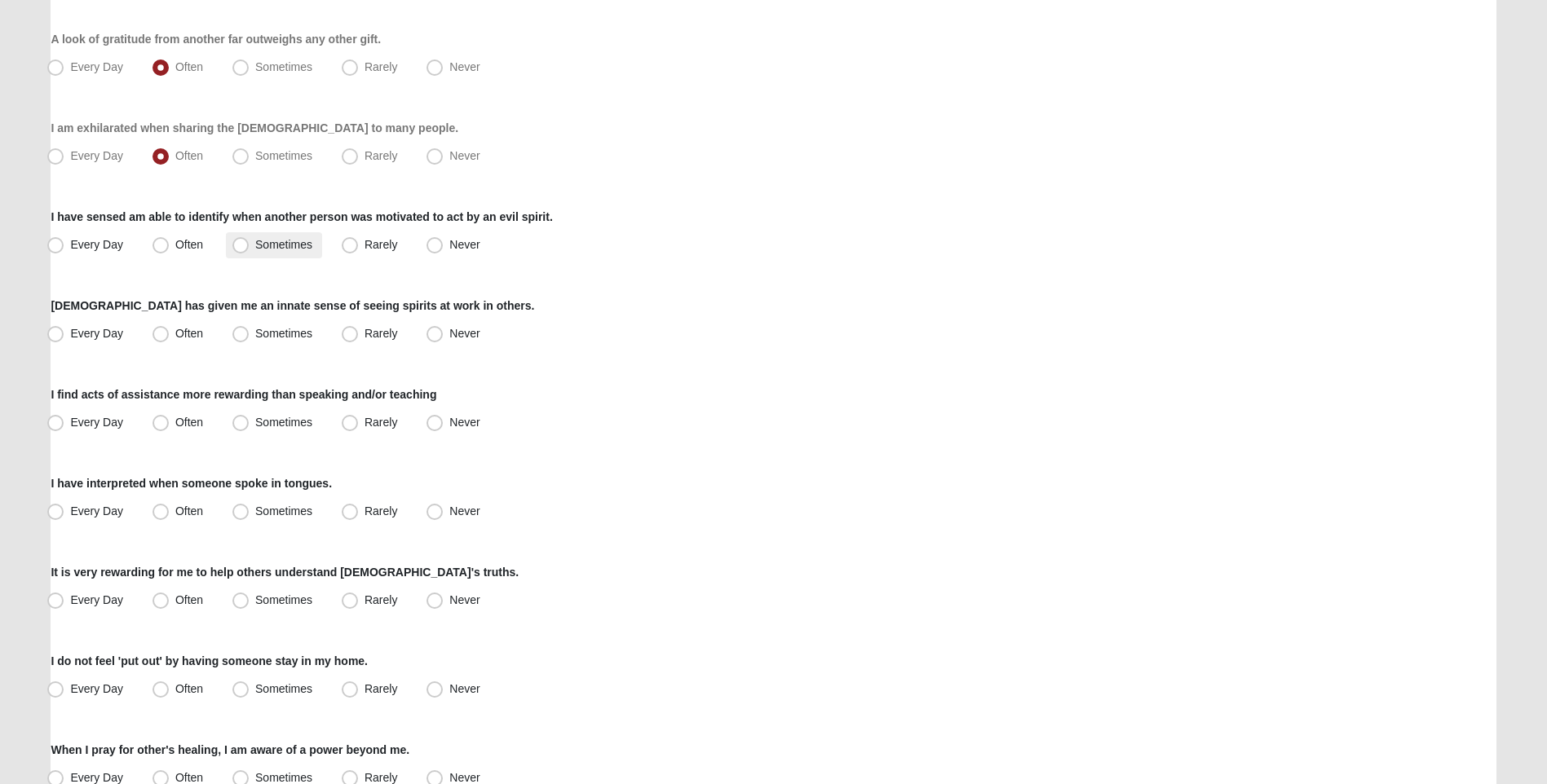
click at [255, 244] on span "Sometimes" at bounding box center [283, 244] width 57 height 13
click at [239, 244] on input "Sometimes" at bounding box center [244, 245] width 11 height 11
radio input "true"
click at [255, 329] on span "Sometimes" at bounding box center [283, 333] width 57 height 13
click at [239, 329] on input "Sometimes" at bounding box center [244, 334] width 11 height 11
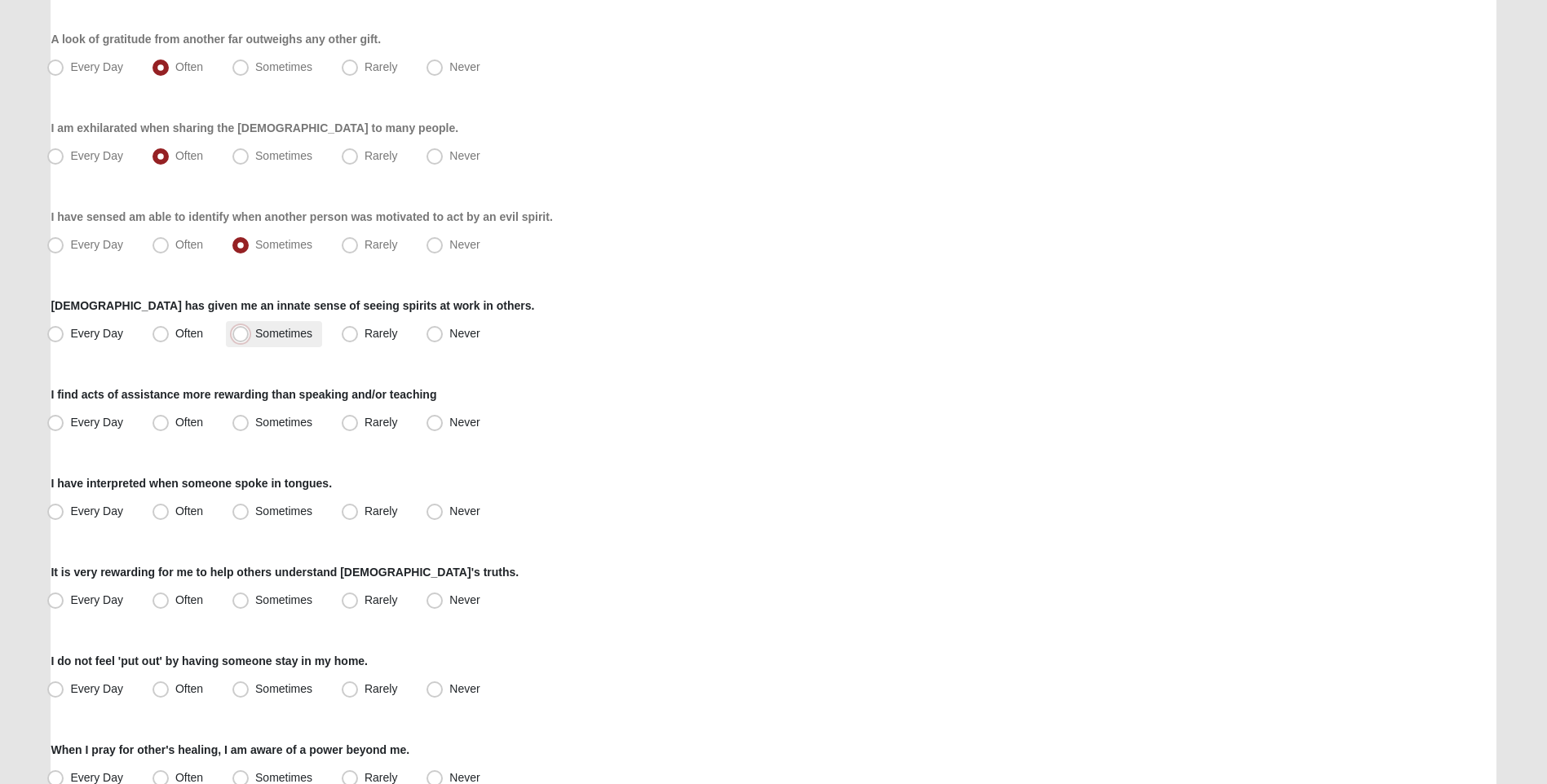
radio input "true"
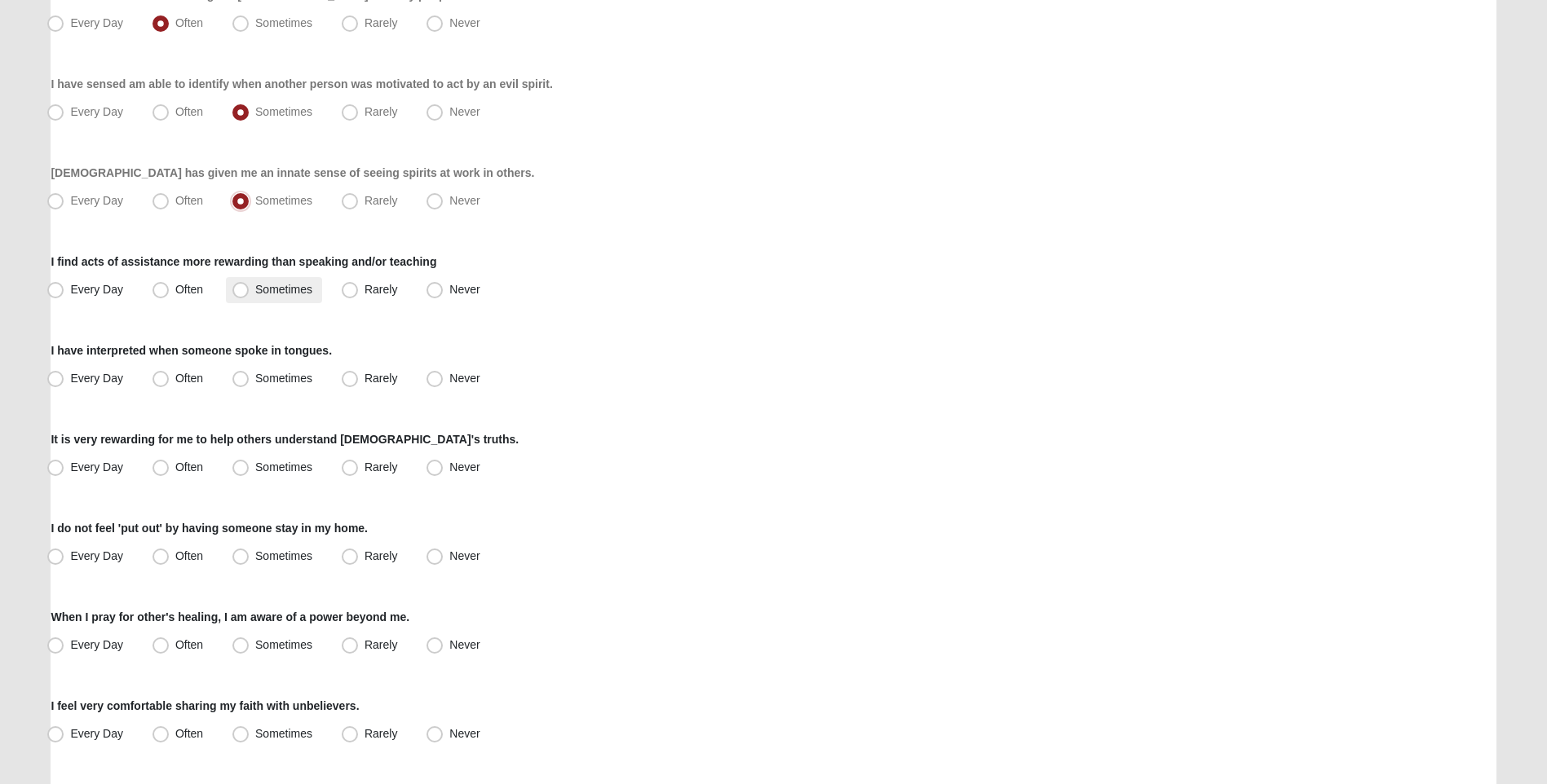
scroll to position [978, 0]
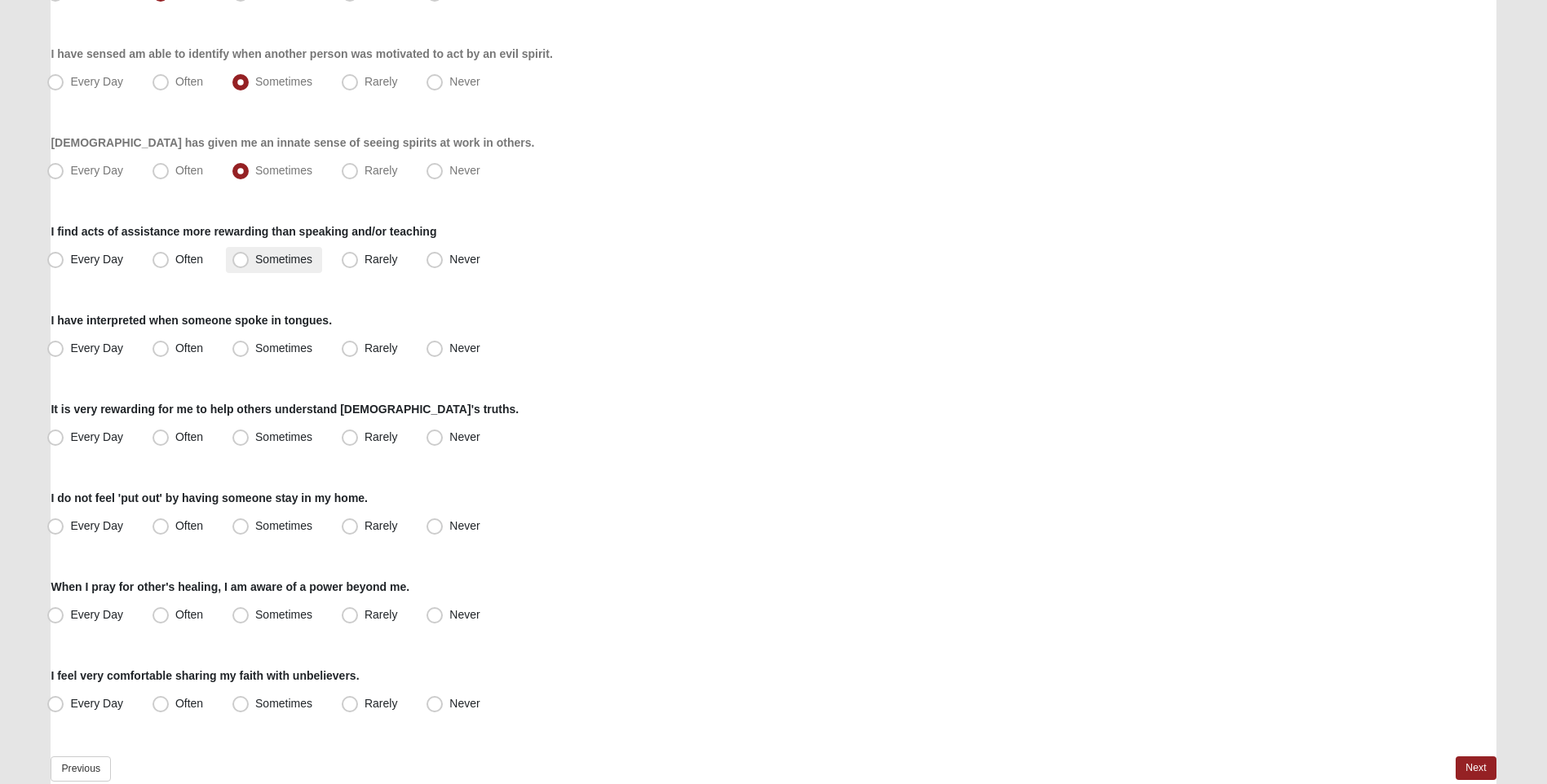
click at [255, 262] on span "Sometimes" at bounding box center [283, 259] width 57 height 13
click at [239, 262] on input "Sometimes" at bounding box center [244, 259] width 11 height 11
radio input "true"
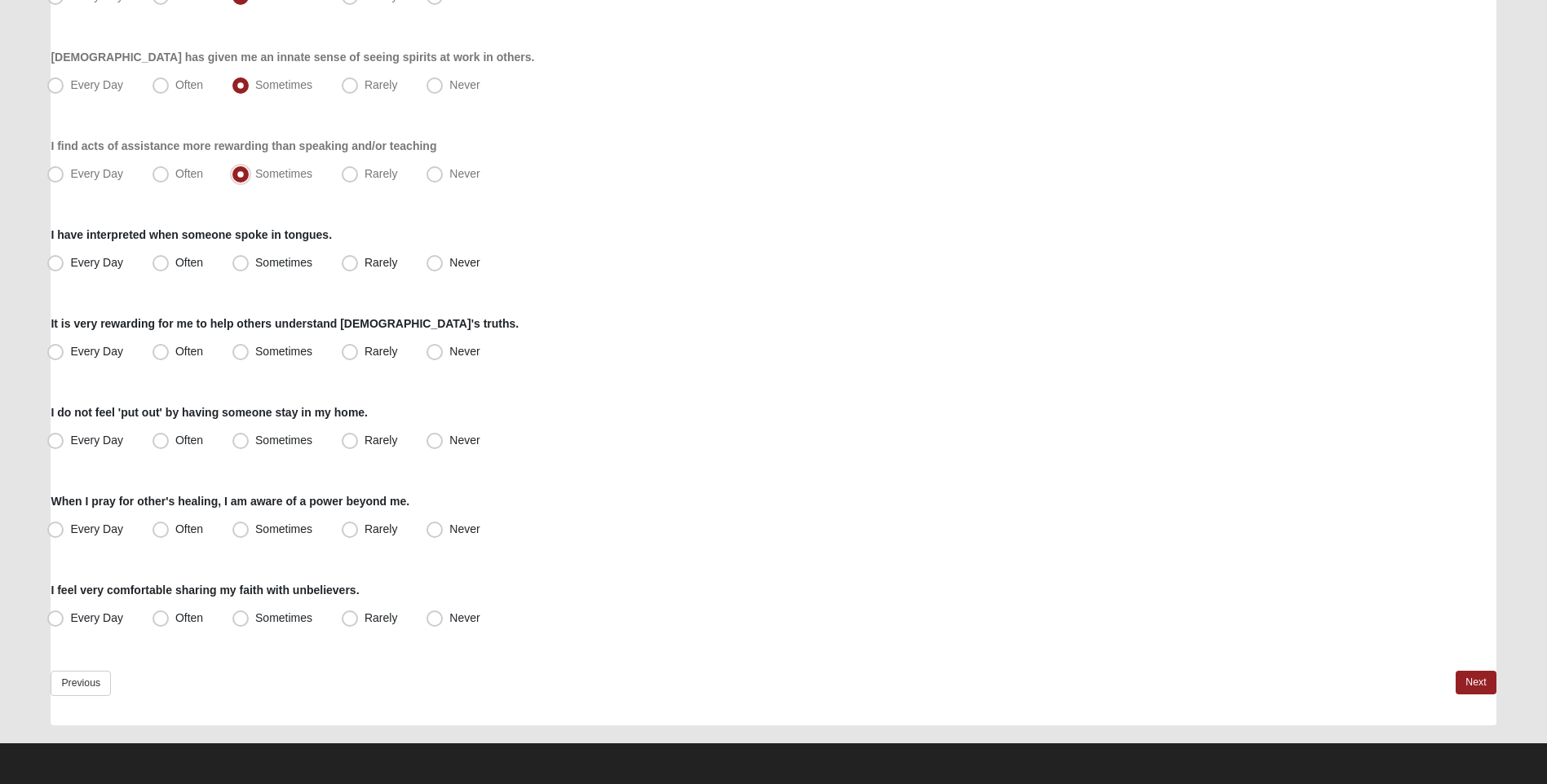
scroll to position [1065, 0]
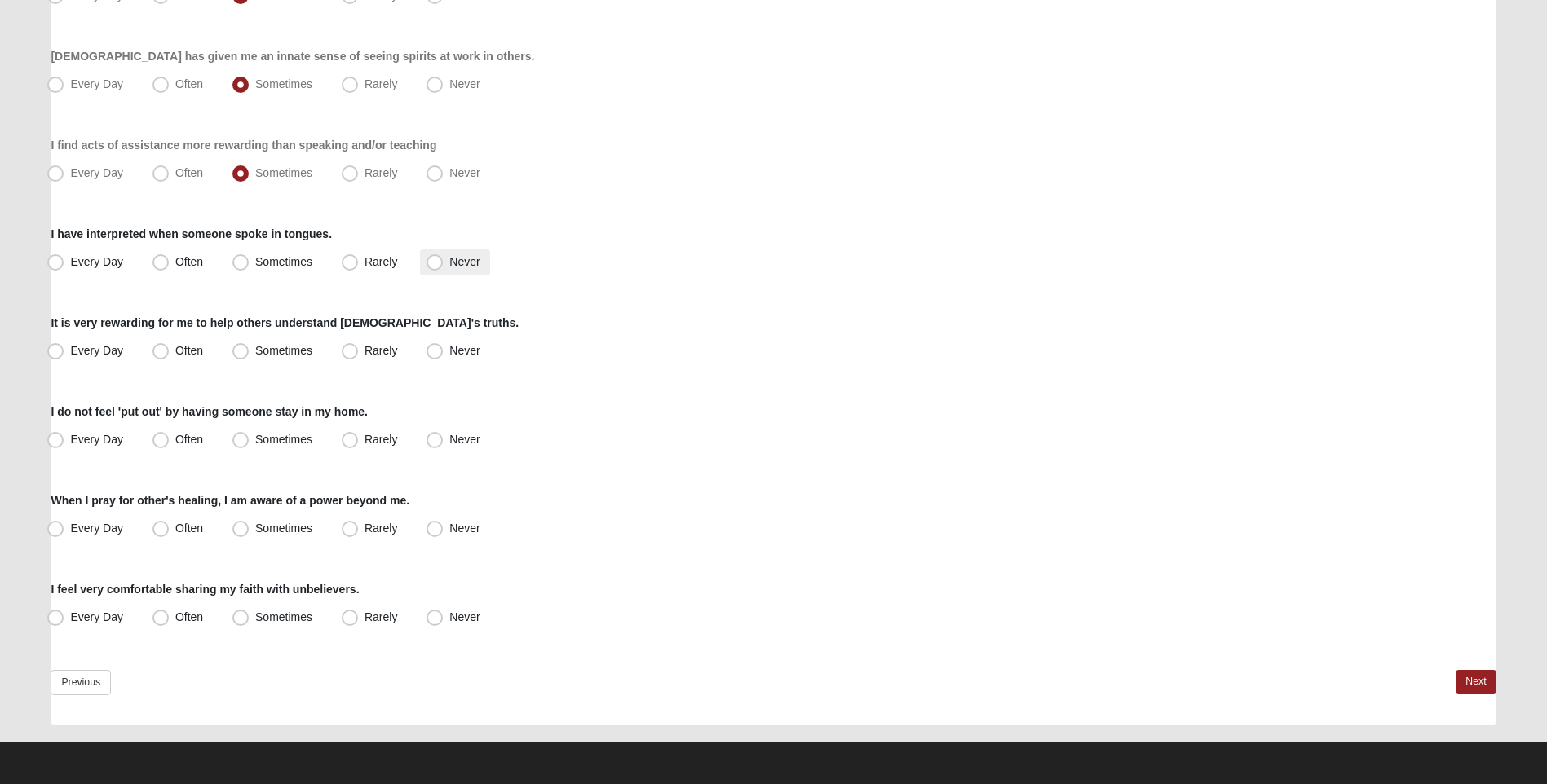
click at [449, 262] on span "Never" at bounding box center [464, 261] width 30 height 13
click at [433, 262] on input "Never" at bounding box center [439, 262] width 11 height 11
radio input "true"
click at [175, 347] on span "Often" at bounding box center [188, 350] width 28 height 13
click at [159, 347] on input "Often" at bounding box center [164, 351] width 11 height 11
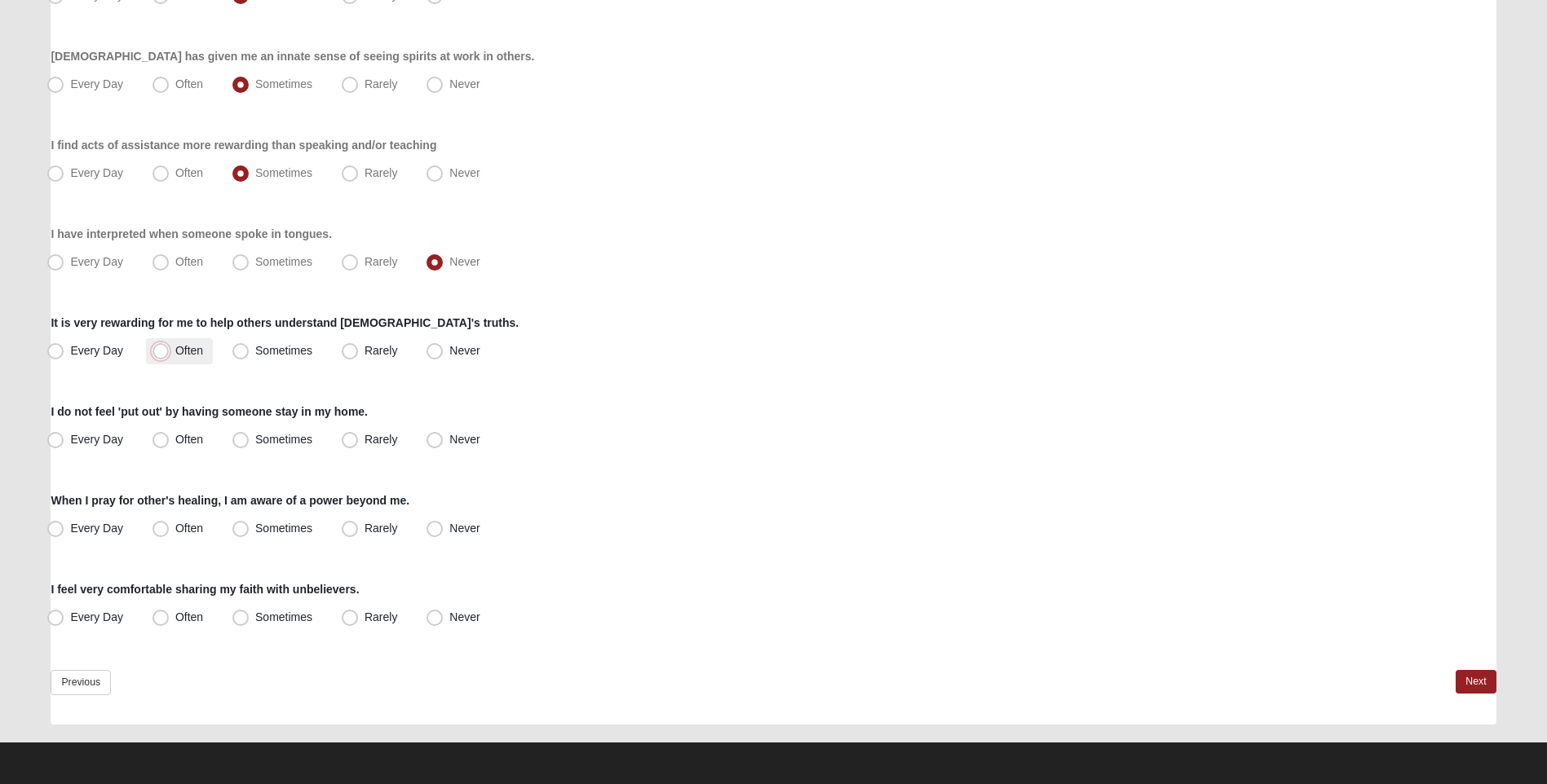
radio input "true"
click at [175, 441] on span "Often" at bounding box center [188, 440] width 28 height 13
click at [159, 441] on input "Often" at bounding box center [164, 440] width 11 height 11
radio input "true"
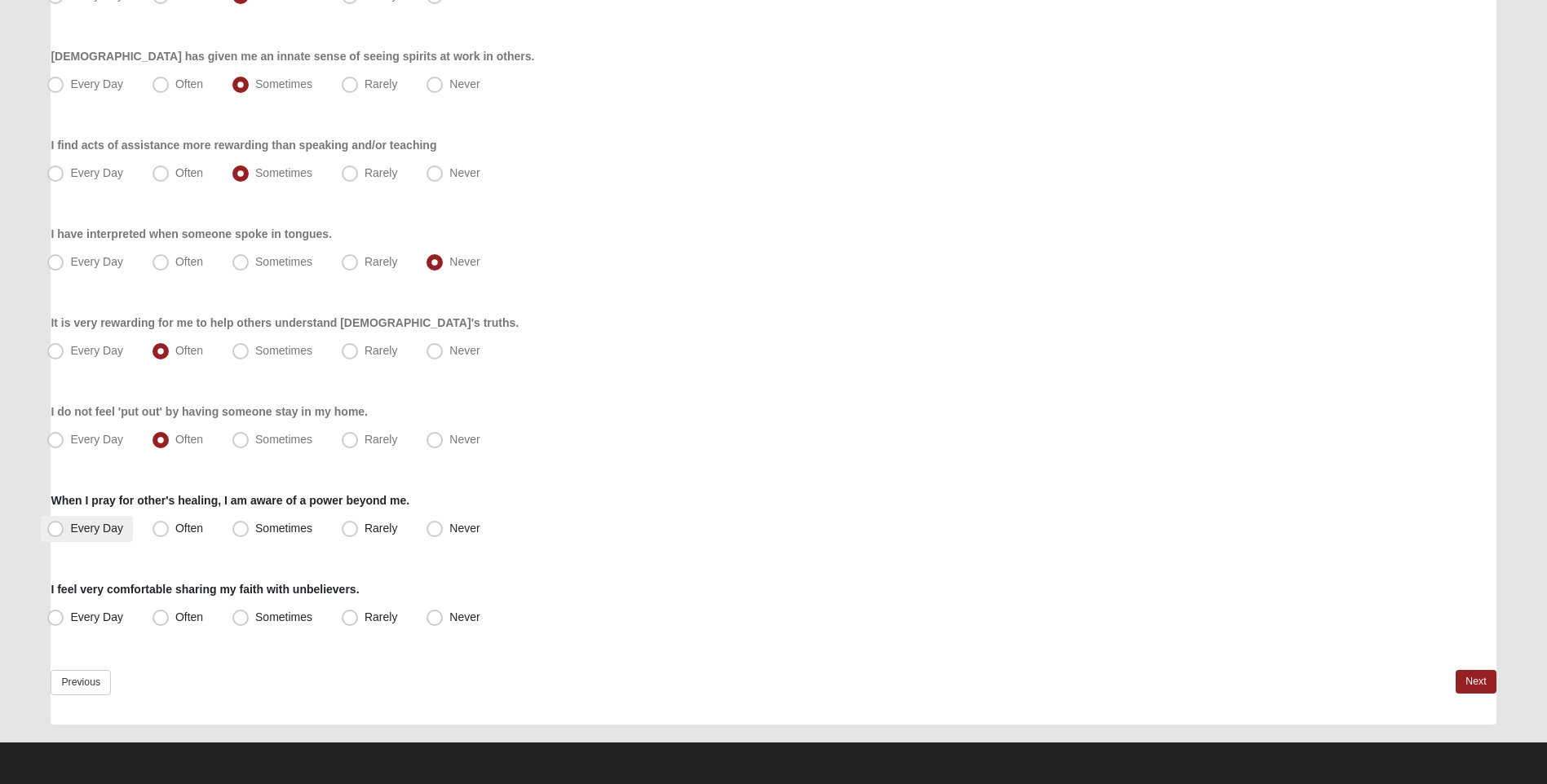
click at [70, 532] on span "Every Day" at bounding box center [97, 528] width 53 height 13
click at [54, 532] on input "Every Day" at bounding box center [60, 528] width 11 height 11
radio input "true"
click at [175, 615] on span "Often" at bounding box center [188, 617] width 28 height 13
click at [159, 615] on input "Often" at bounding box center [164, 618] width 11 height 11
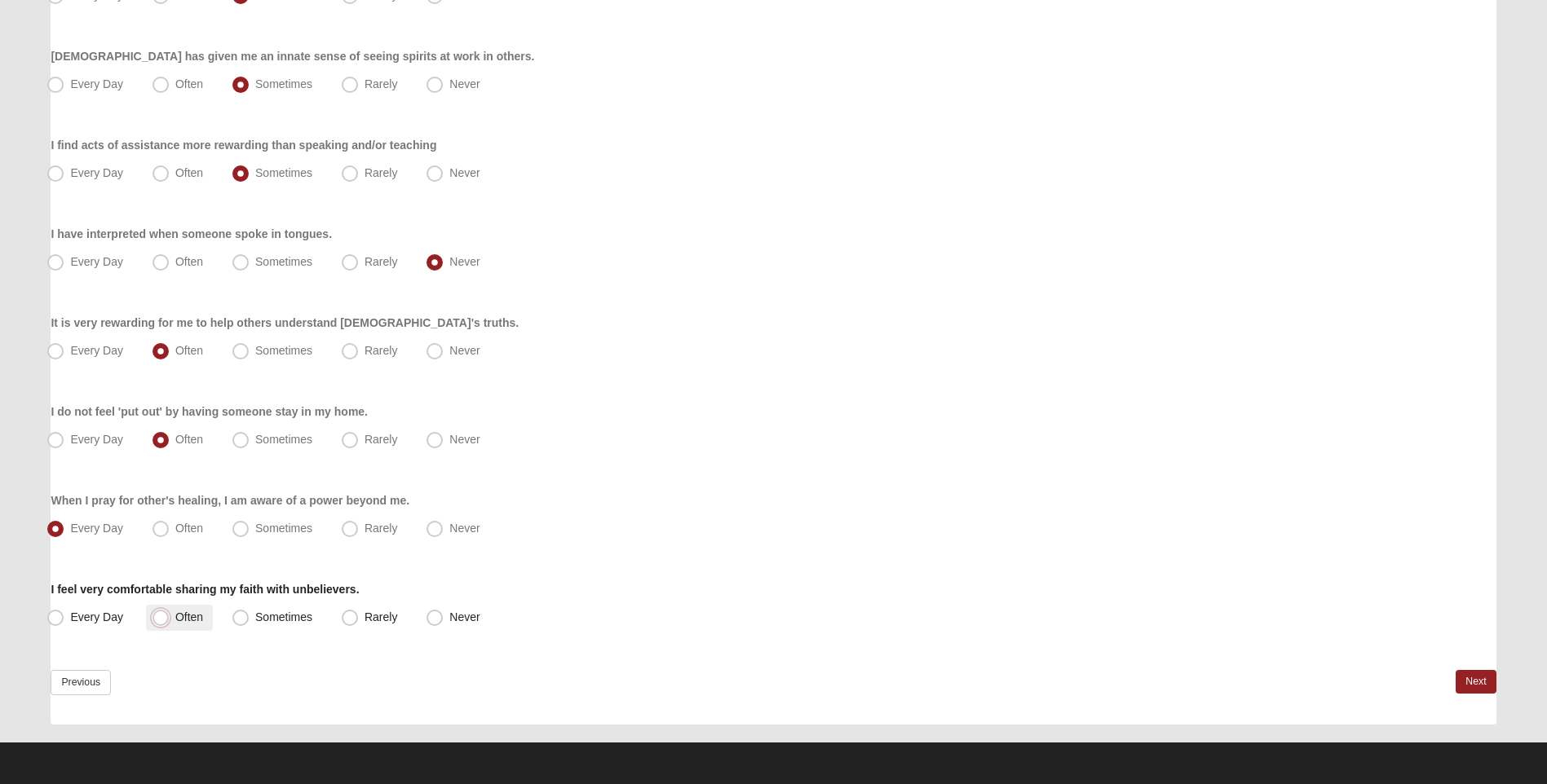
radio input "true"
click at [1459, 677] on link "Next" at bounding box center [1475, 682] width 40 height 24
